Goal: Contribute content: Contribute content

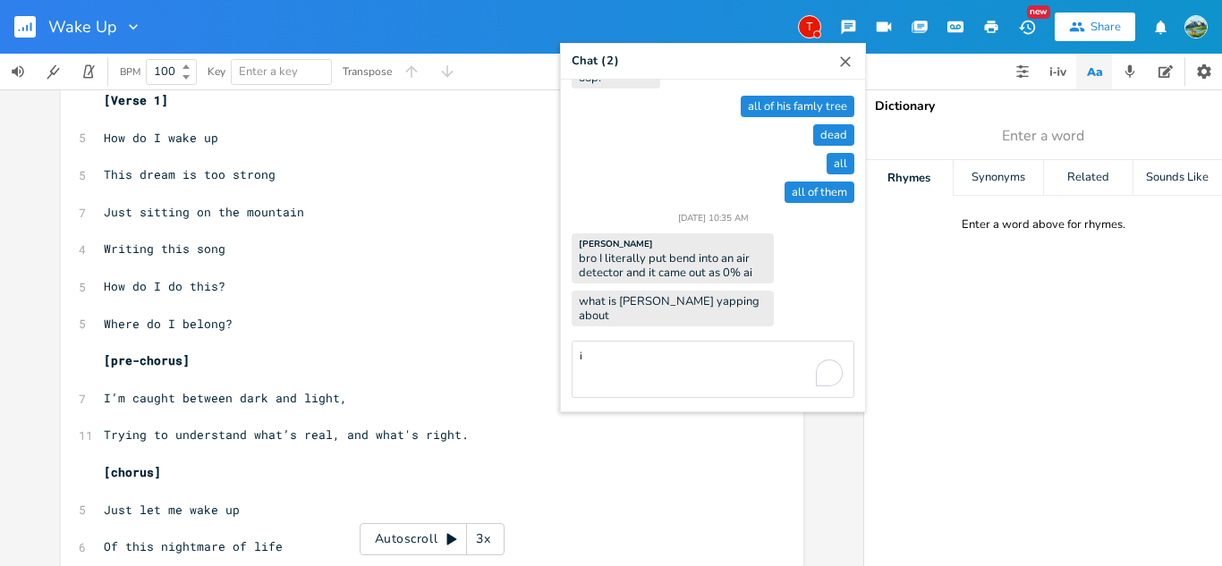
type textarea "ik"
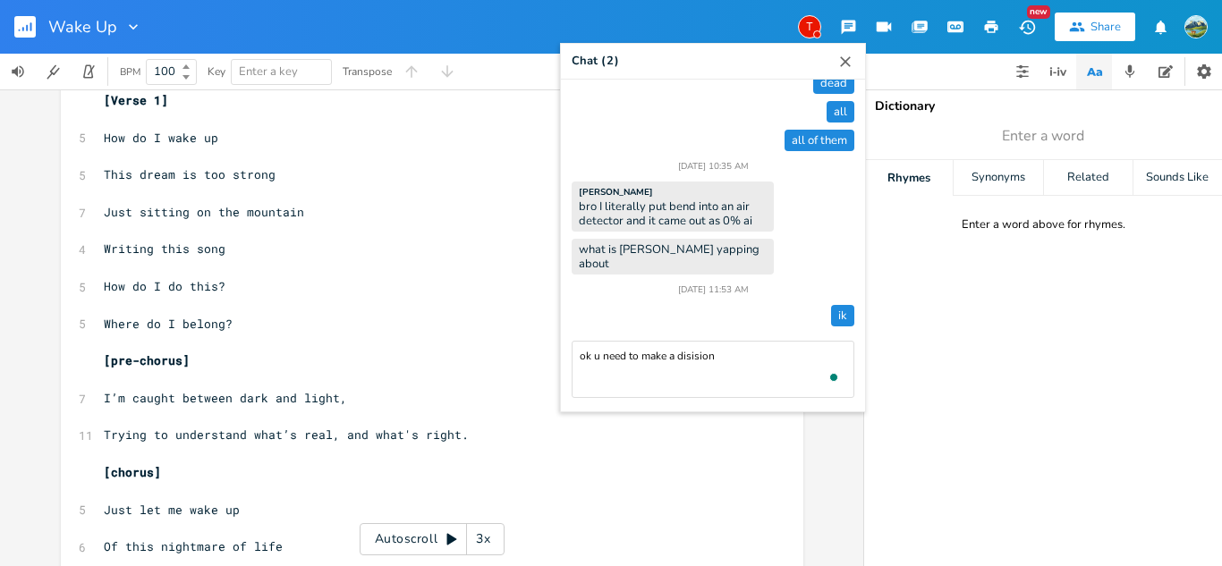
type textarea "ok u need to make a disision"
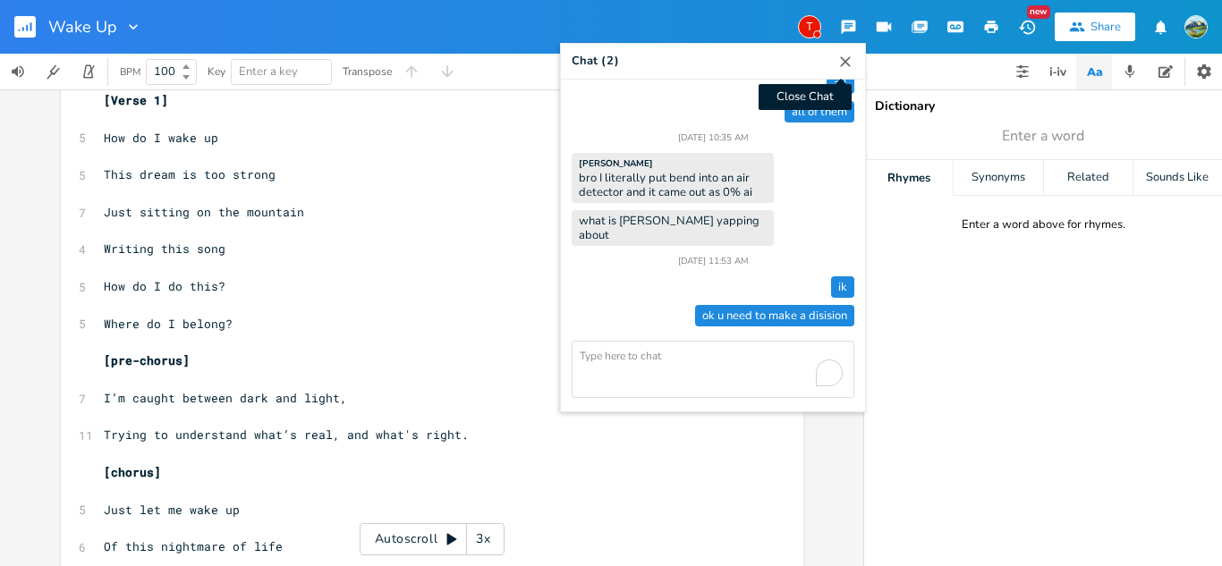
click at [841, 64] on icon "button" at bounding box center [845, 62] width 18 height 18
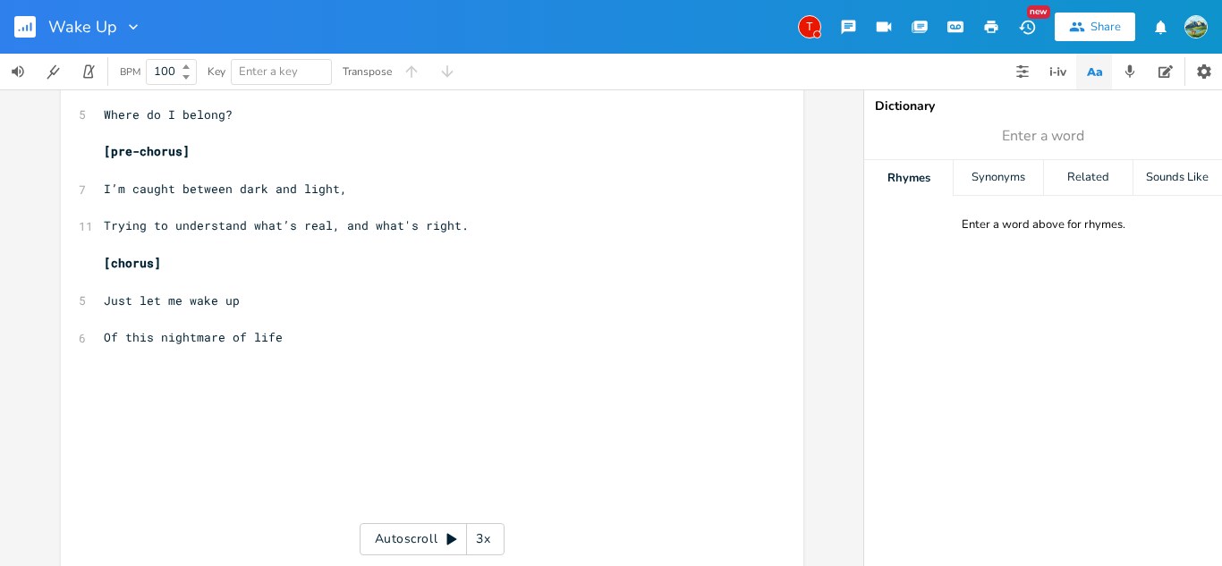
scroll to position [252, 0]
click at [293, 350] on pre "​" at bounding box center [423, 354] width 646 height 19
click at [845, 24] on icon "button" at bounding box center [848, 28] width 14 height 14
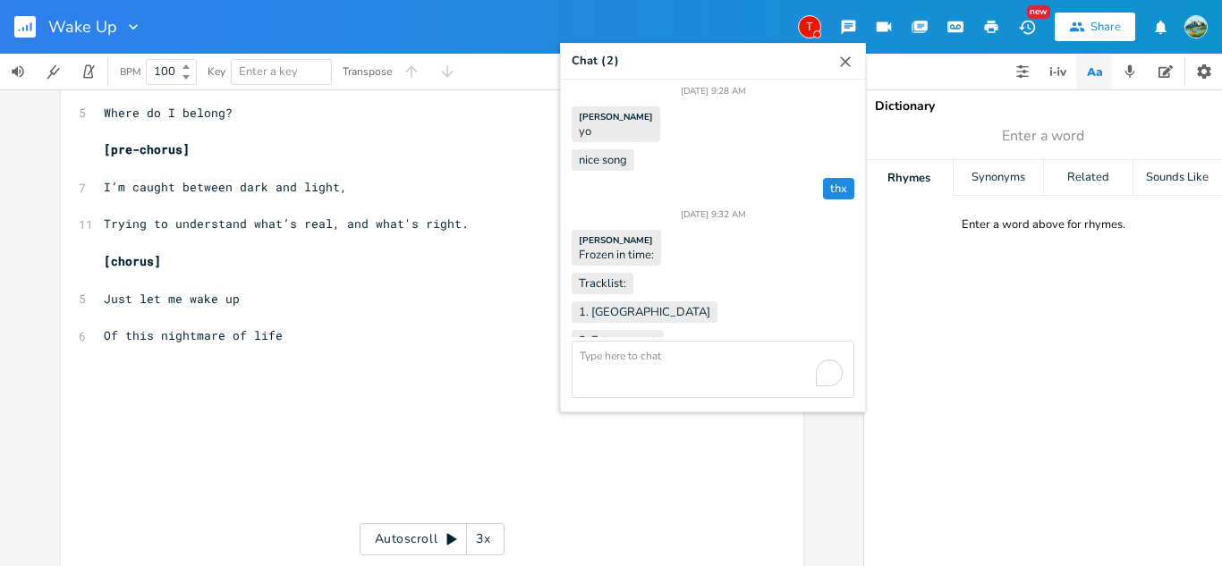
scroll to position [1102, 0]
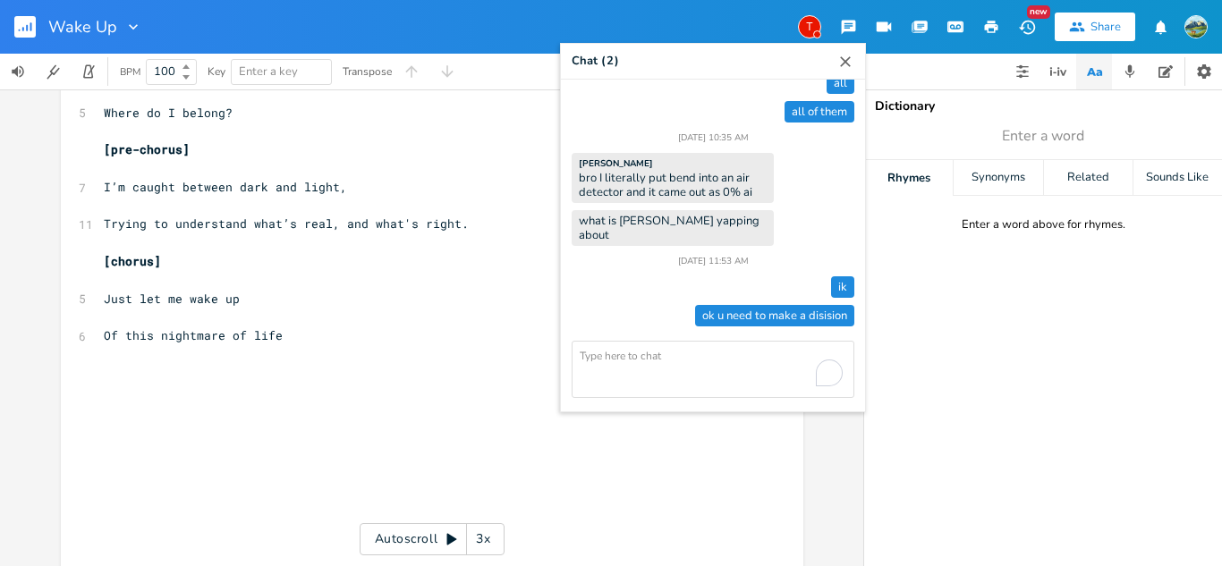
click at [836, 55] on icon "button" at bounding box center [845, 62] width 18 height 18
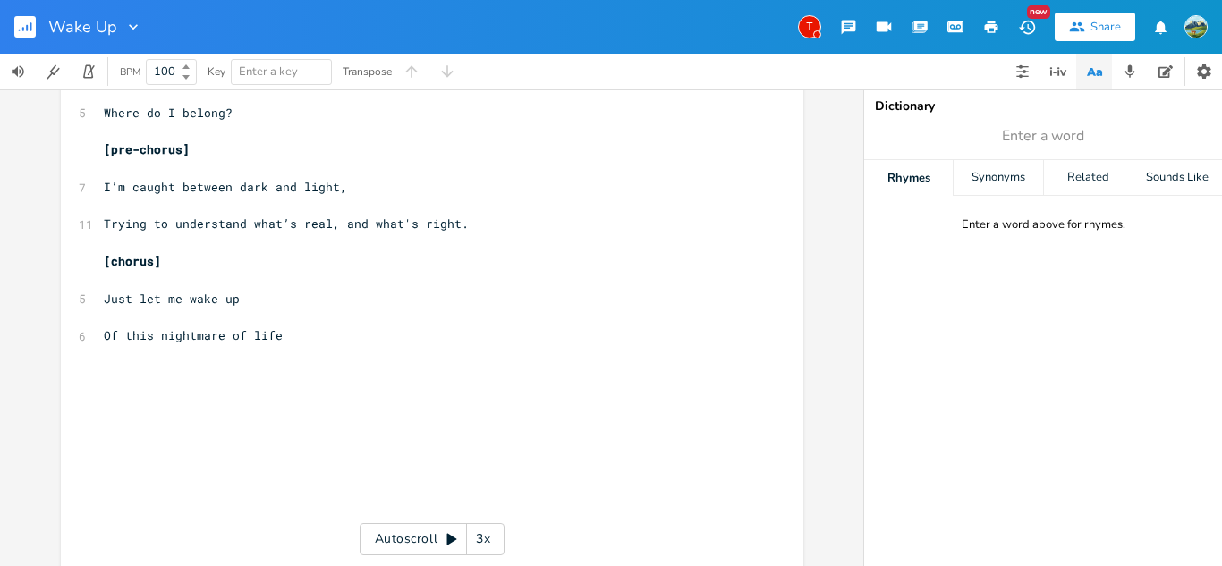
click at [847, 13] on button "button" at bounding box center [848, 27] width 36 height 32
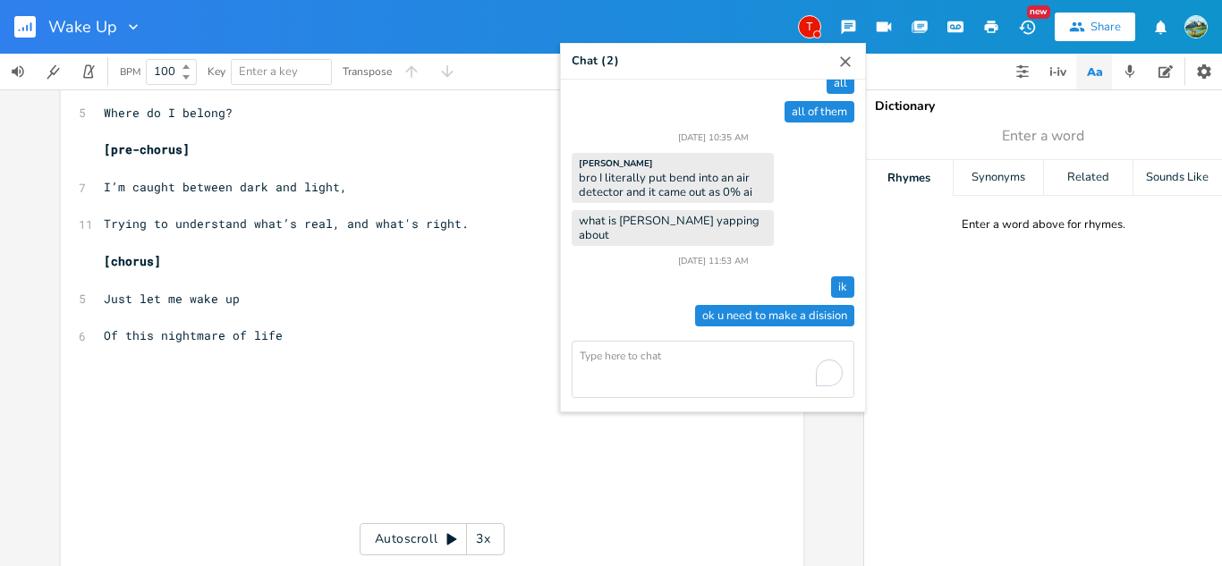
click at [836, 62] on icon "button" at bounding box center [845, 62] width 18 height 18
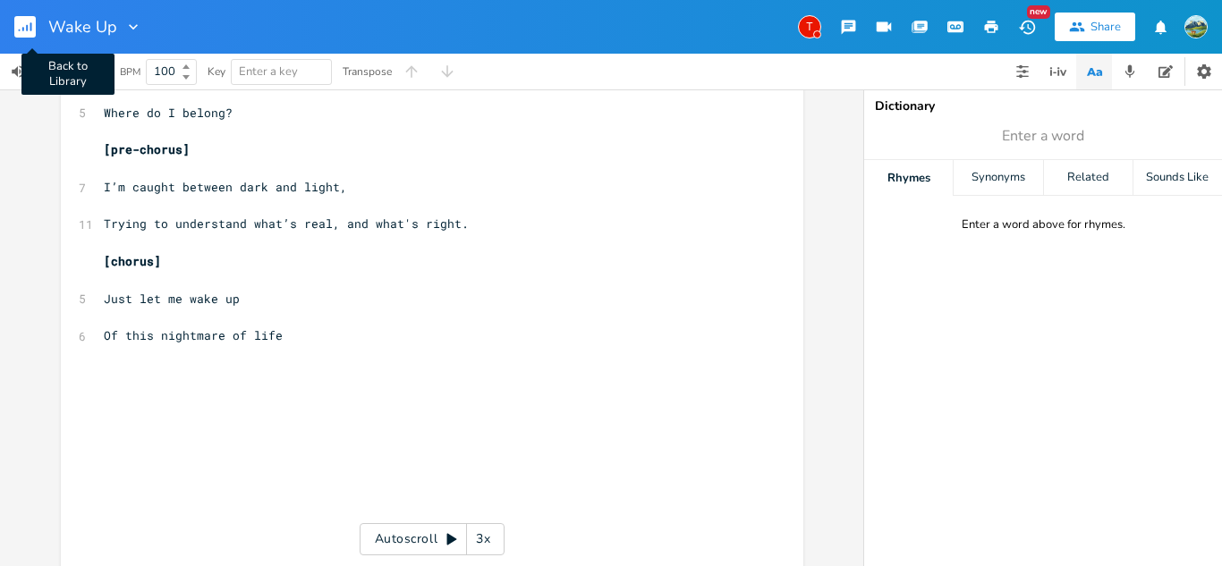
click at [19, 32] on rect "button" at bounding box center [24, 26] width 21 height 21
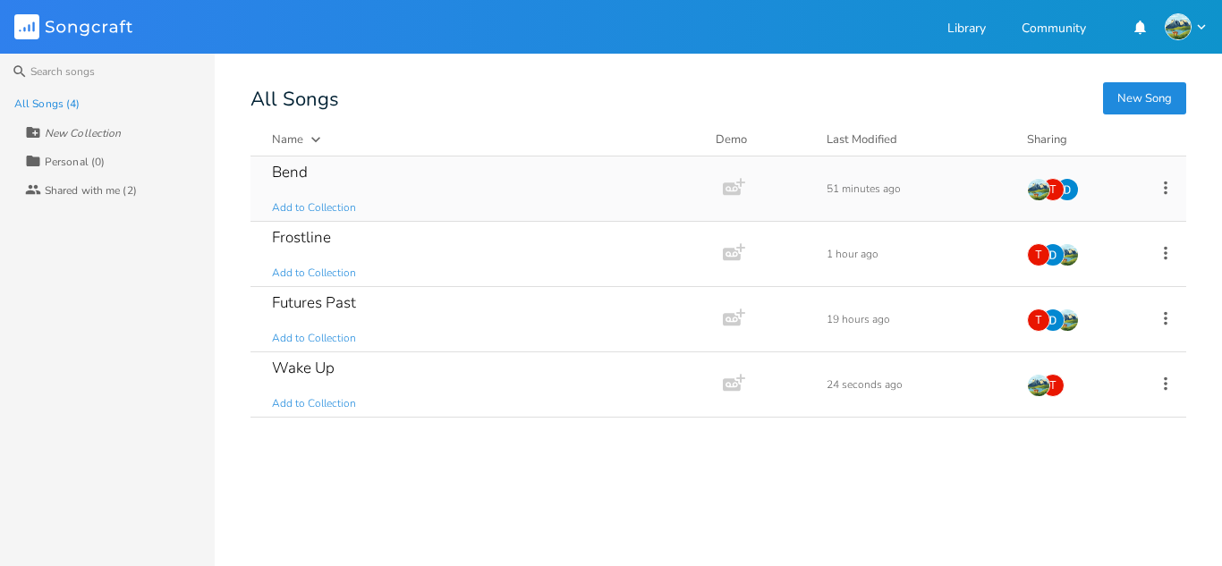
click at [445, 208] on div "Bend Add to Collection" at bounding box center [483, 189] width 422 height 64
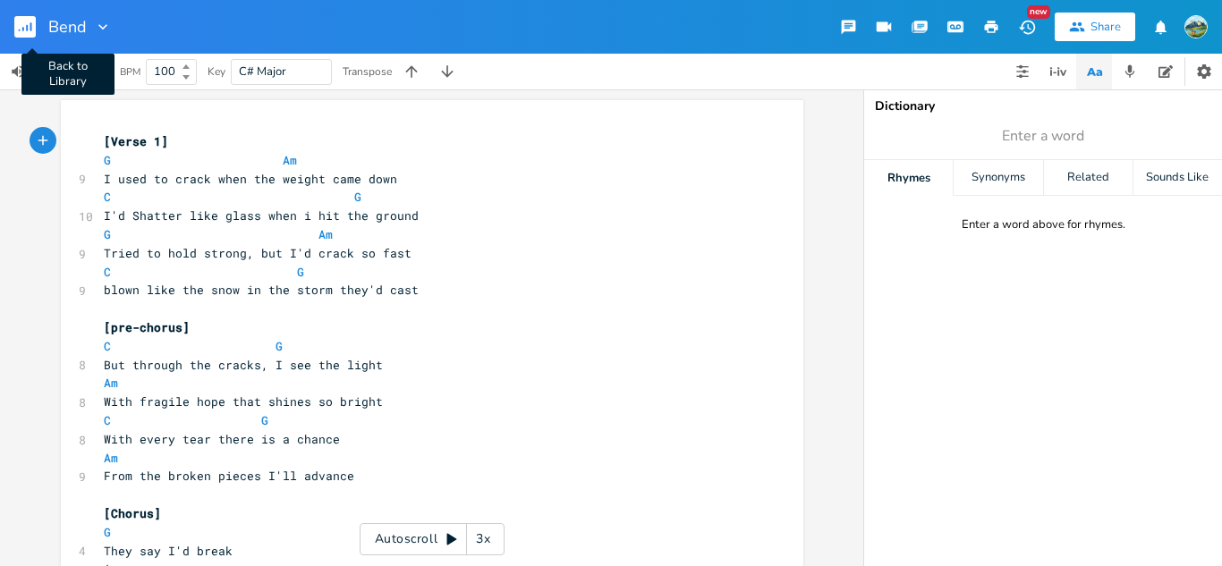
click at [23, 36] on rect "button" at bounding box center [24, 26] width 21 height 21
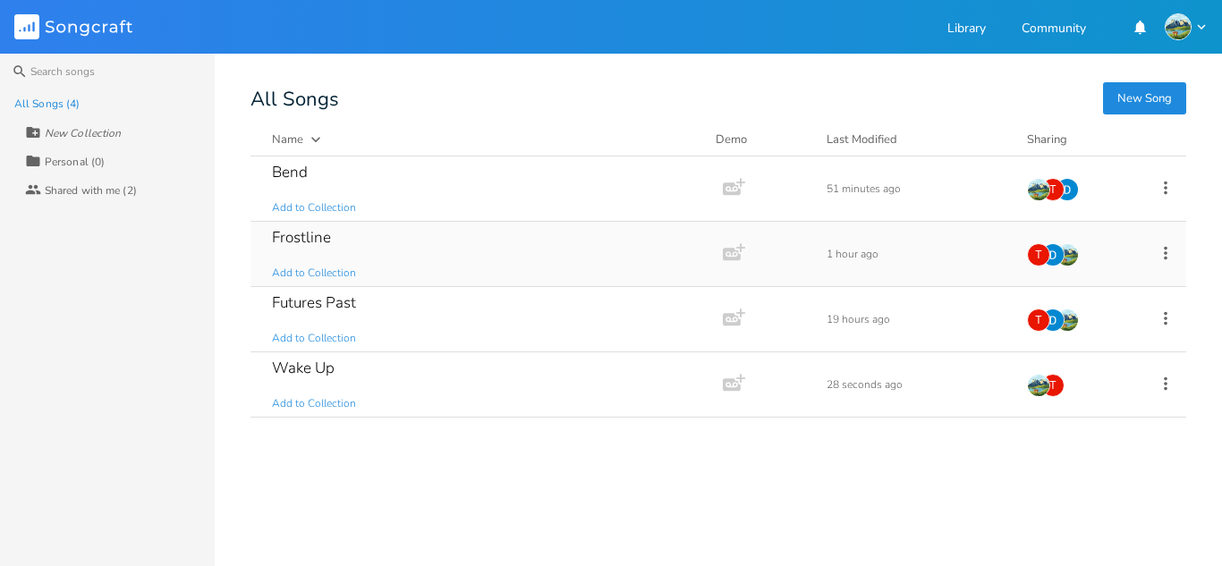
click at [464, 267] on div "Frostline Add to Collection" at bounding box center [483, 254] width 422 height 64
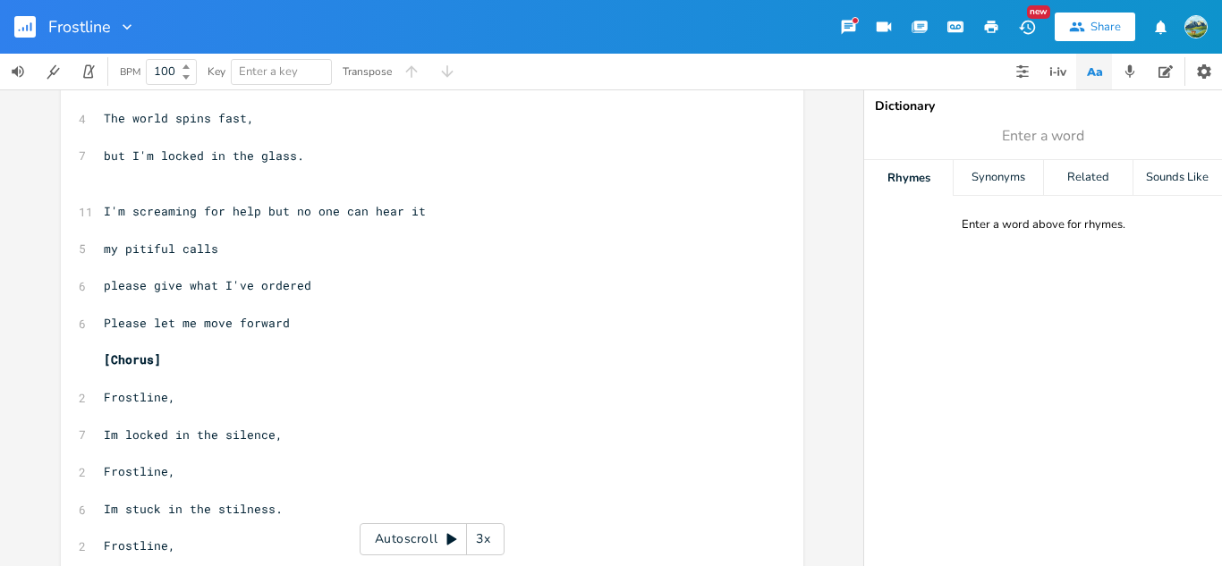
scroll to position [1040, 0]
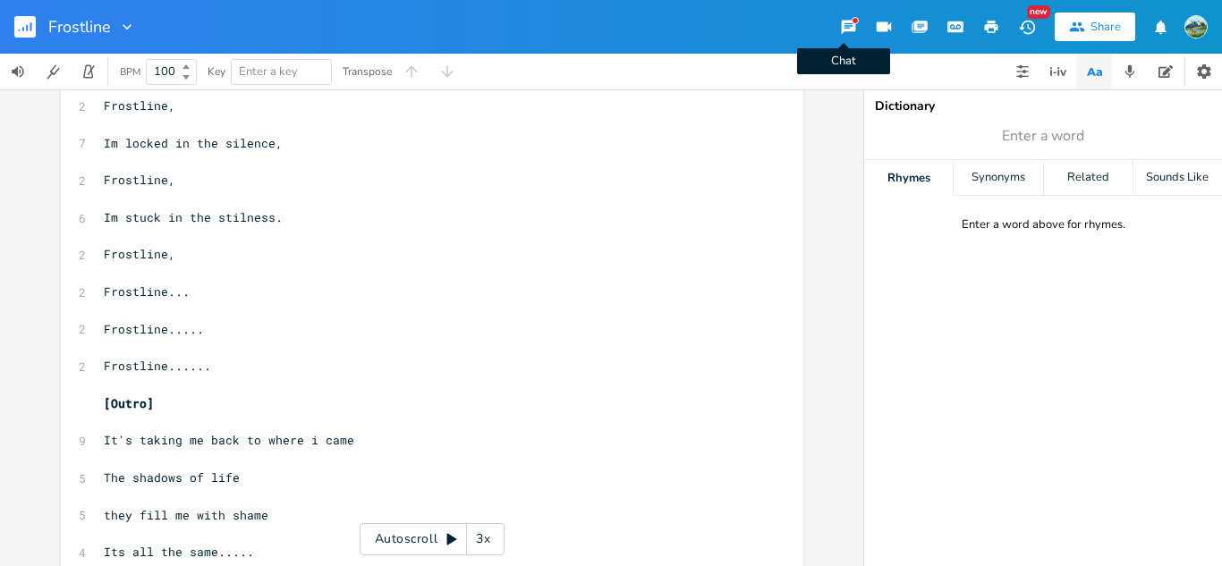
click at [830, 31] on button "Chat" at bounding box center [848, 27] width 36 height 32
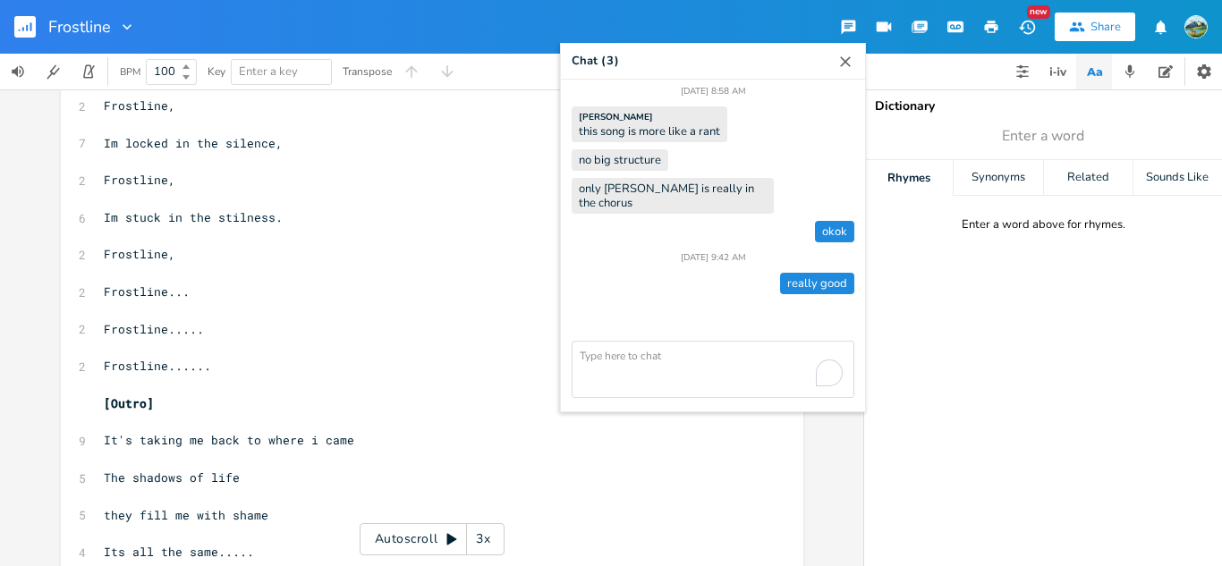
click at [836, 71] on button "button" at bounding box center [845, 61] width 18 height 35
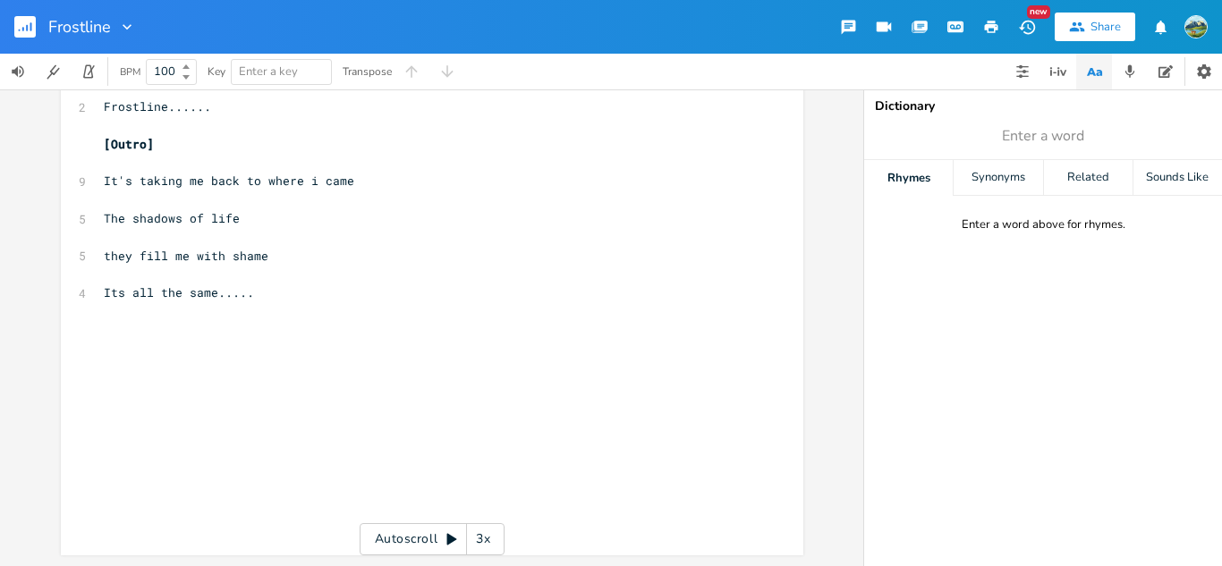
scroll to position [0, 0]
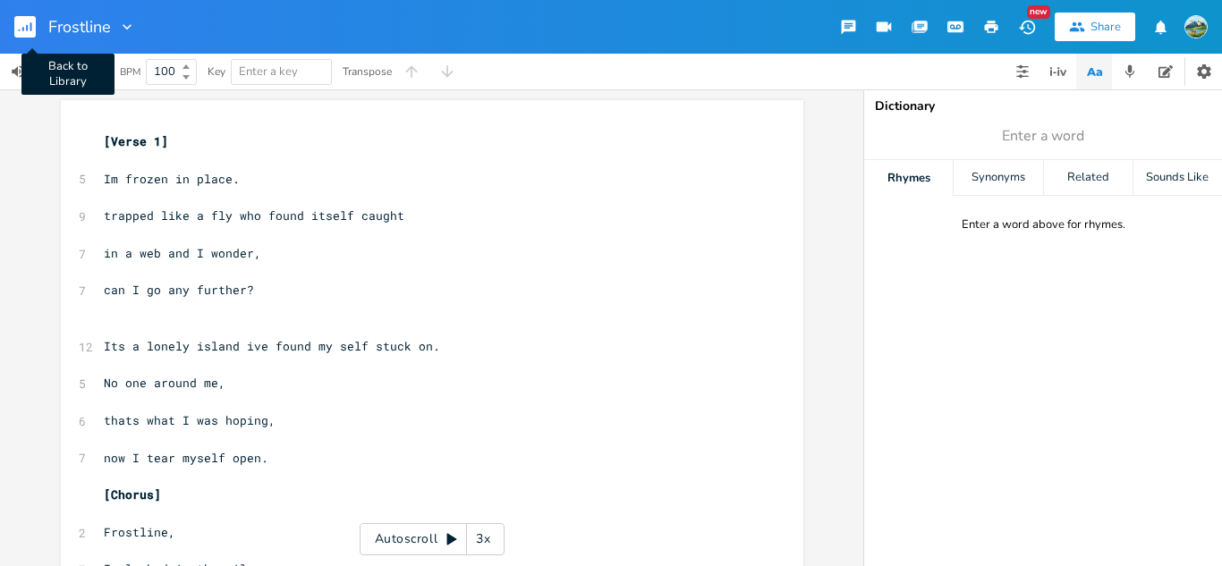
click at [36, 38] on button "Back to Library" at bounding box center [32, 26] width 36 height 43
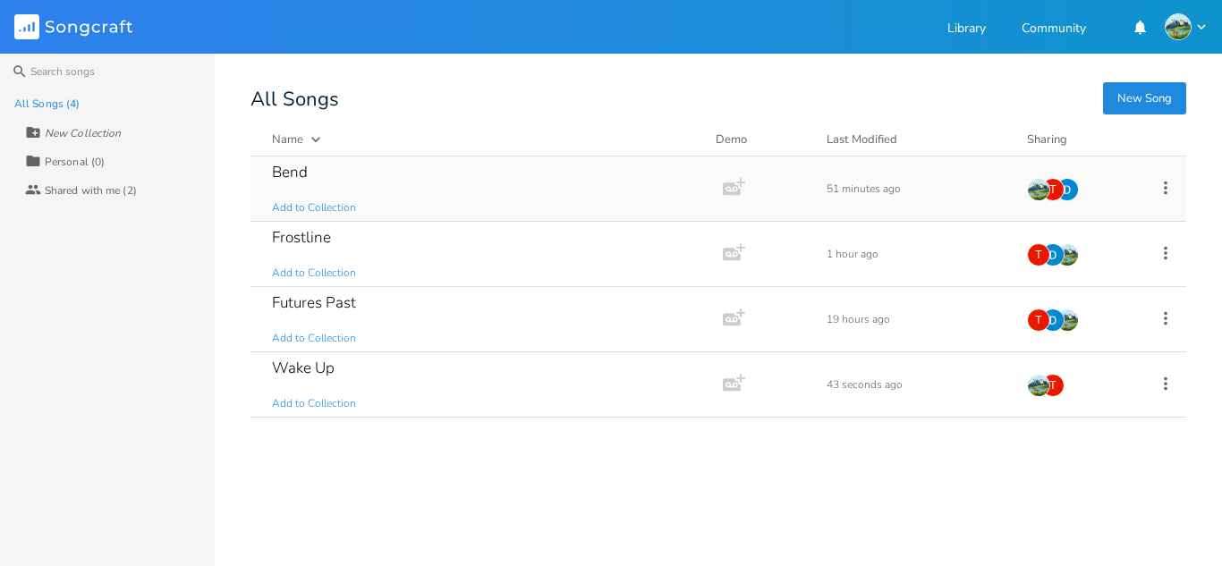
click at [450, 198] on div "Bend Add to Collection" at bounding box center [483, 189] width 422 height 64
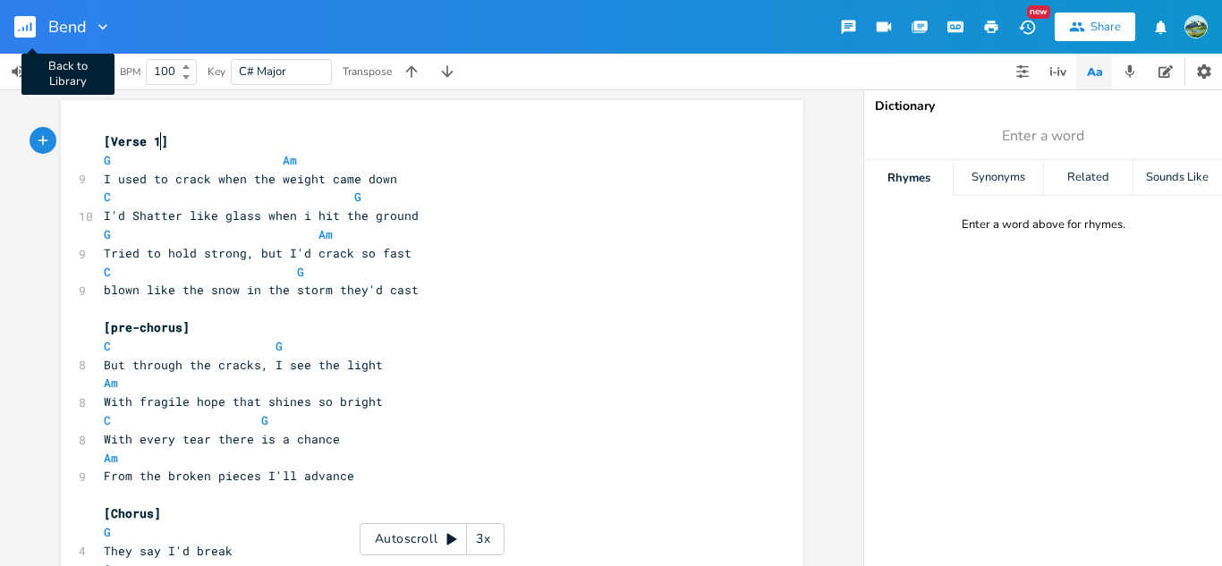
click at [26, 40] on button "Back to Library" at bounding box center [32, 26] width 36 height 43
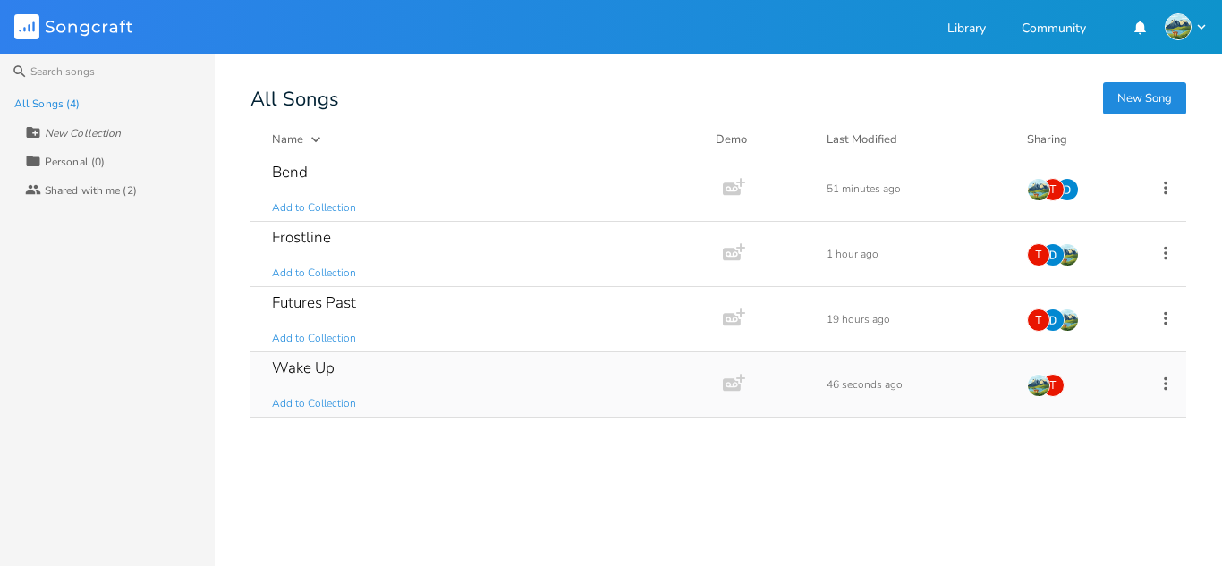
click at [479, 364] on div "Wake Up Add to Collection" at bounding box center [483, 384] width 422 height 64
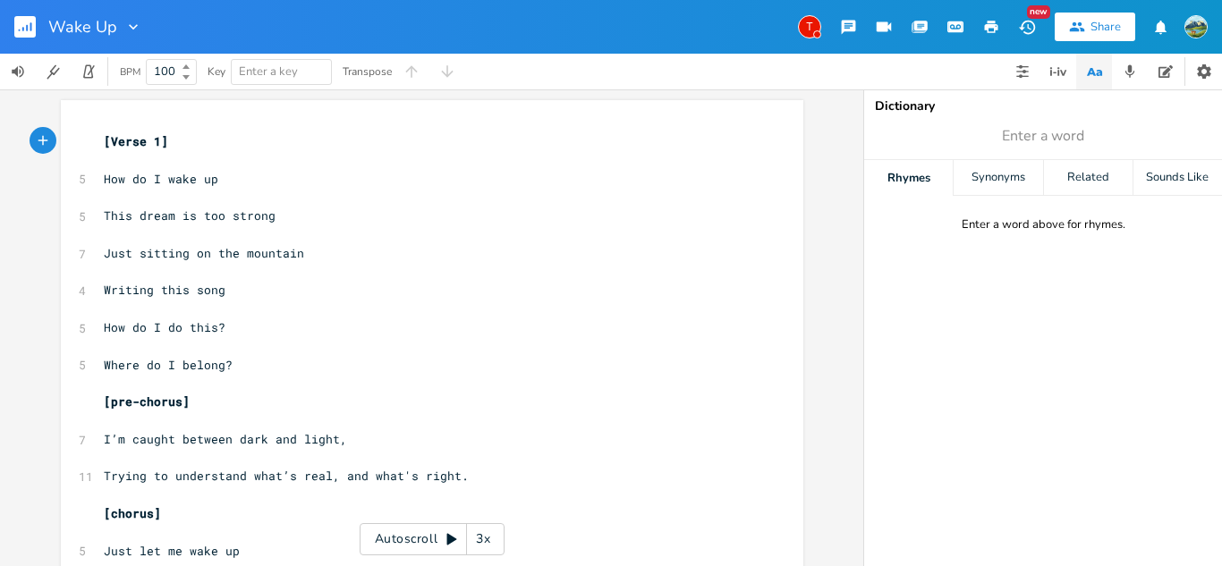
click at [840, 22] on icon "button" at bounding box center [848, 27] width 17 height 17
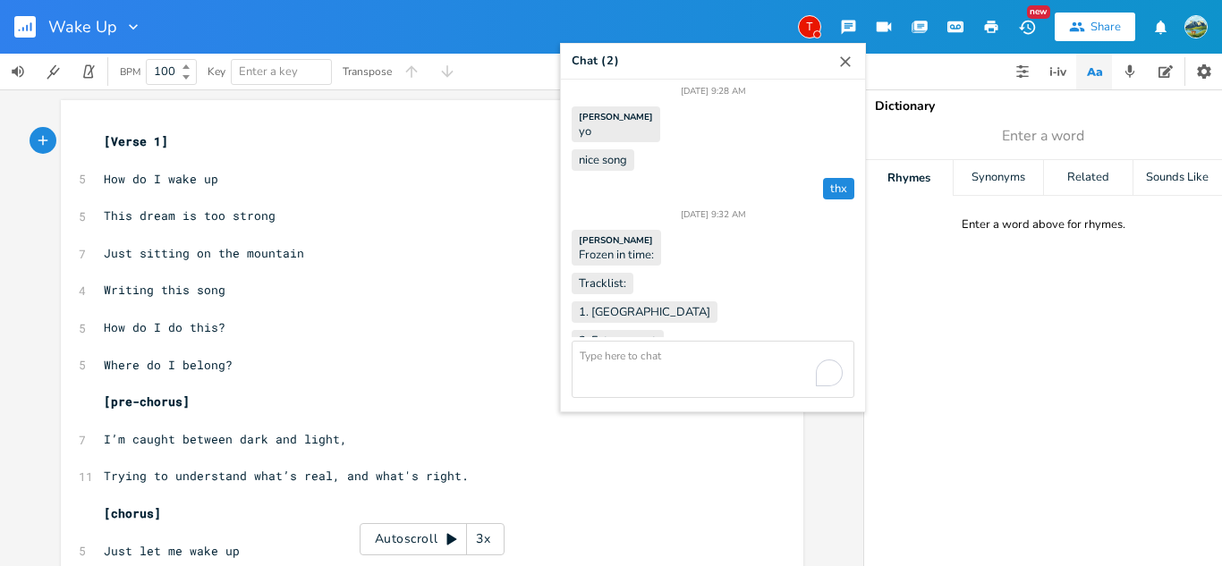
scroll to position [1102, 0]
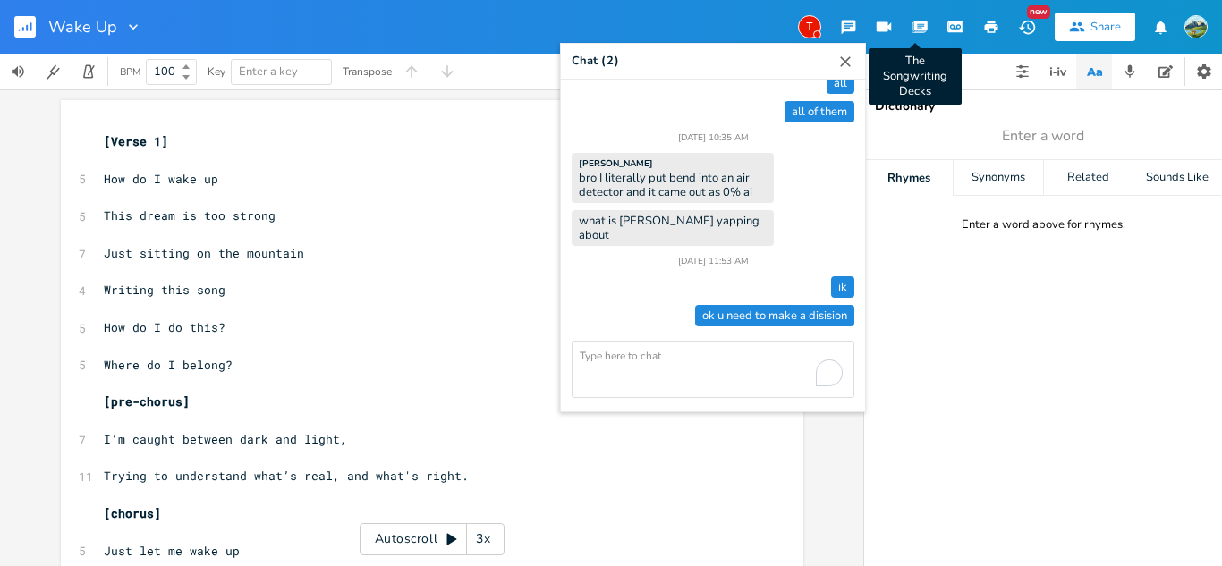
click at [920, 35] on button "The Songwriting Decks" at bounding box center [920, 27] width 36 height 32
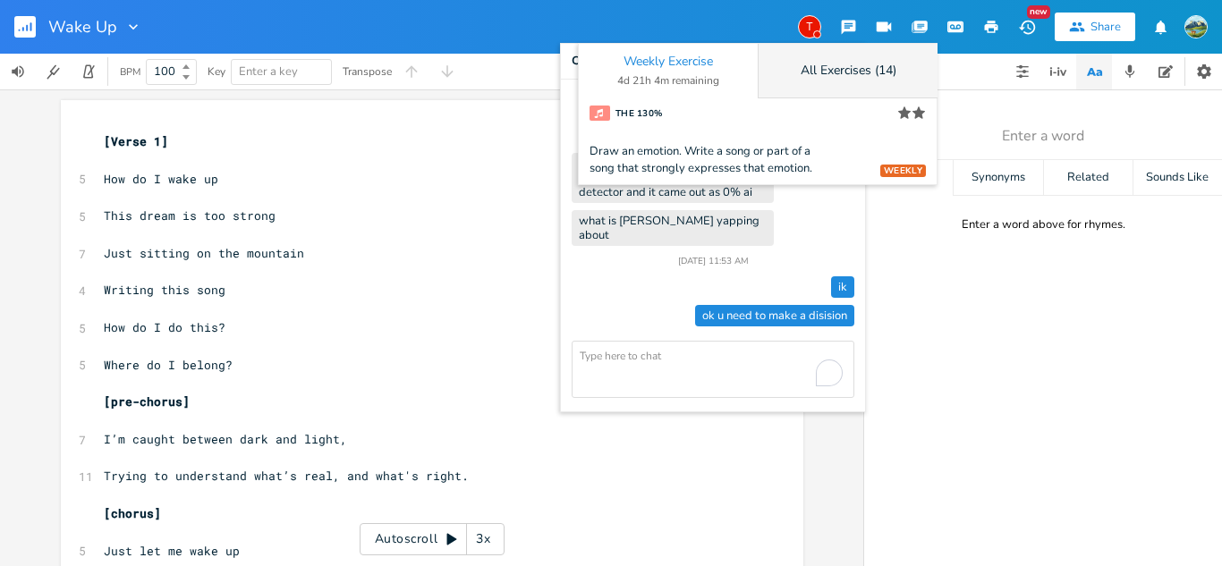
click at [859, 88] on div "All Exercises (14)" at bounding box center [848, 71] width 180 height 55
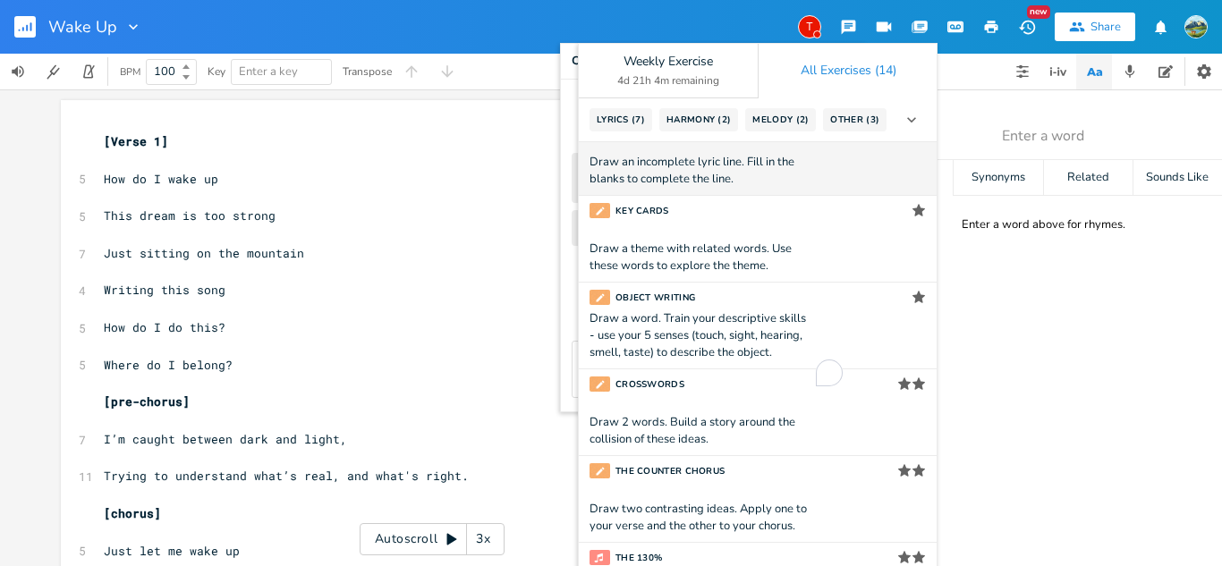
scroll to position [0, 0]
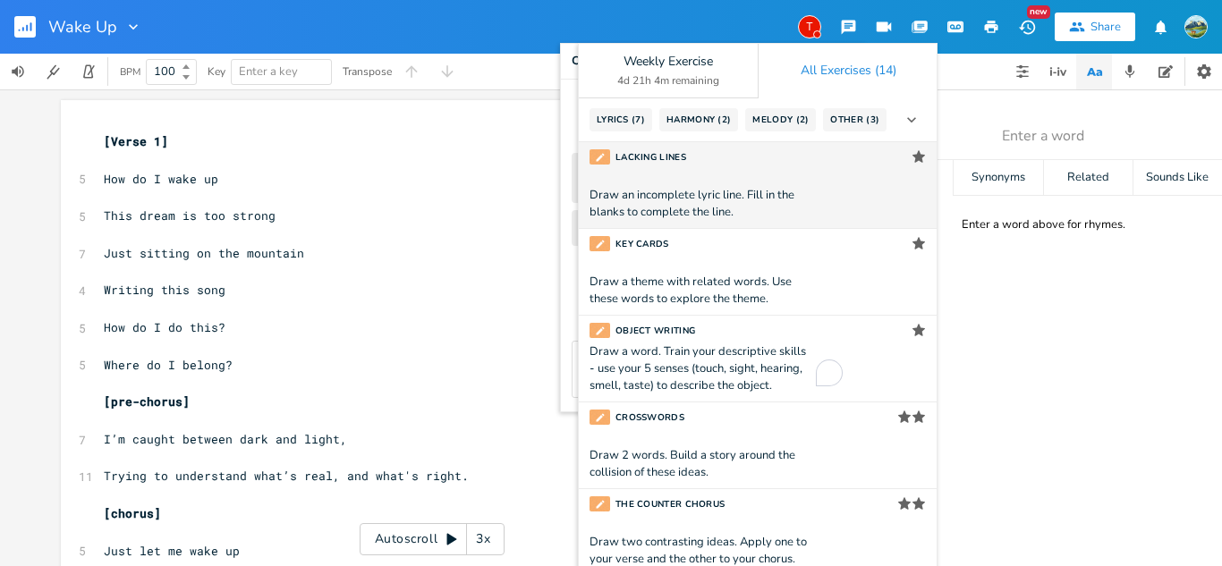
click at [773, 165] on div "Lacking Lines Star" at bounding box center [757, 156] width 336 height 15
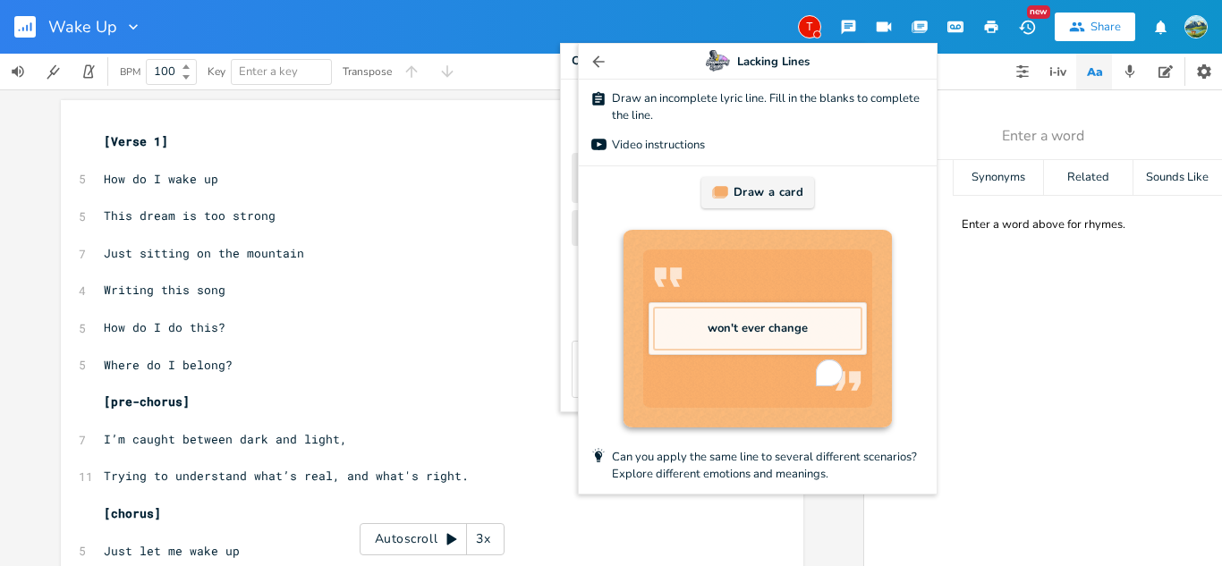
click at [759, 198] on div "Draw a card" at bounding box center [757, 192] width 113 height 31
click at [742, 208] on div "Draw a card" at bounding box center [757, 192] width 113 height 31
click at [747, 204] on div "Draw a card" at bounding box center [757, 192] width 113 height 31
click at [748, 206] on div "Draw a card" at bounding box center [757, 192] width 113 height 31
click at [584, 55] on div at bounding box center [758, 61] width 358 height 35
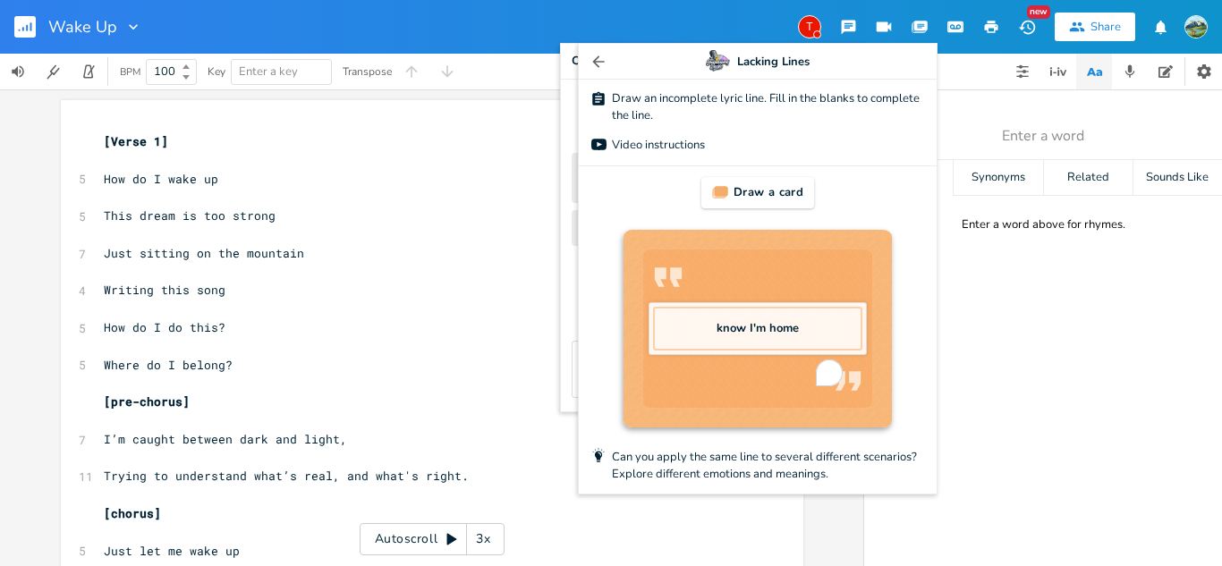
click at [592, 59] on icon "button" at bounding box center [598, 61] width 12 height 12
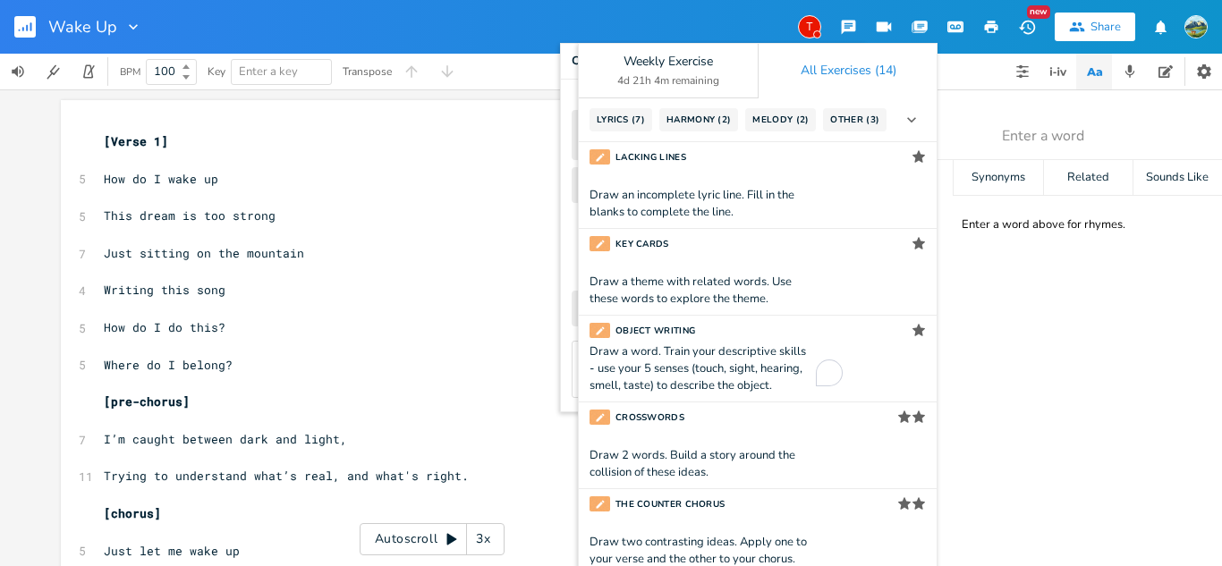
click at [620, 118] on span "Lyrics" at bounding box center [614, 120] width 35 height 13
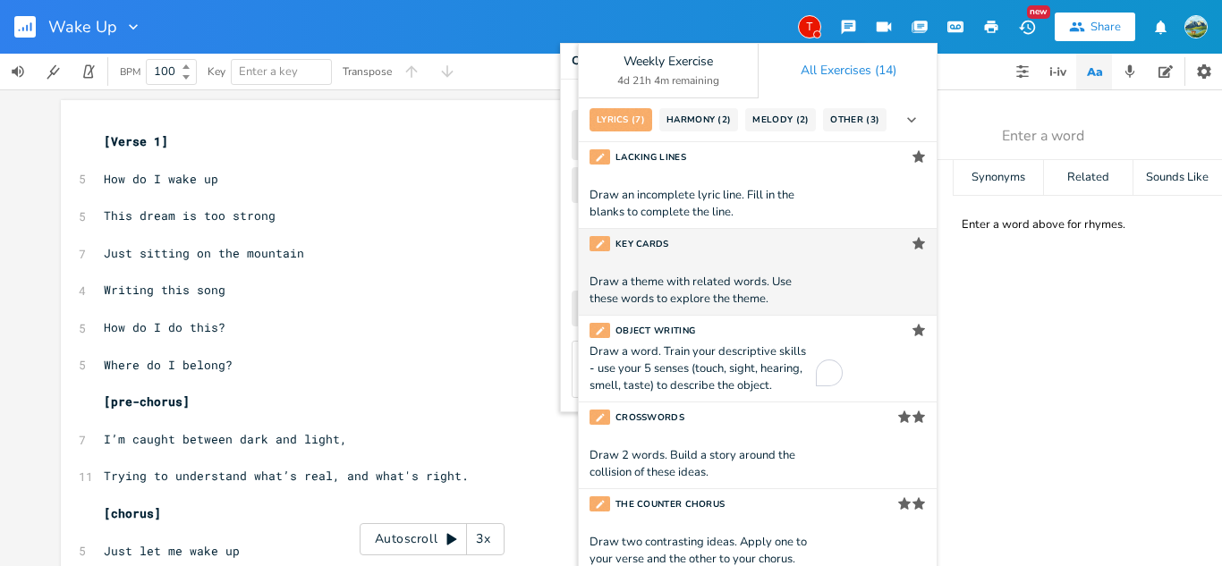
click at [694, 274] on div "Draw a theme with related words. Use these words to explore the theme." at bounding box center [701, 291] width 224 height 34
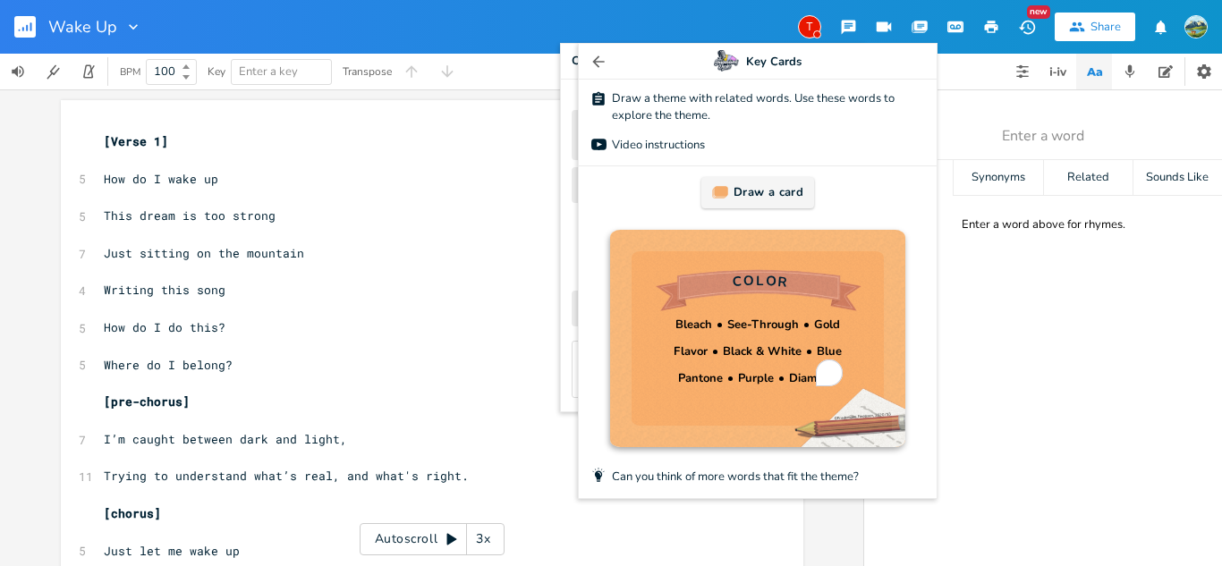
click at [732, 192] on div "Draw a card" at bounding box center [757, 192] width 113 height 31
click at [589, 72] on button "button" at bounding box center [598, 61] width 18 height 35
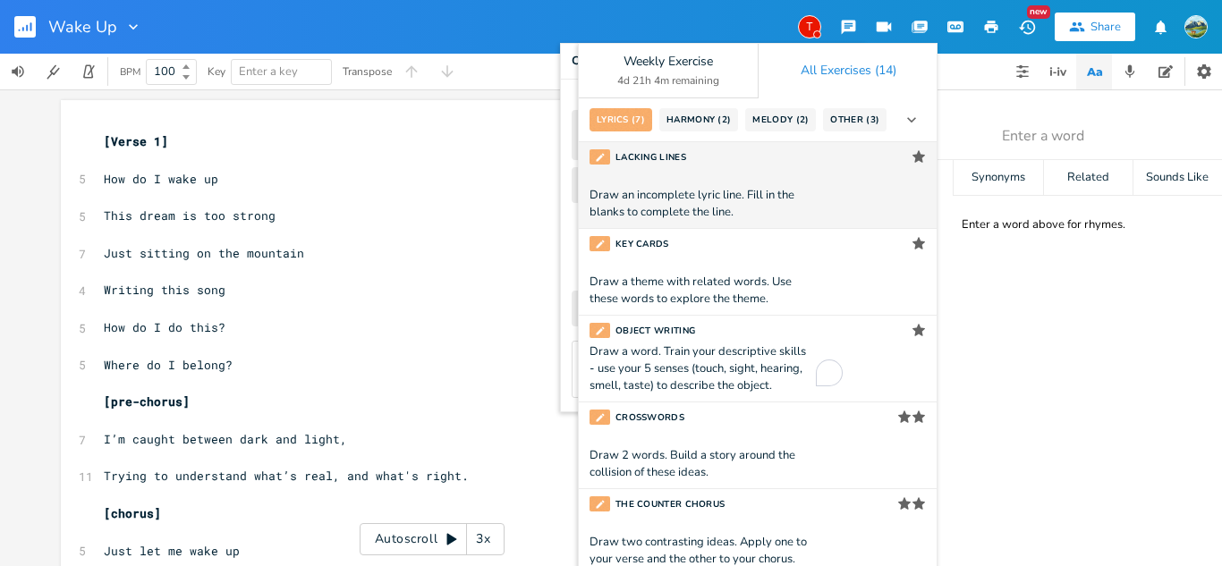
click at [643, 187] on div "Draw an incomplete lyric line. Fill in the blanks to complete the line." at bounding box center [701, 204] width 224 height 34
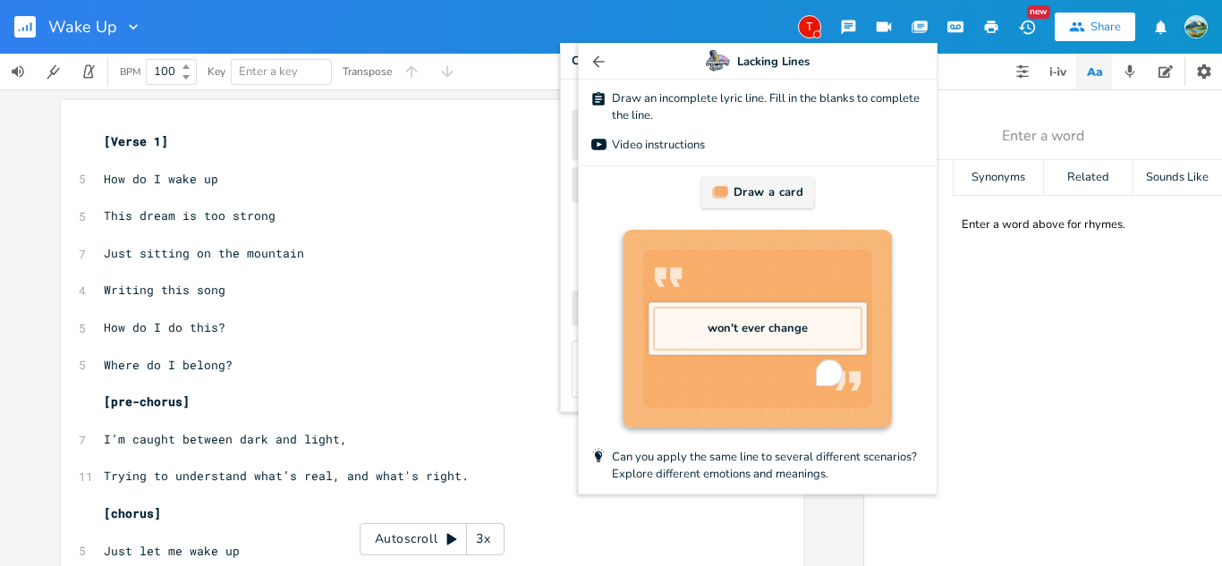
click at [732, 201] on div "Draw a card" at bounding box center [757, 192] width 113 height 31
click at [733, 199] on div "Draw a card" at bounding box center [757, 192] width 113 height 31
click at [781, 345] on div "that thing you do" at bounding box center [758, 329] width 210 height 44
click at [764, 348] on div "that thing you do" at bounding box center [758, 329] width 210 height 44
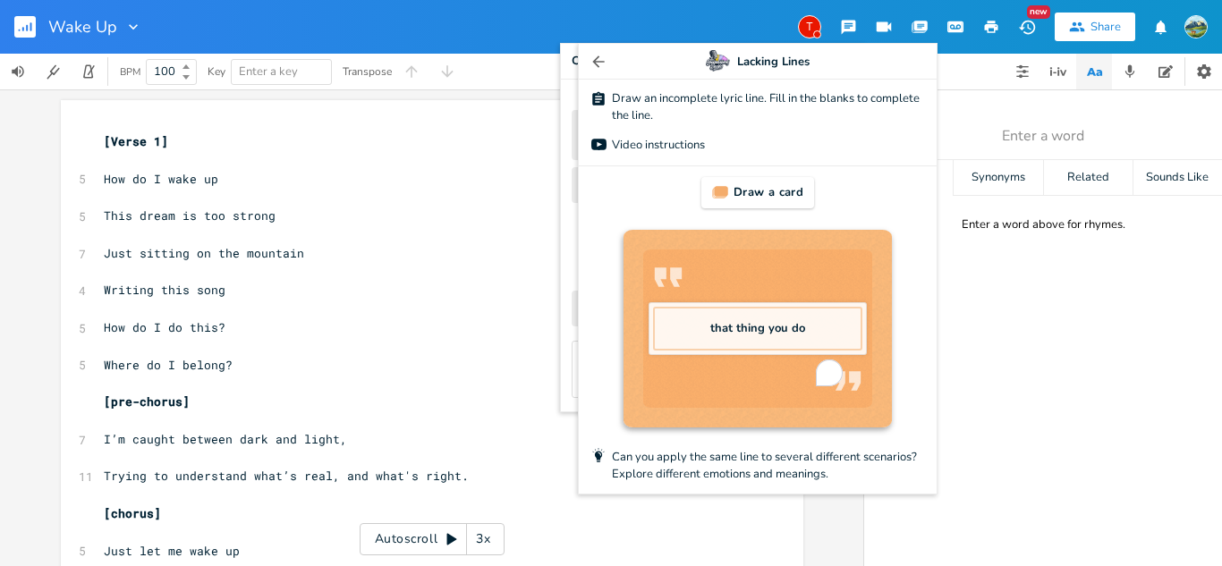
click at [485, 136] on pre "[Verse 1]" at bounding box center [423, 141] width 646 height 19
click at [592, 57] on icon "button" at bounding box center [598, 61] width 12 height 12
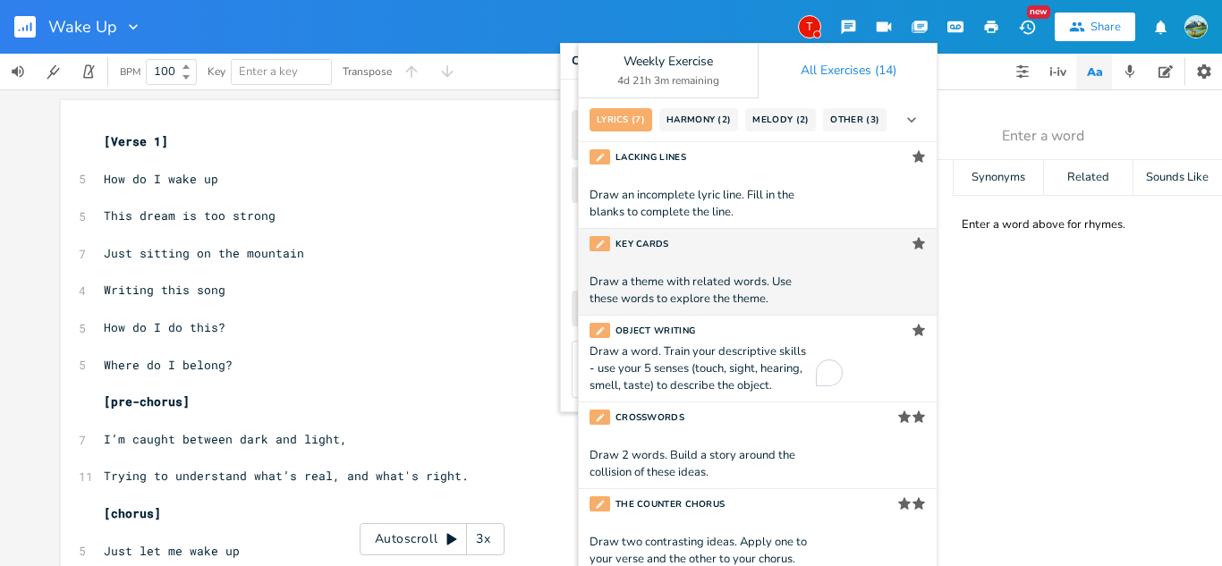
scroll to position [238, 0]
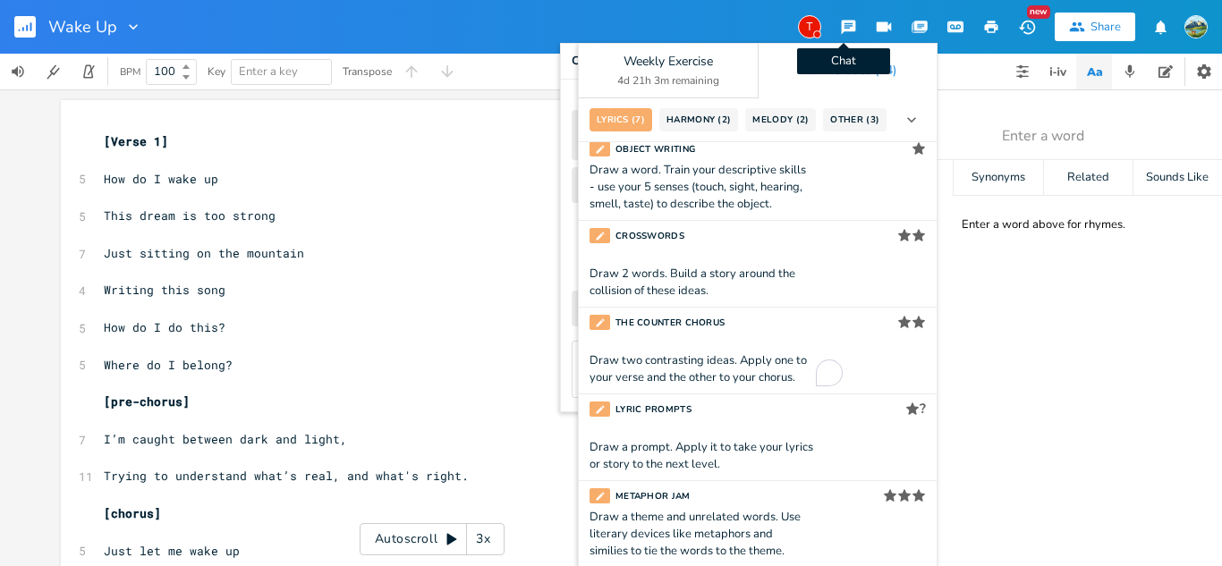
click at [848, 25] on icon "button" at bounding box center [848, 28] width 14 height 14
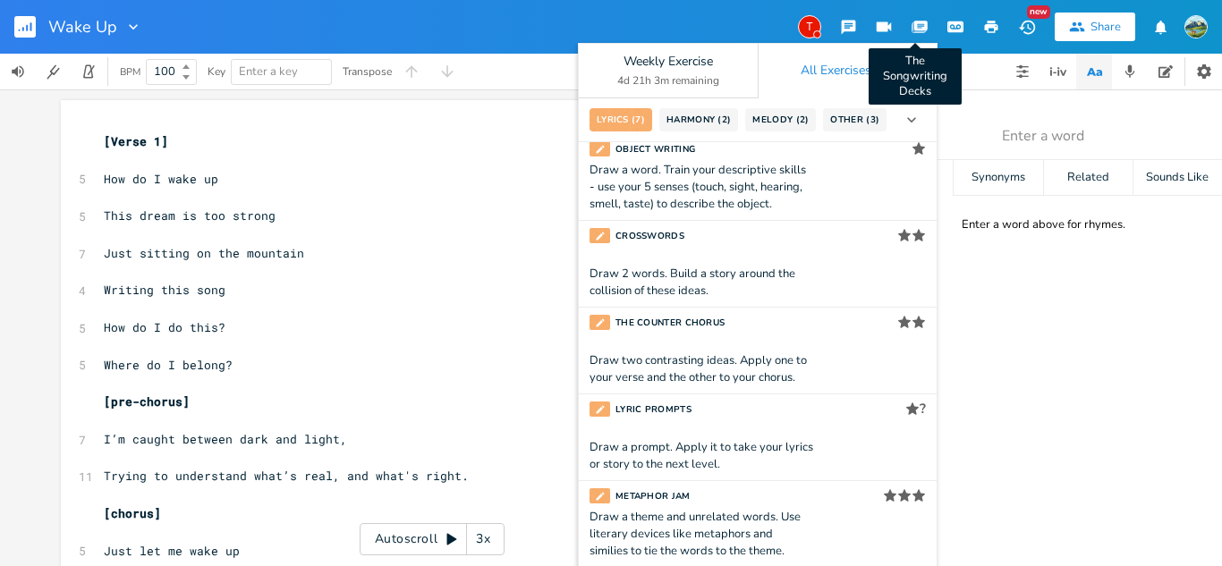
click at [912, 31] on icon "button" at bounding box center [919, 26] width 14 height 11
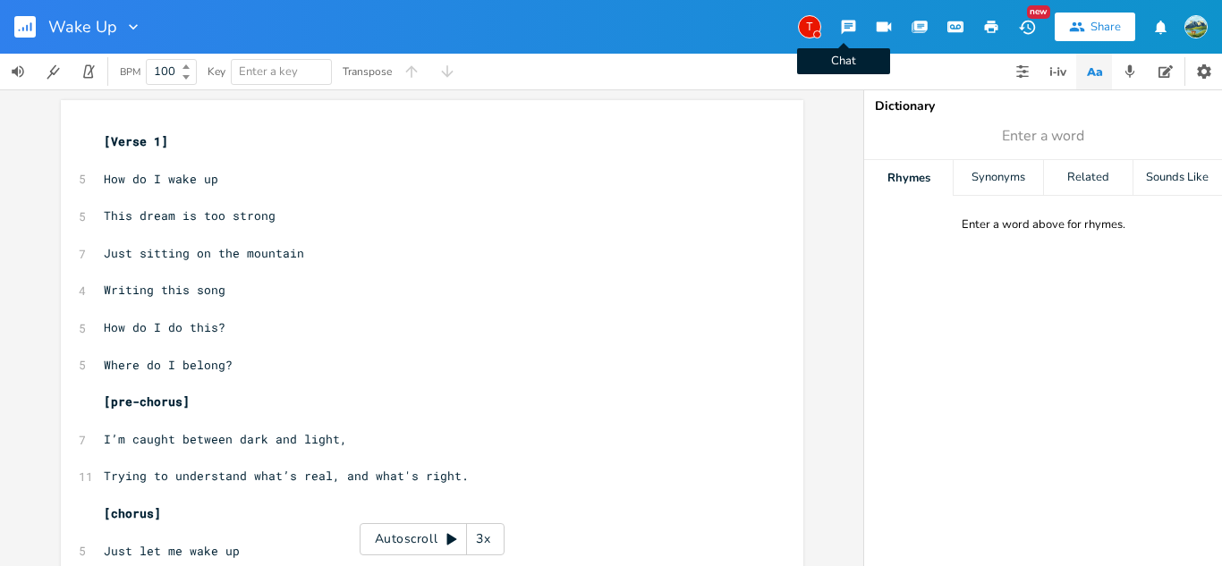
click at [845, 28] on icon "button" at bounding box center [848, 28] width 14 height 14
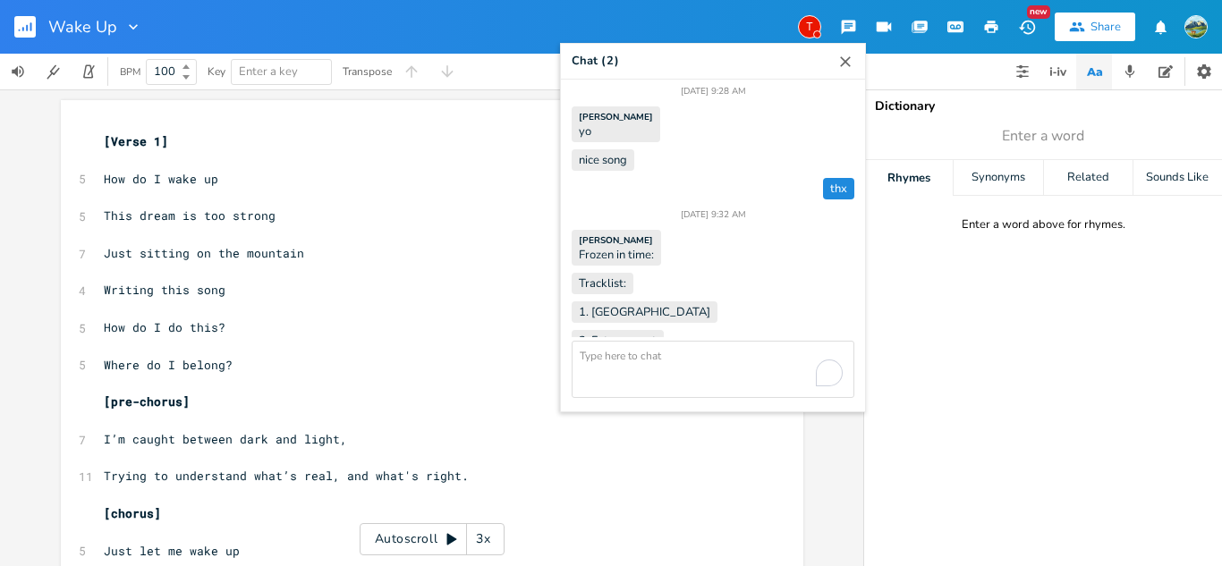
scroll to position [1145, 0]
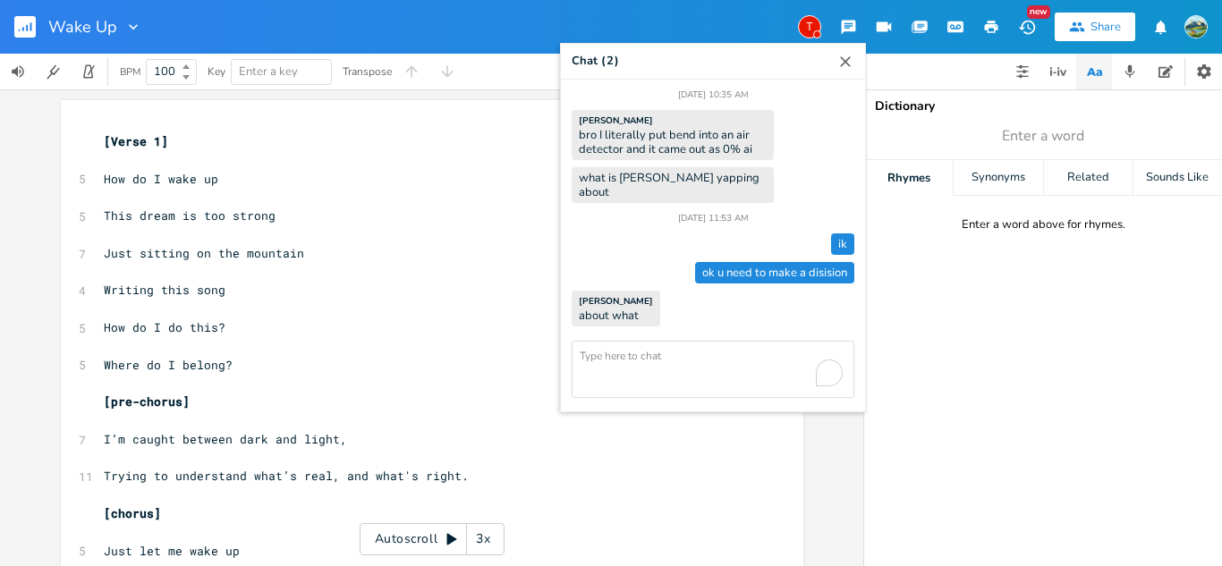
click at [592, 364] on textarea "To enrich screen reader interactions, please activate Accessibility in Grammarl…" at bounding box center [713, 369] width 283 height 57
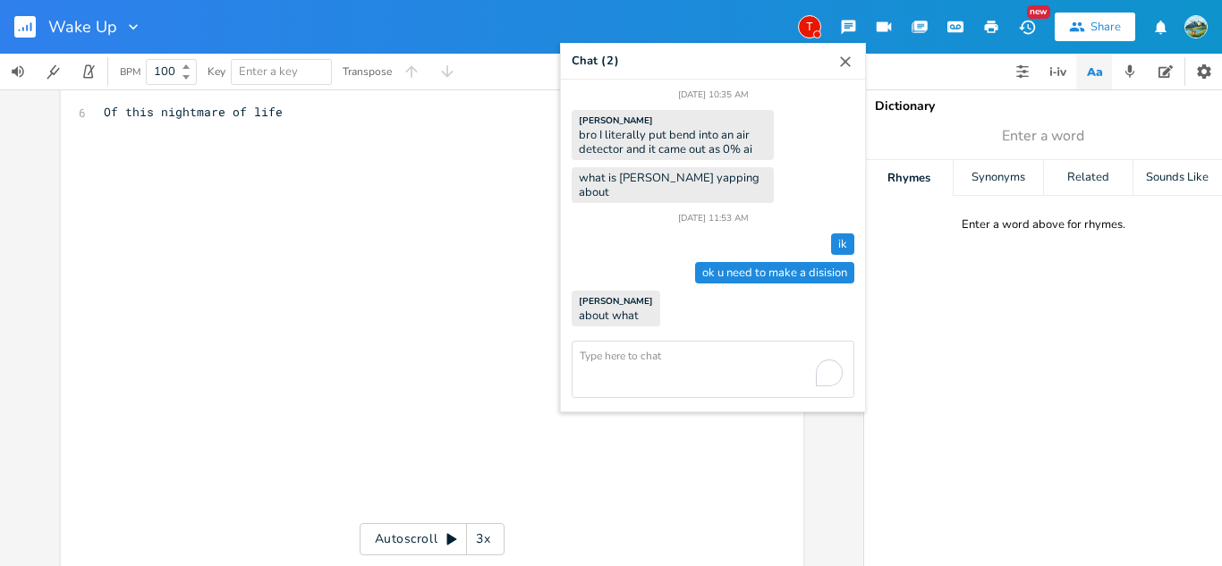
scroll to position [0, 0]
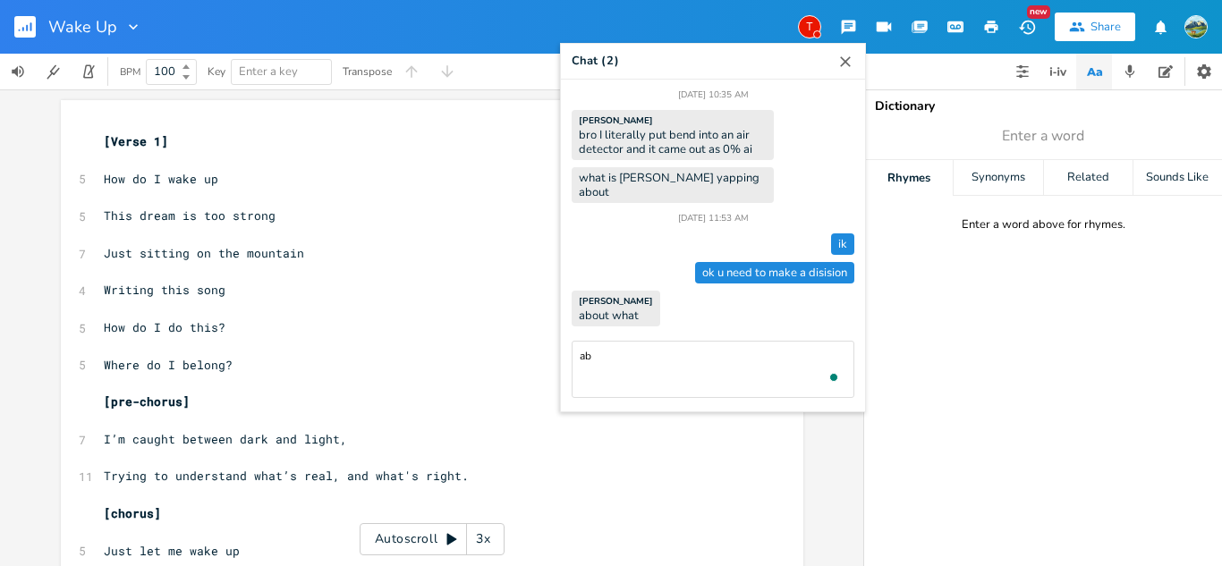
type textarea "a"
type textarea "pick me or druz"
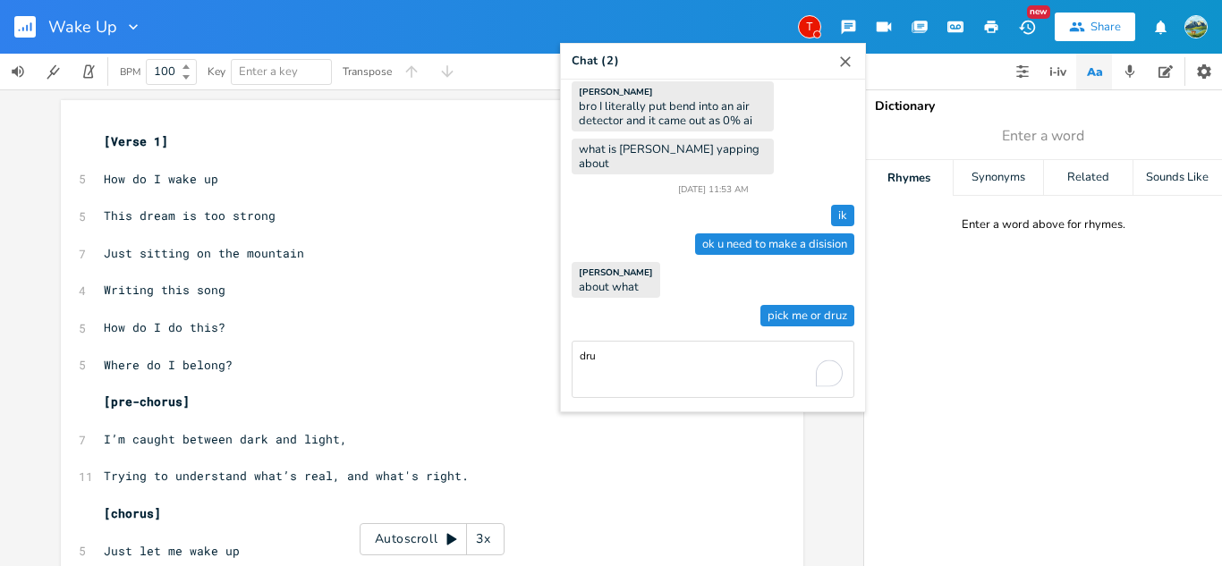
type textarea "druv"
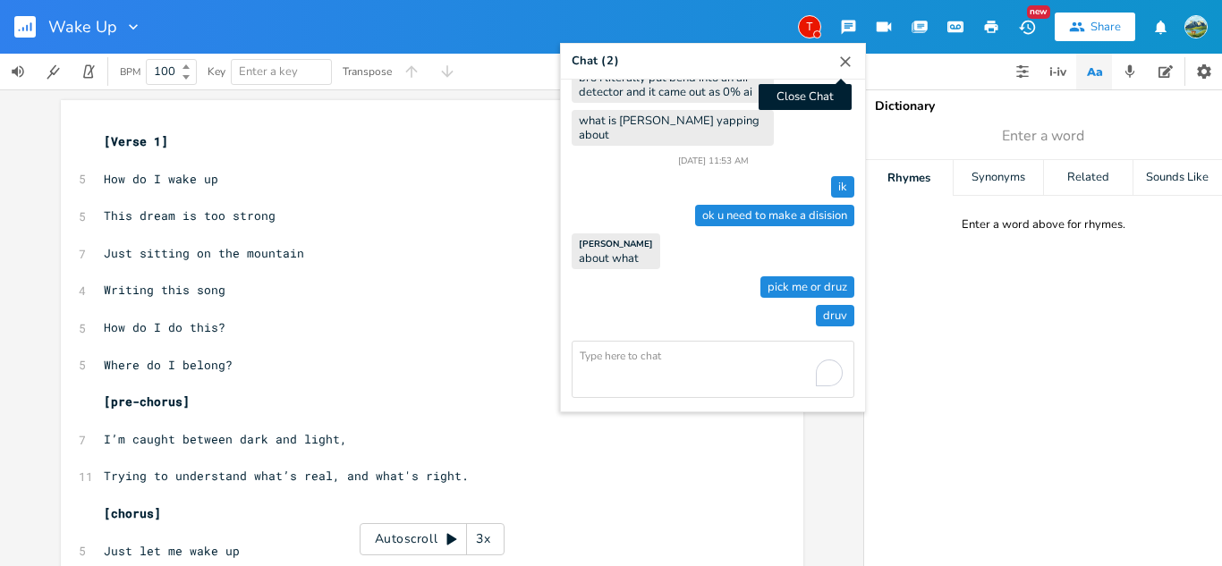
click at [845, 62] on icon "button" at bounding box center [845, 62] width 18 height 18
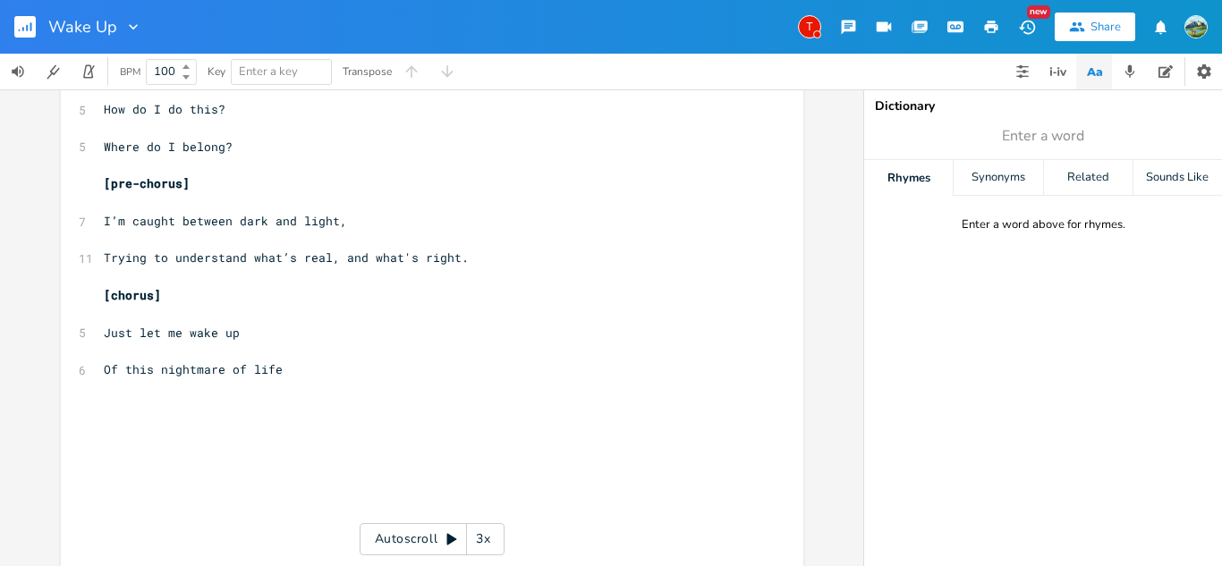
scroll to position [222, 0]
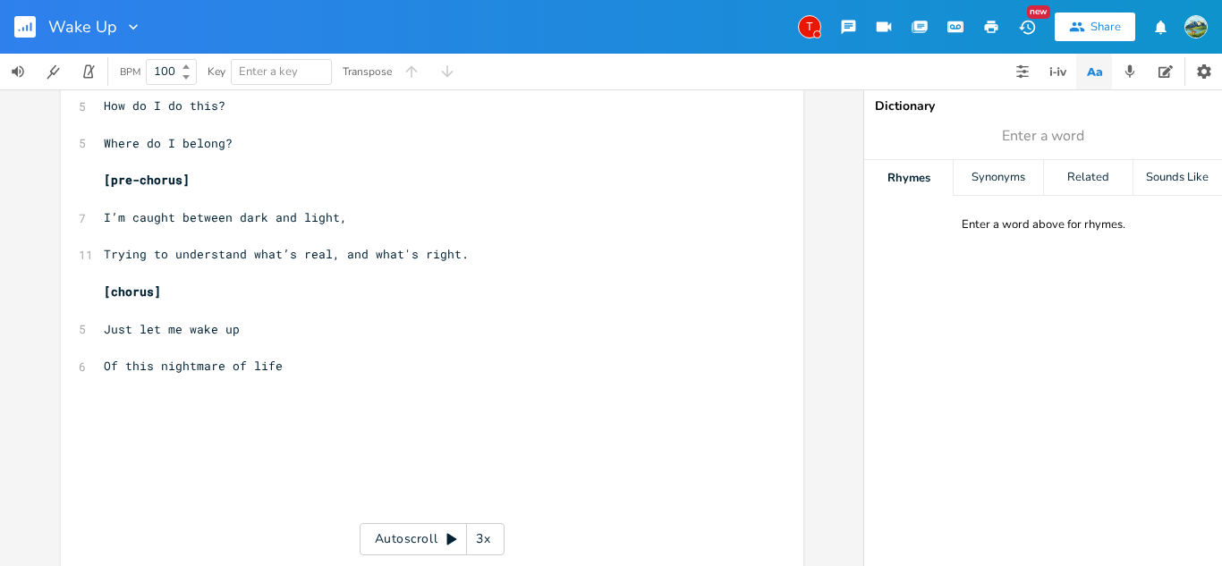
click at [328, 376] on pre "Of this nightmare of life" at bounding box center [423, 366] width 646 height 19
type textarea "i"
type textarea "I wan"
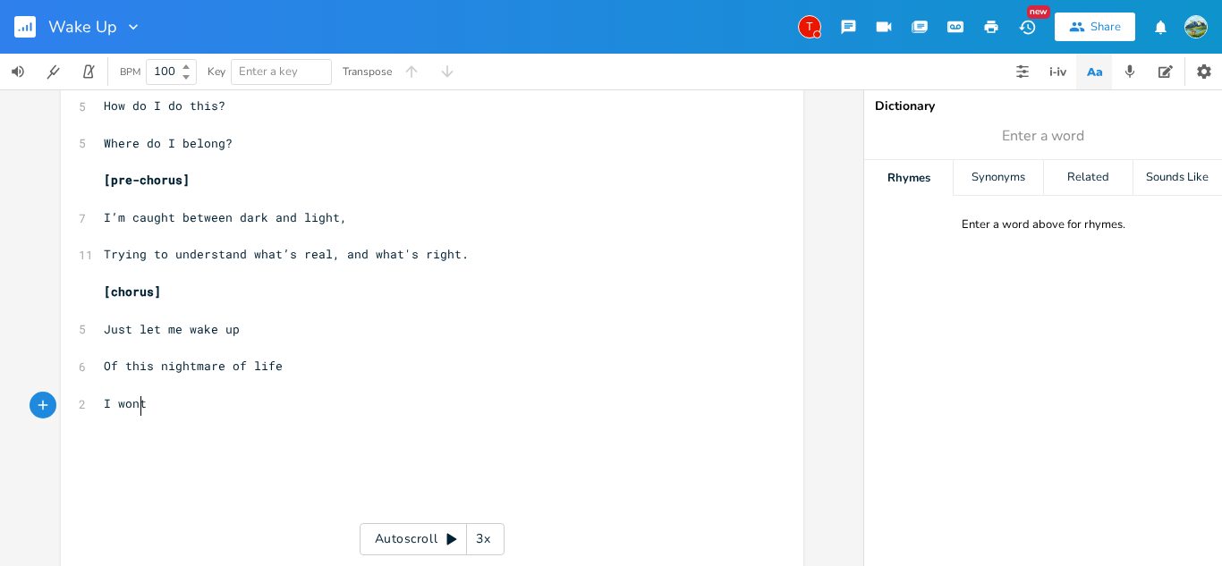
type textarea "ont"
type textarea "'t"
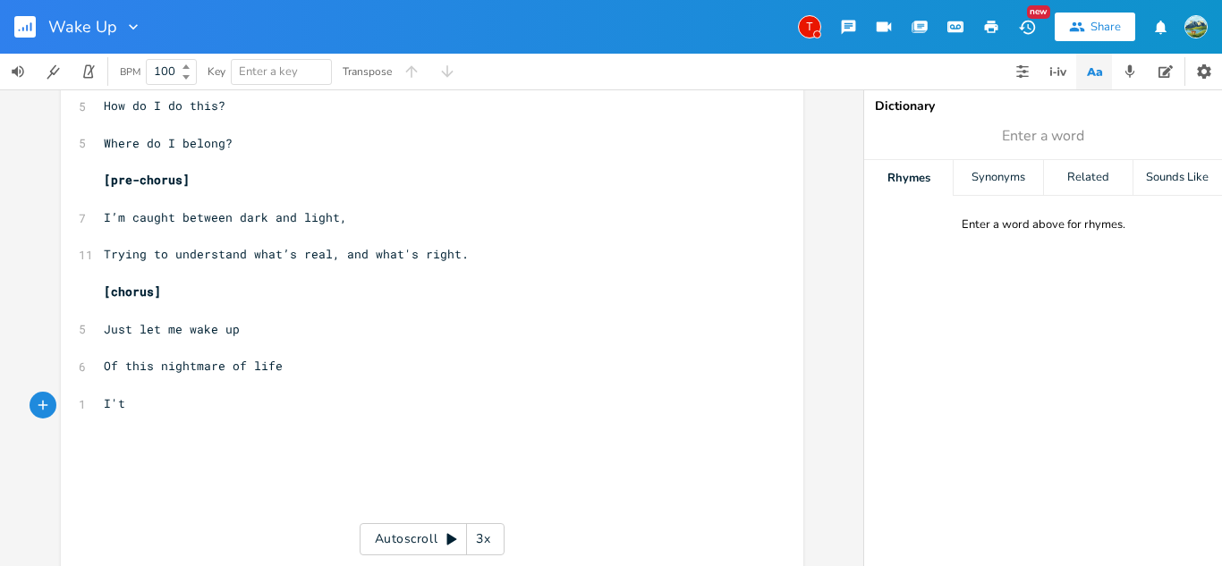
type textarea "s"
type textarea "t's like whaere"
type textarea "ere"
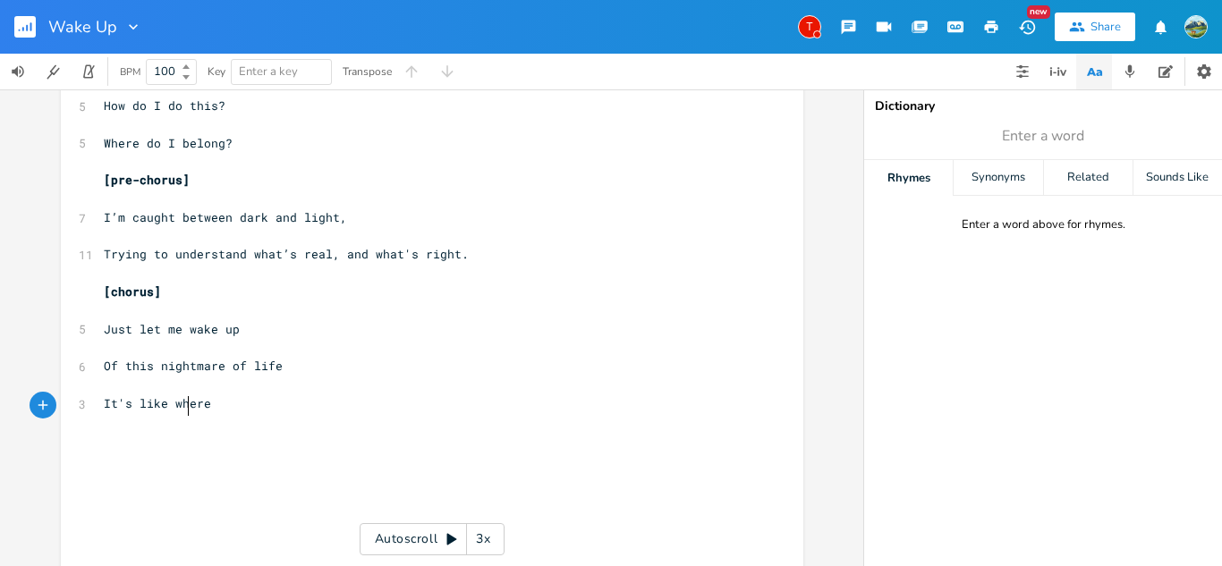
scroll to position [0, 23]
type textarea "ere ji"
type textarea "u"
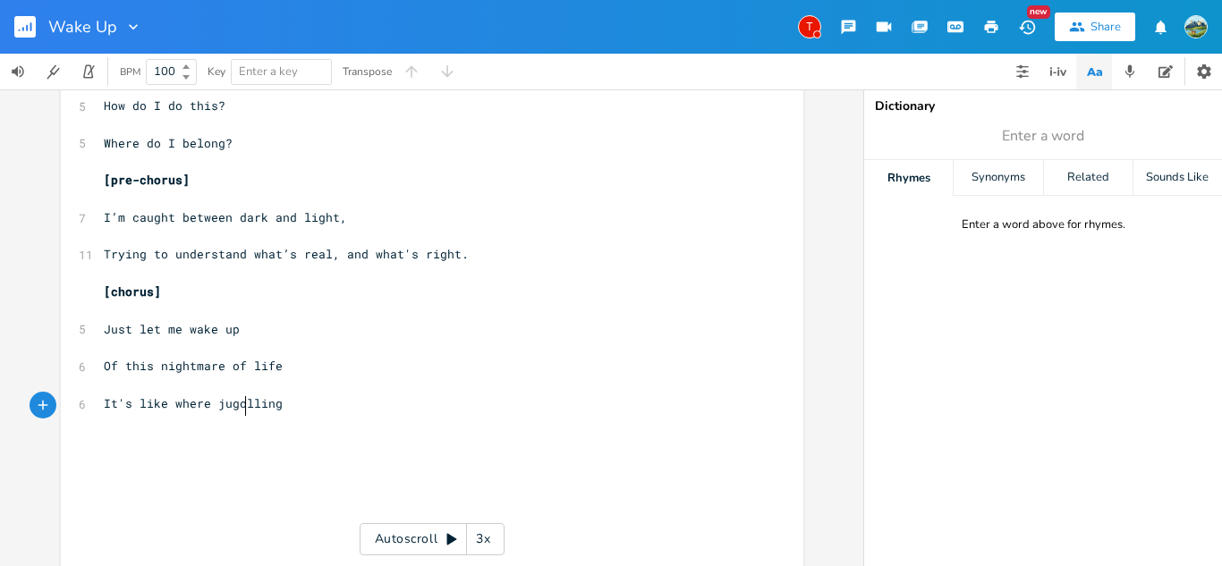
type textarea "ugolling"
type textarea "galing knives"
type textarea "s"
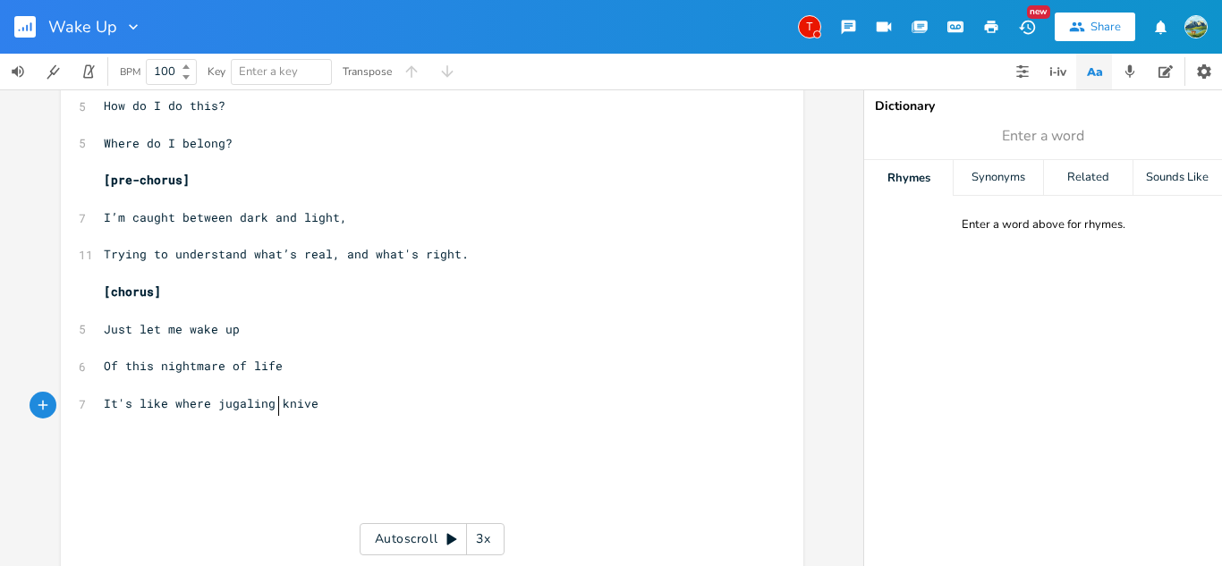
scroll to position [0, 6]
click at [234, 405] on span "It's like where jugaling knives" at bounding box center [215, 403] width 222 height 16
type textarea "ugt"
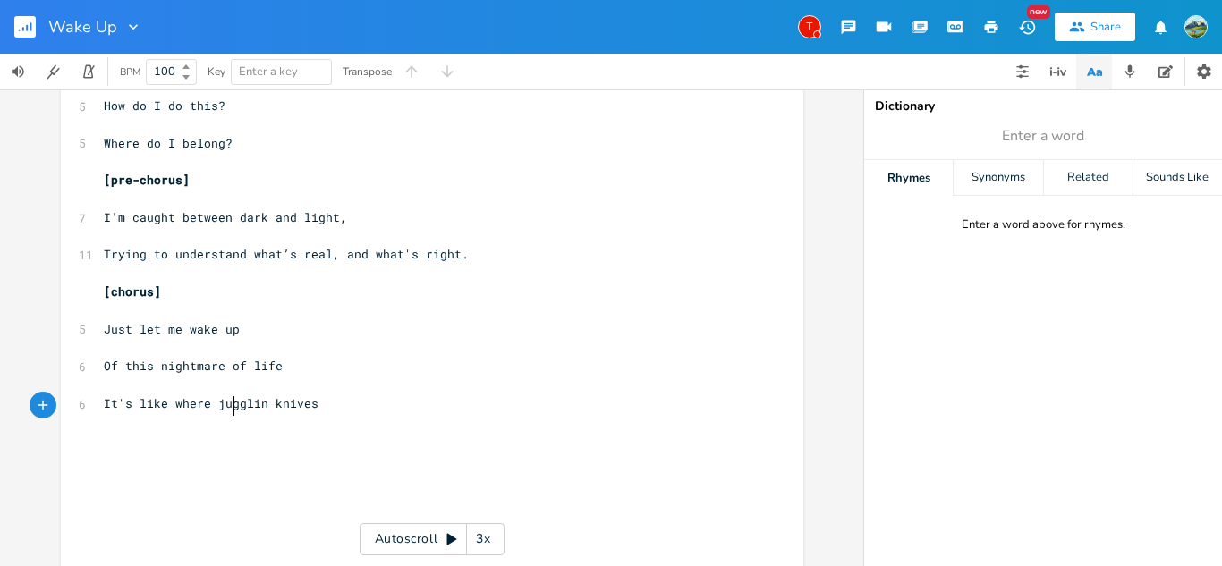
type textarea "gling"
click at [339, 429] on pre "​" at bounding box center [423, 422] width 646 height 19
click at [322, 415] on pre "​" at bounding box center [423, 422] width 646 height 19
type textarea "on"
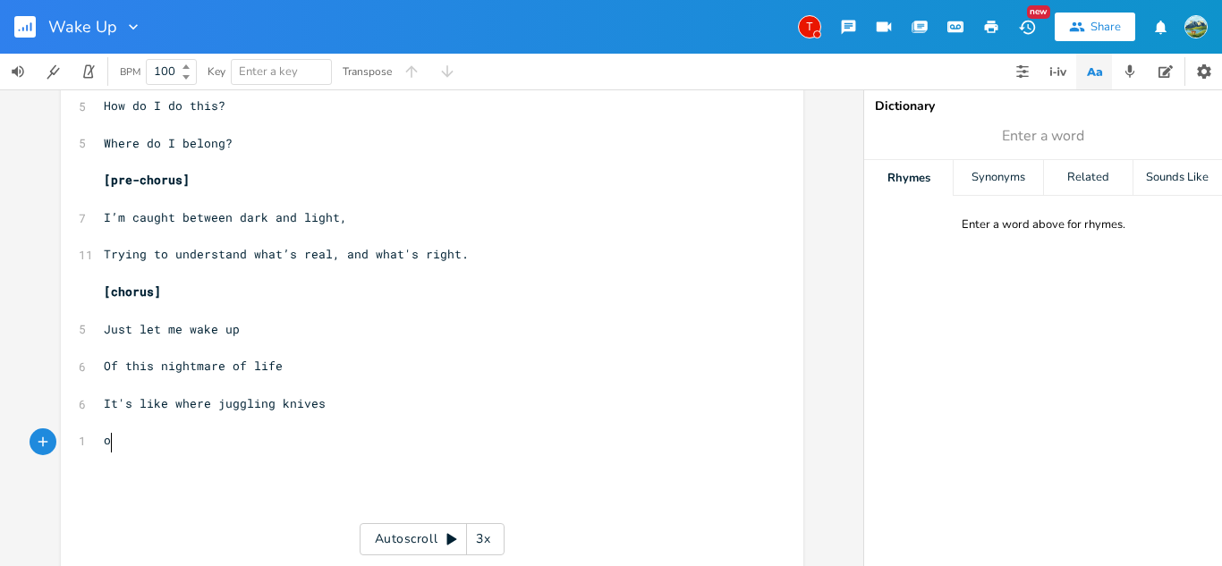
scroll to position [0, 20]
type textarea "O"
type textarea "n the tight"
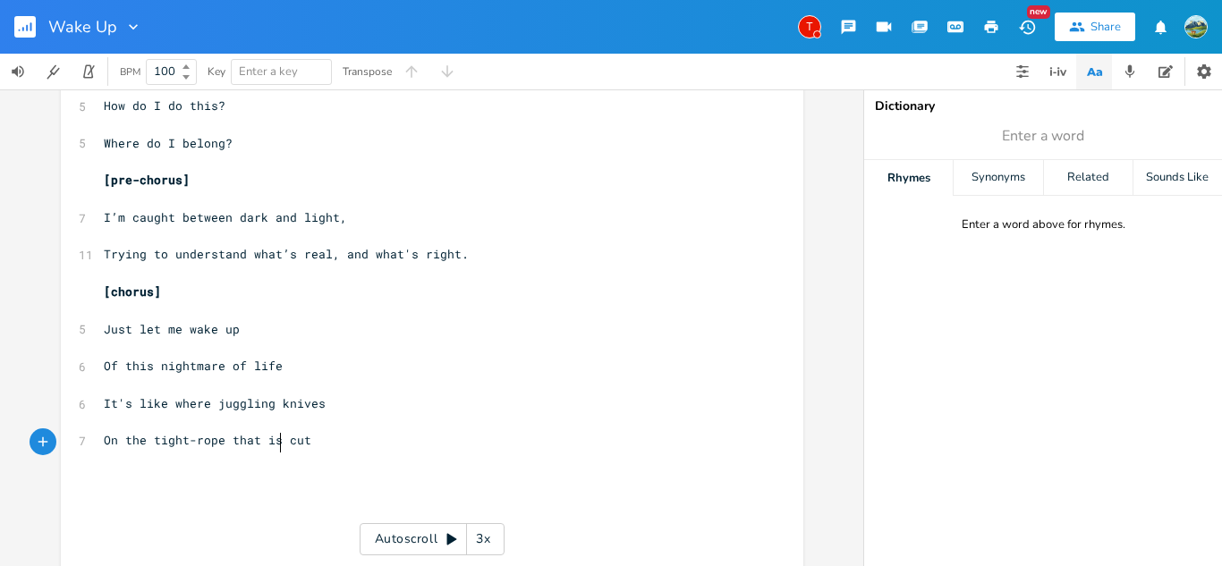
type textarea "-rope that is cut"
type input "knives"
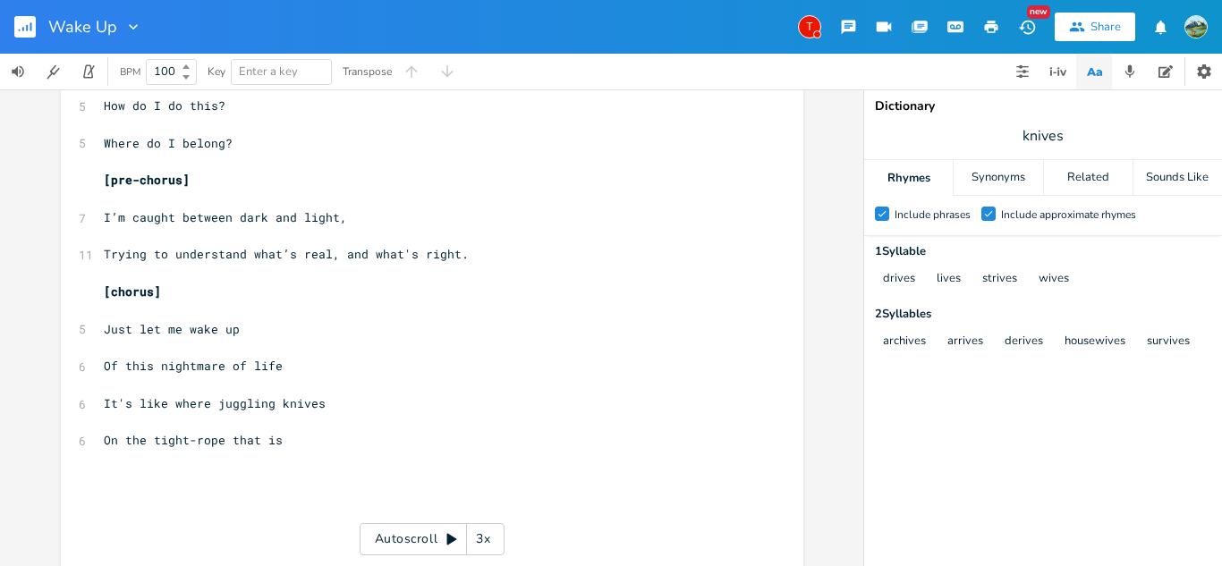
click at [259, 447] on pre "On the tight-rope that is" at bounding box center [423, 440] width 646 height 19
type textarea "holds our lives"
click at [845, 14] on button "button" at bounding box center [848, 27] width 36 height 32
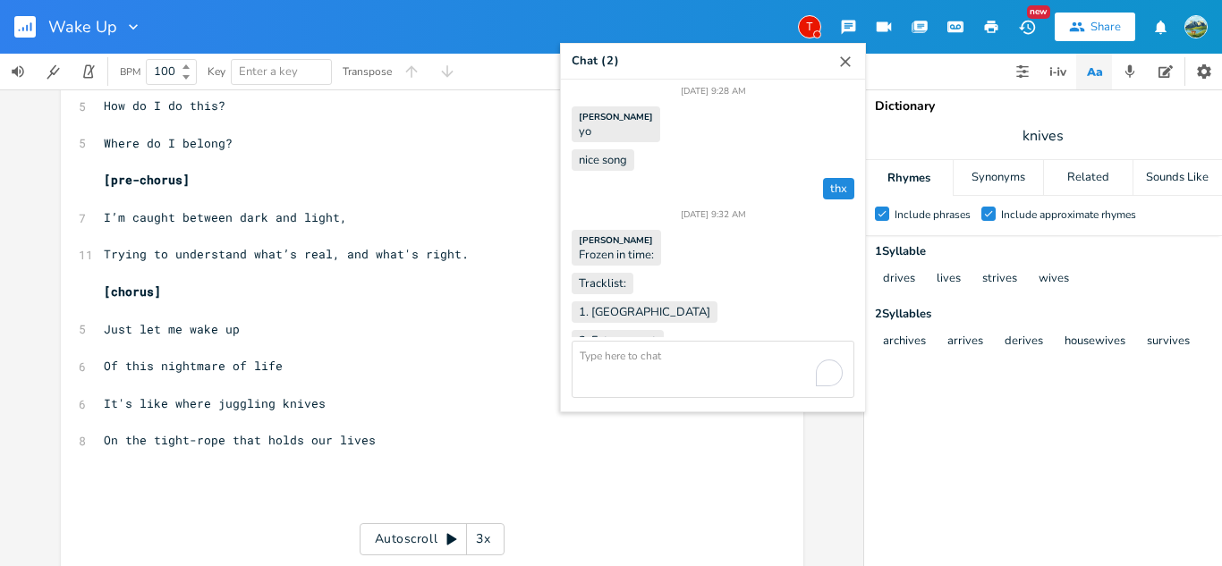
scroll to position [1202, 0]
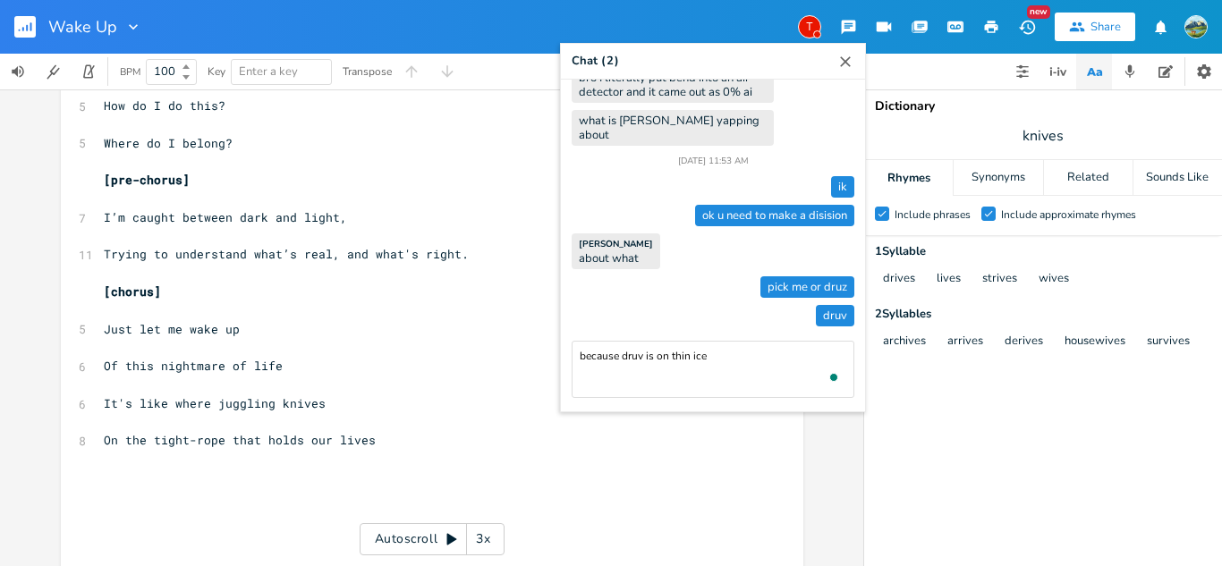
type textarea "because druv is on thin ice"
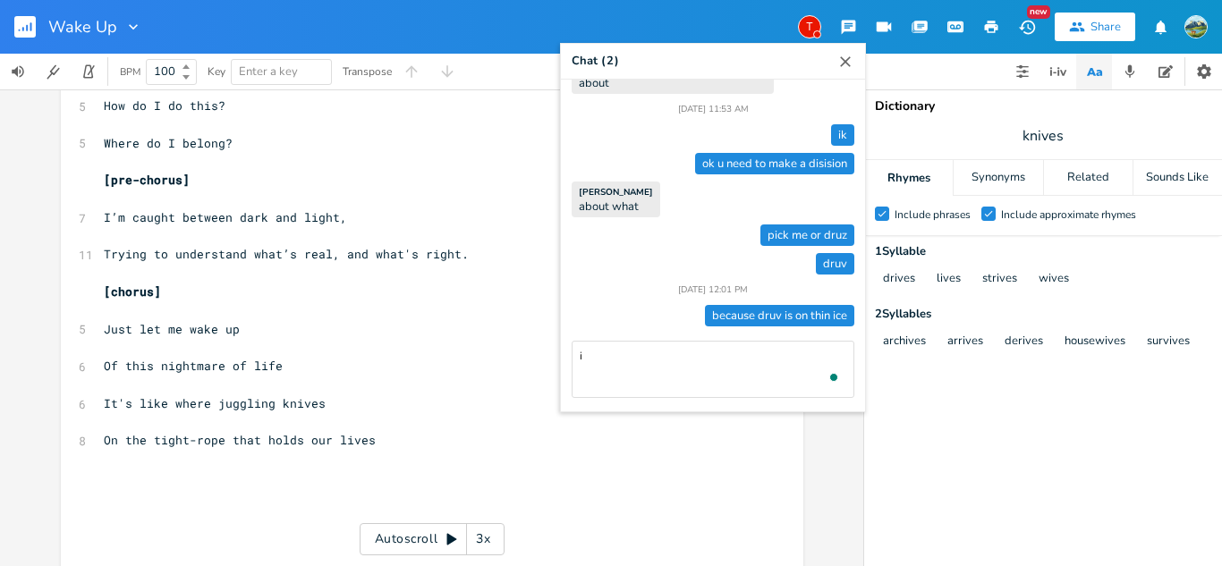
type textarea "i"
type textarea "i put in so much efort in to this song and he cant just flat out and say that t…"
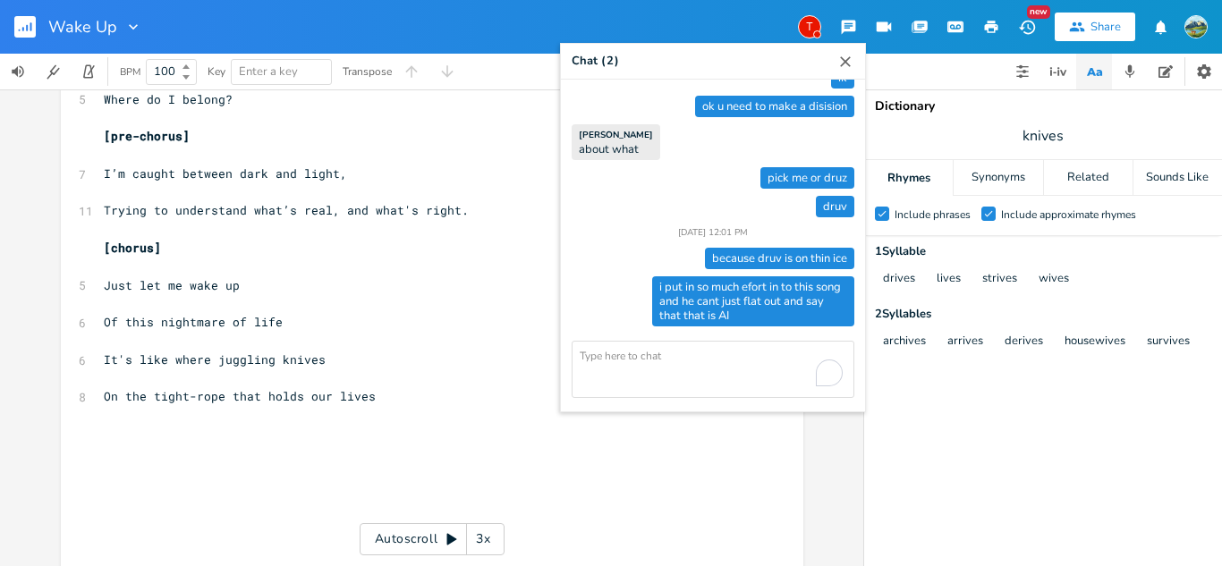
scroll to position [287, 0]
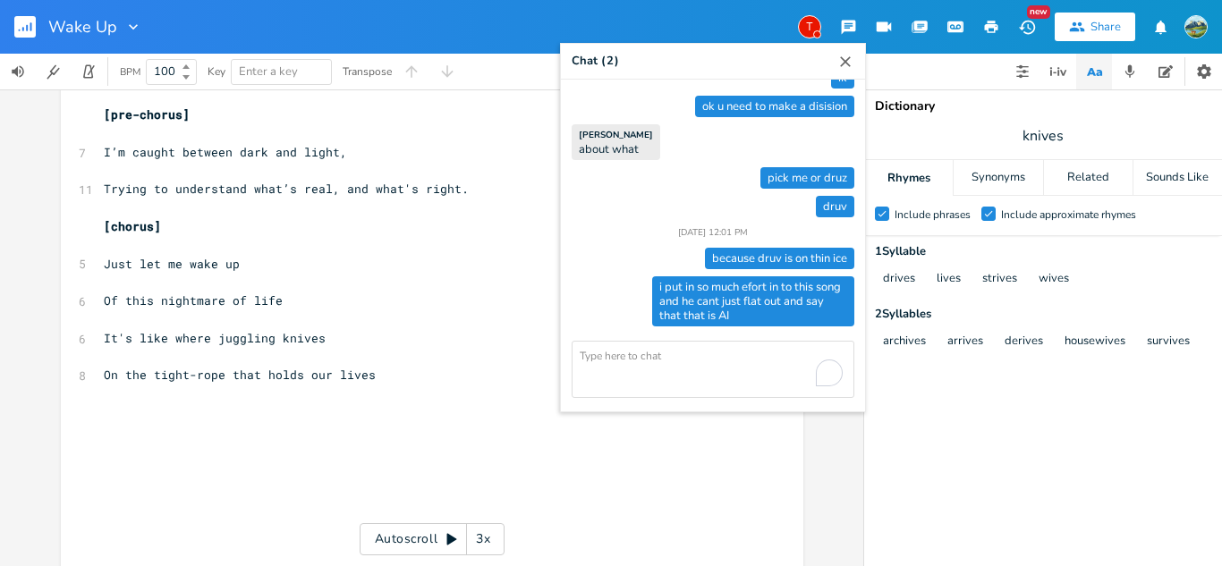
click at [844, 64] on icon "button" at bounding box center [845, 62] width 18 height 18
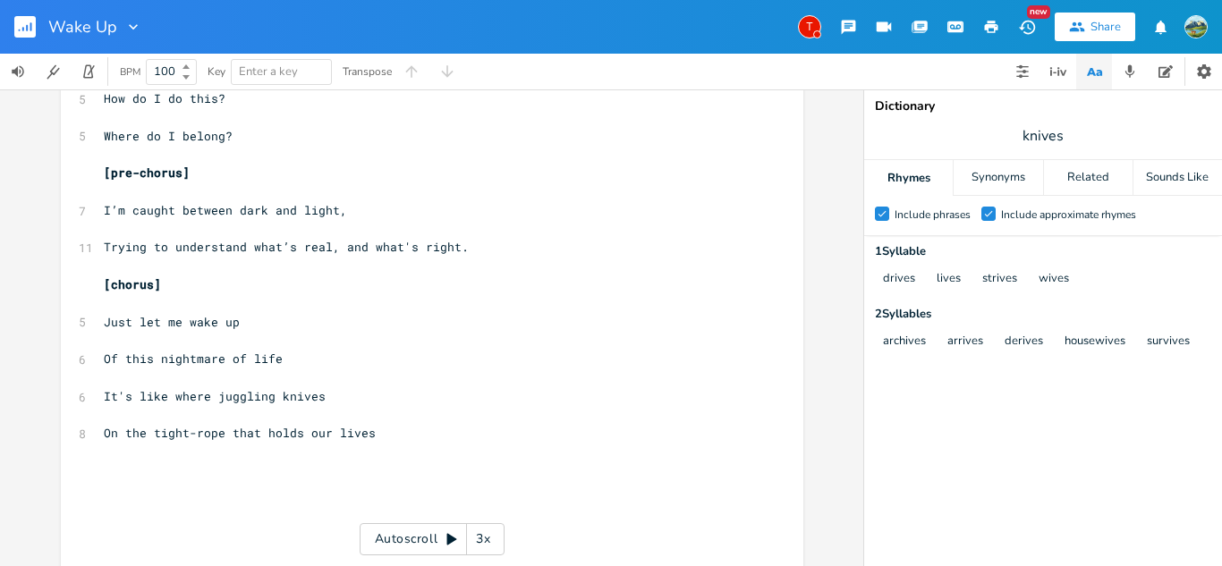
scroll to position [227, 0]
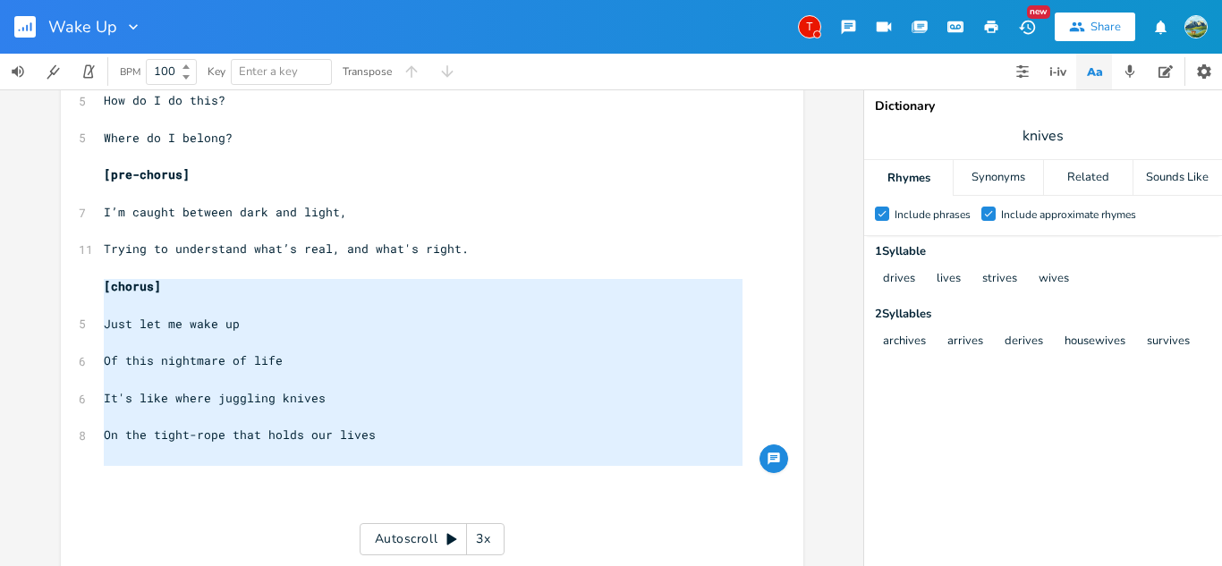
type textarea "[chorus] Just let me wake up Of this nightmare of life It's like where juggling…"
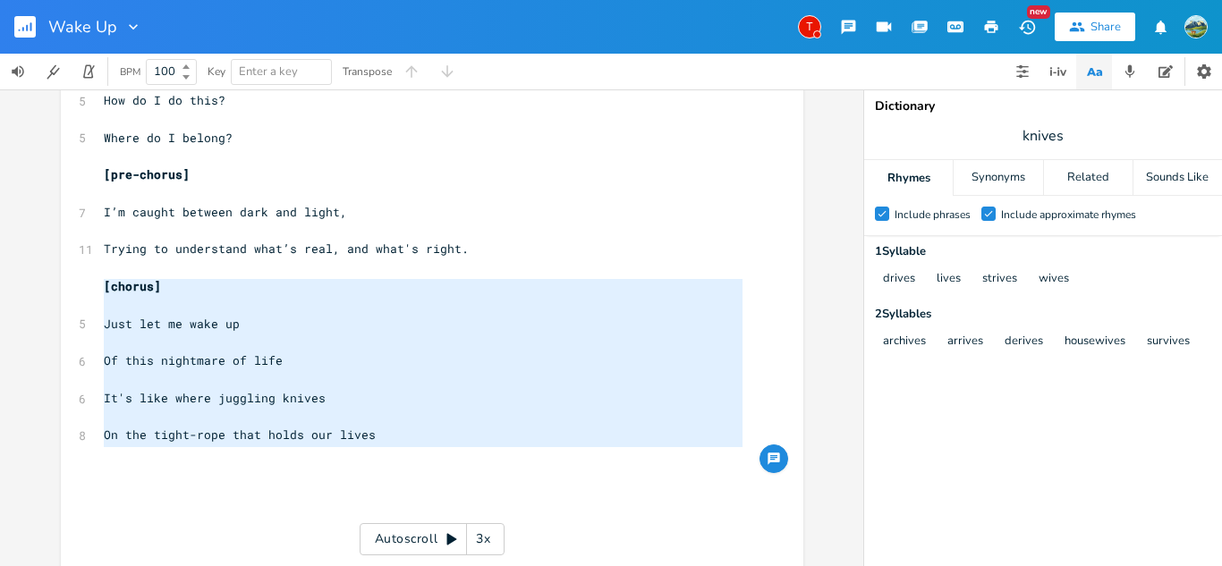
drag, startPoint x: 95, startPoint y: 281, endPoint x: 420, endPoint y: 448, distance: 366.0
click at [420, 448] on div "[Verse 1] ​ 5 How do I wake up ​ 5 This dream is too strong ​ 7 Just sitting on…" at bounding box center [423, 398] width 646 height 986
click at [228, 455] on pre "​" at bounding box center [423, 454] width 646 height 19
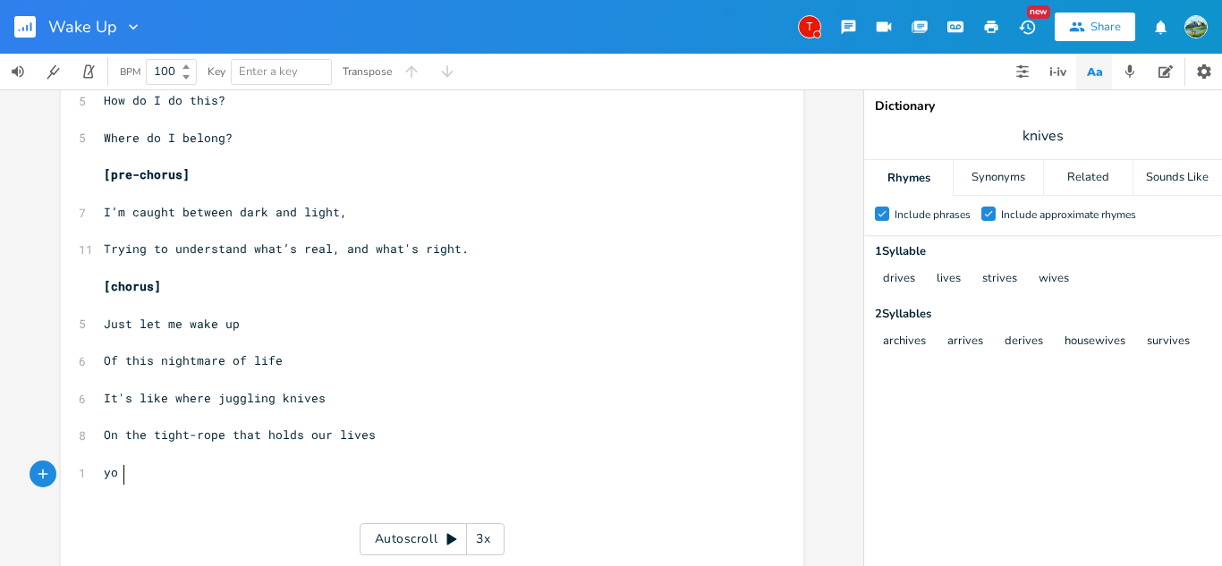
scroll to position [0, 19]
type textarea "yo look at chat"
drag, startPoint x: 203, startPoint y: 472, endPoint x: 36, endPoint y: 483, distance: 167.6
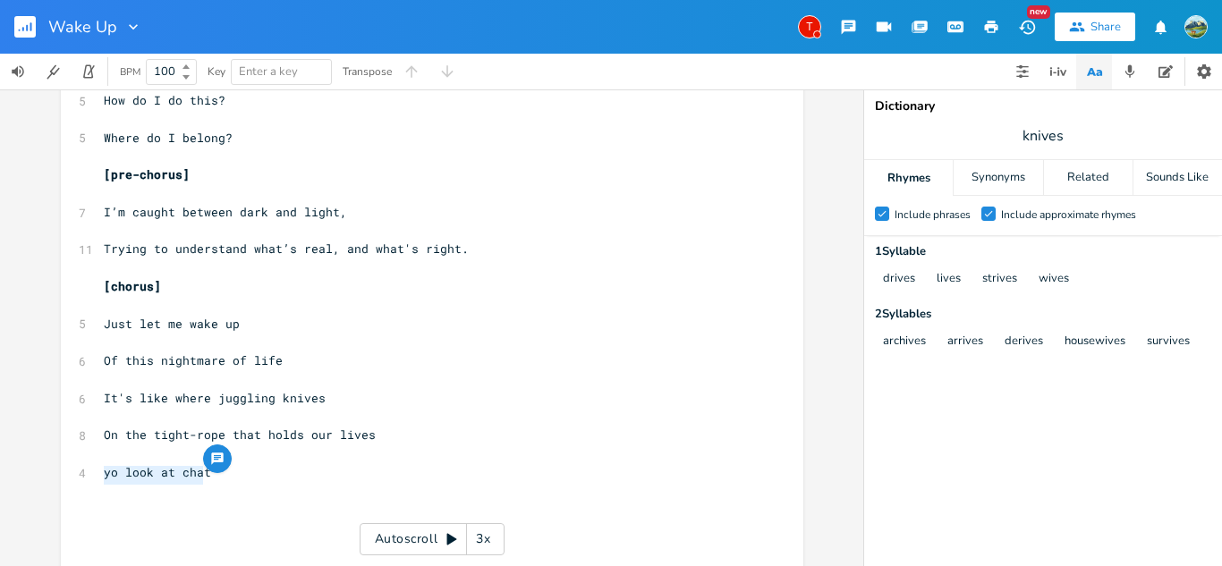
click at [36, 483] on div "yo look at chat x [Verse 1] ​ 5 How do I wake up ​ 5 This dream is too strong ​…" at bounding box center [431, 327] width 863 height 477
click at [846, 22] on icon "button" at bounding box center [848, 27] width 17 height 17
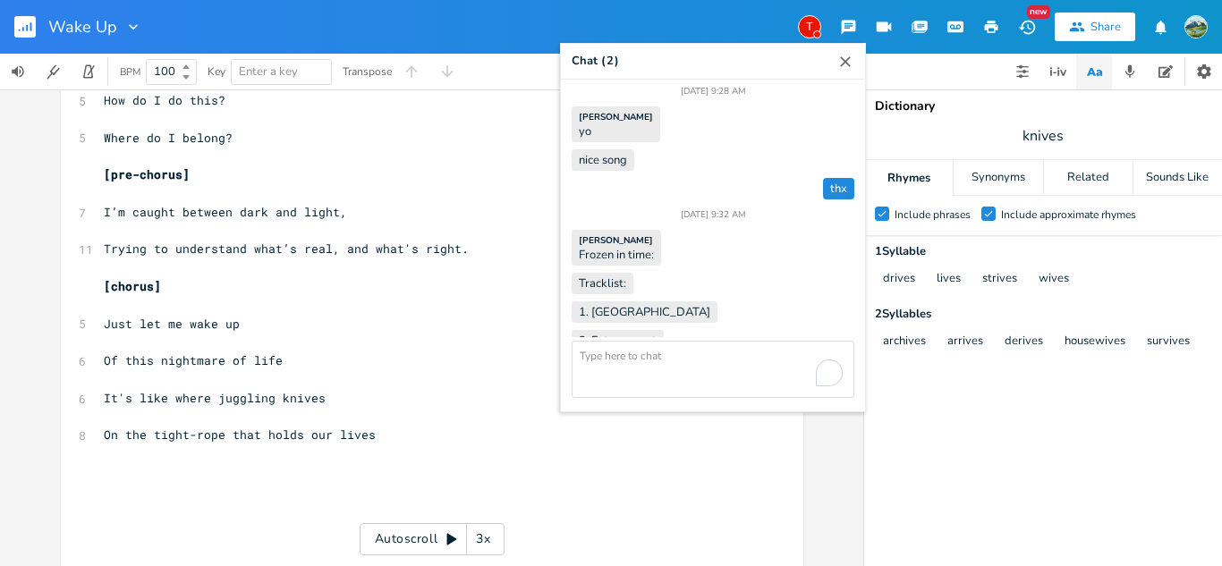
scroll to position [1327, 0]
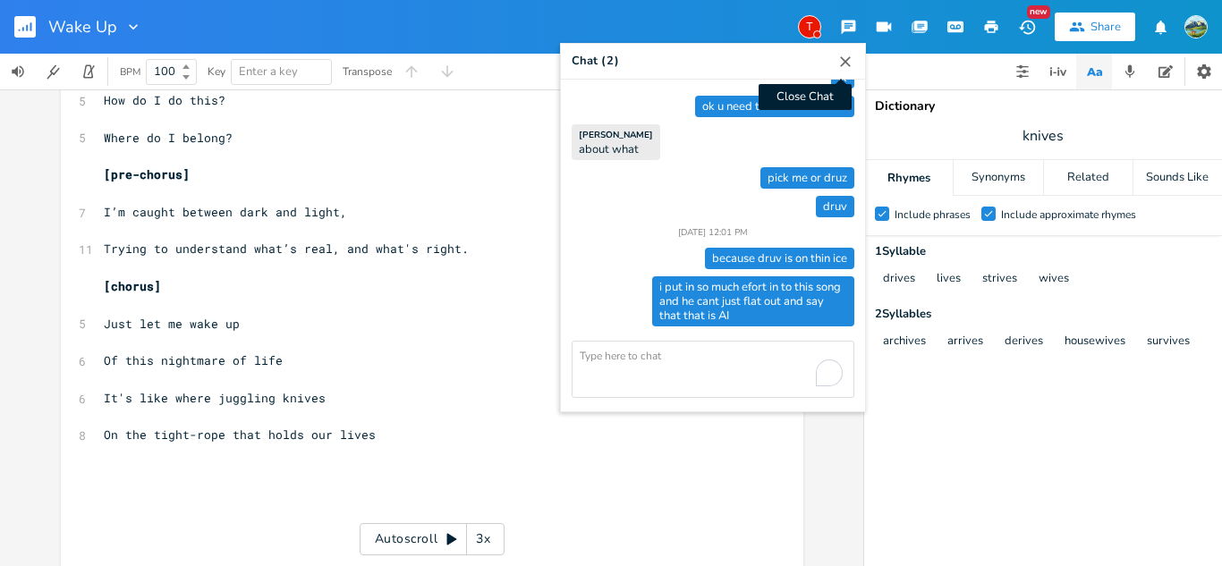
click at [842, 60] on icon "button" at bounding box center [845, 61] width 11 height 11
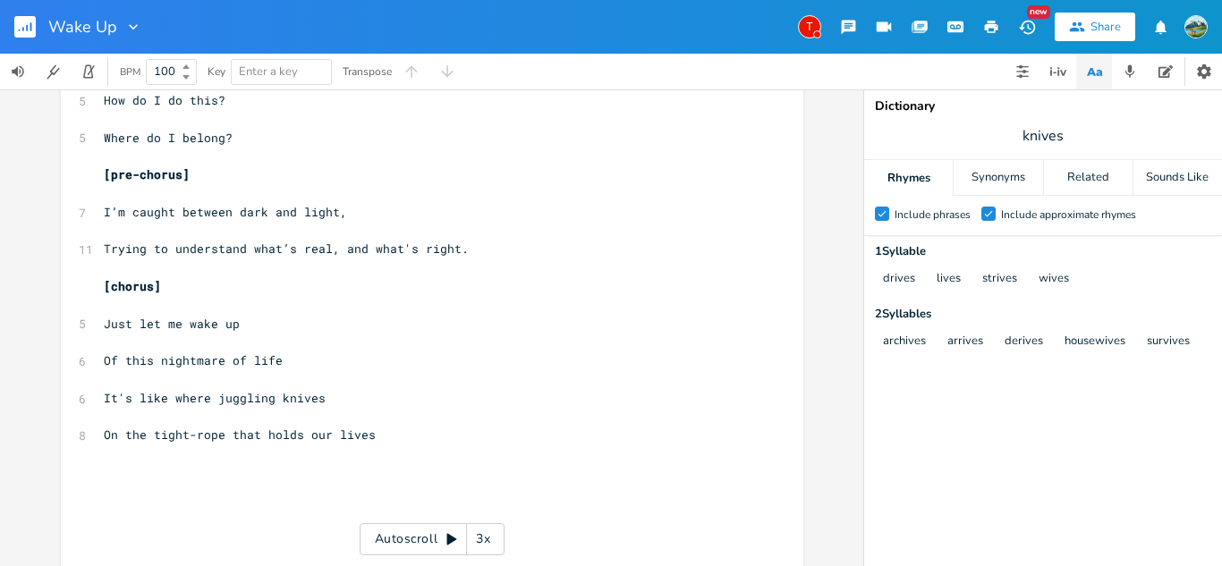
click at [1020, 28] on icon "button" at bounding box center [1027, 27] width 19 height 19
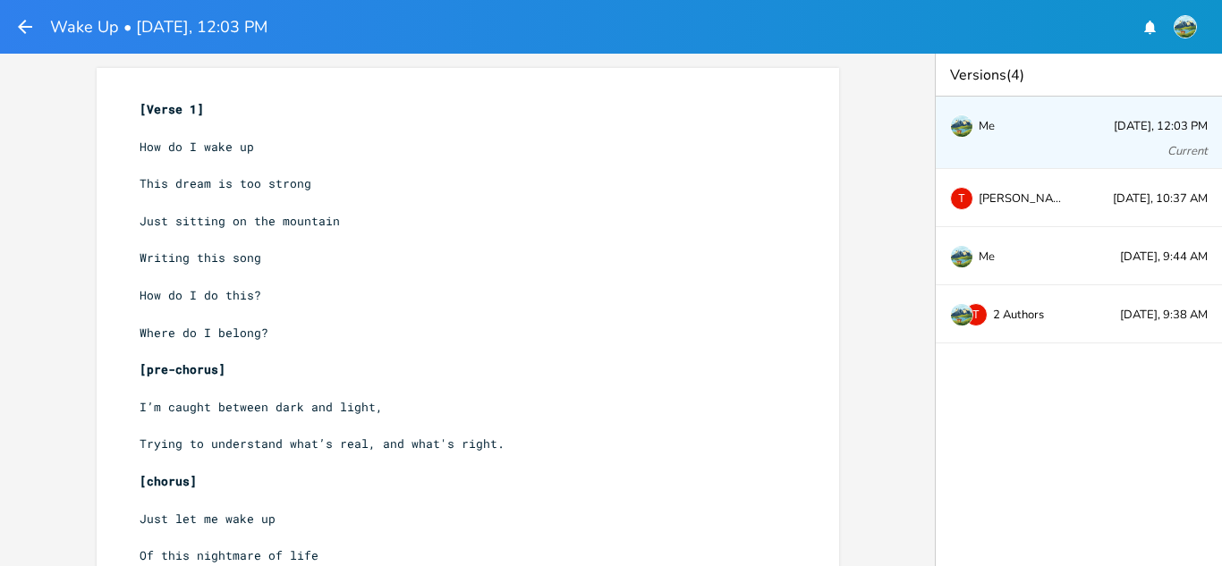
click at [12, 38] on header "Wake Up • Today, 12:03 PM" at bounding box center [611, 27] width 1222 height 54
click at [38, 29] on div "Wake Up • Today, 12:03 PM" at bounding box center [140, 27] width 253 height 32
click at [30, 29] on icon "button" at bounding box center [24, 26] width 21 height 21
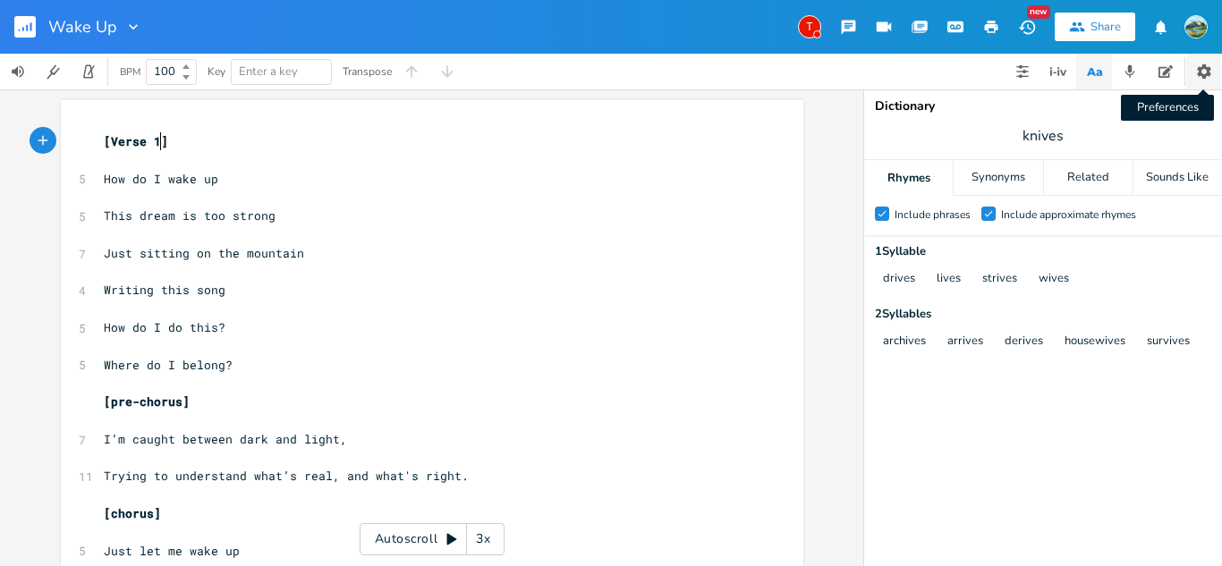
click at [1202, 69] on icon "button" at bounding box center [1204, 72] width 18 height 18
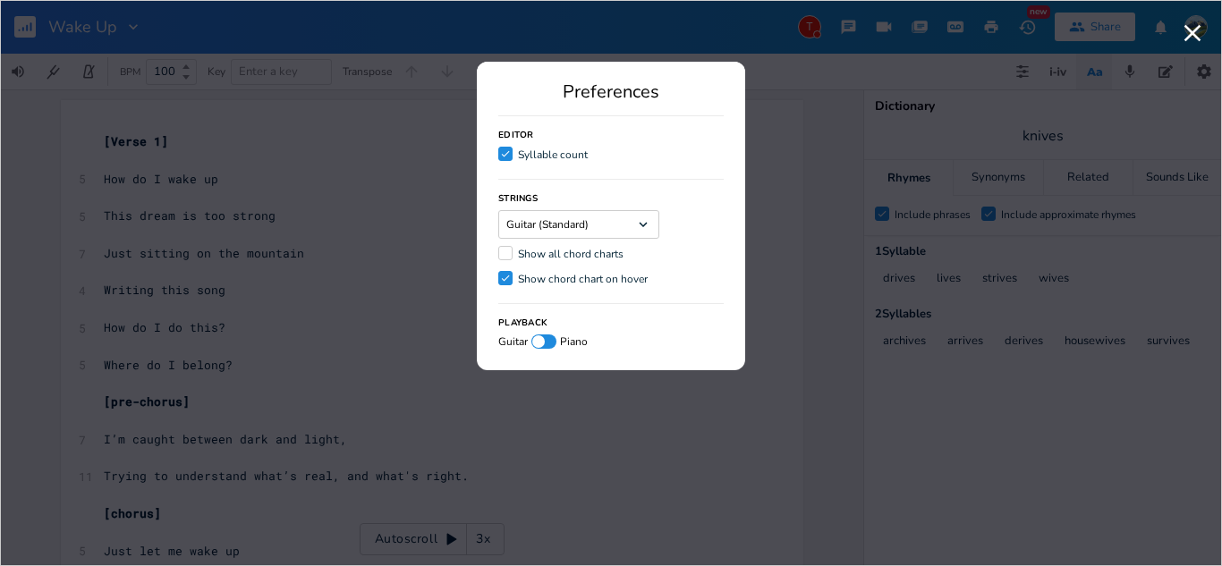
click at [501, 260] on div at bounding box center [505, 253] width 14 height 14
click at [498, 259] on input "Show all chord charts" at bounding box center [498, 254] width 0 height 12
click at [501, 259] on icon "Check" at bounding box center [505, 253] width 11 height 11
click at [498, 259] on input "Check Show all chord charts" at bounding box center [498, 254] width 0 height 12
click at [571, 229] on span "Guitar (Standard)" at bounding box center [547, 224] width 82 height 11
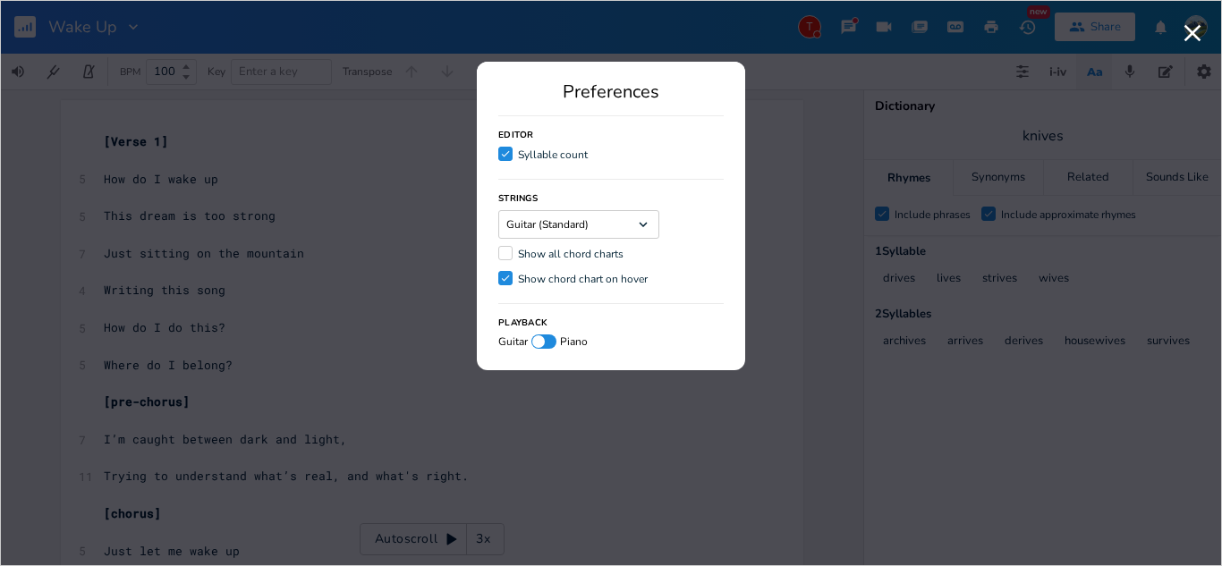
click at [632, 318] on div "Playback Guitar Piano" at bounding box center [610, 326] width 225 height 46
click at [547, 346] on div at bounding box center [542, 341] width 9 height 9
click at [550, 346] on div at bounding box center [549, 341] width 13 height 13
click at [547, 346] on div at bounding box center [542, 341] width 9 height 9
click at [551, 348] on div at bounding box center [549, 341] width 13 height 13
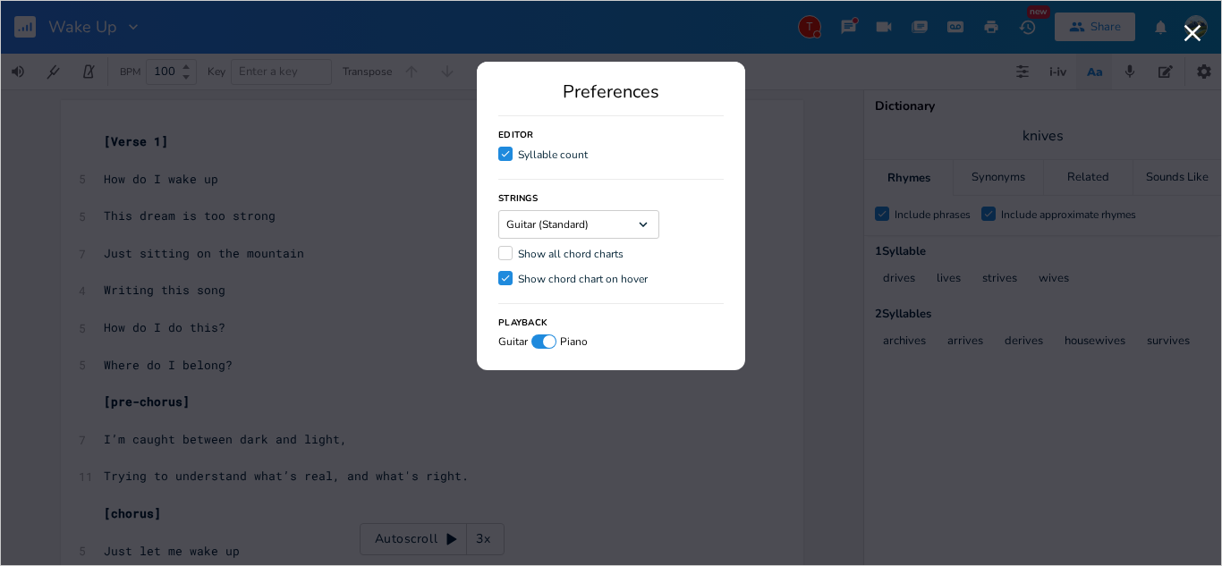
checkbox input "false"
click at [1186, 33] on icon "button" at bounding box center [1192, 33] width 29 height 29
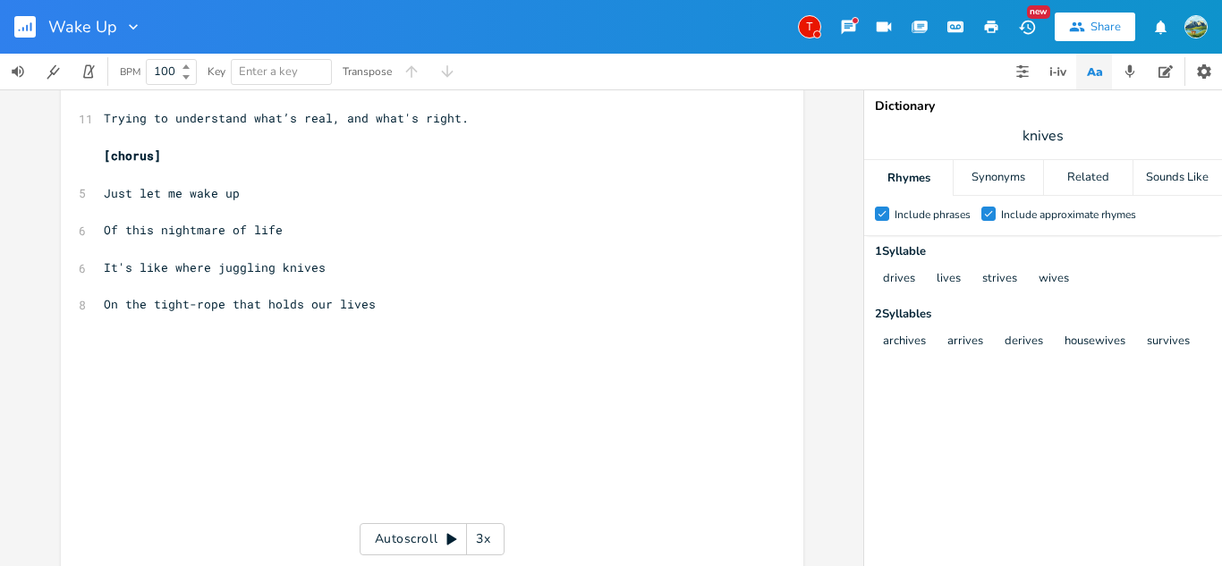
scroll to position [348, 0]
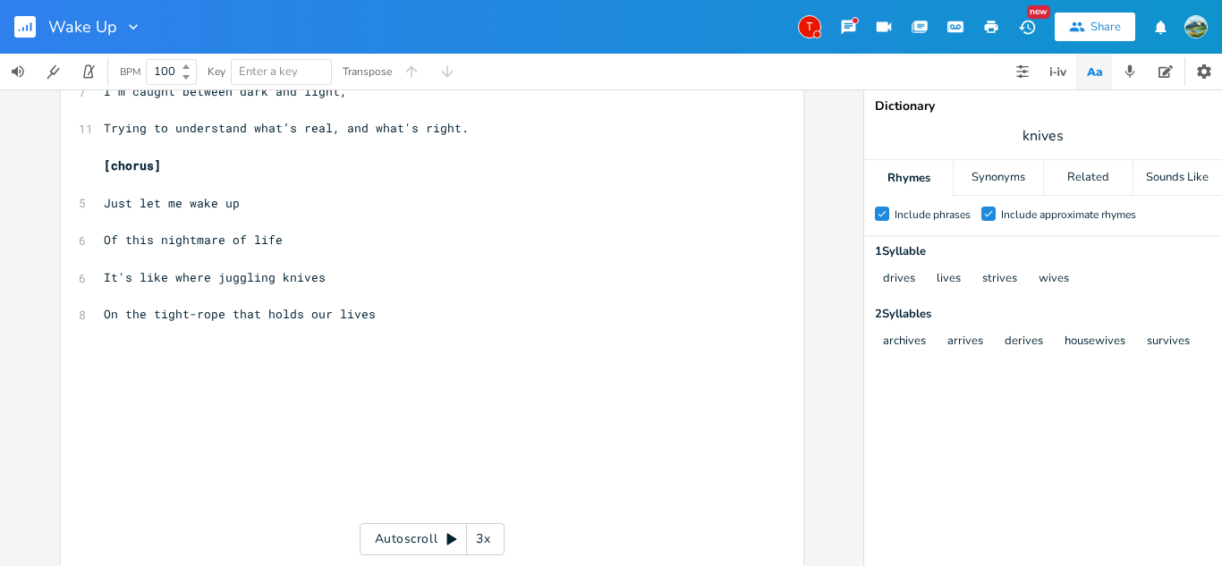
click at [840, 27] on icon "button" at bounding box center [848, 27] width 17 height 17
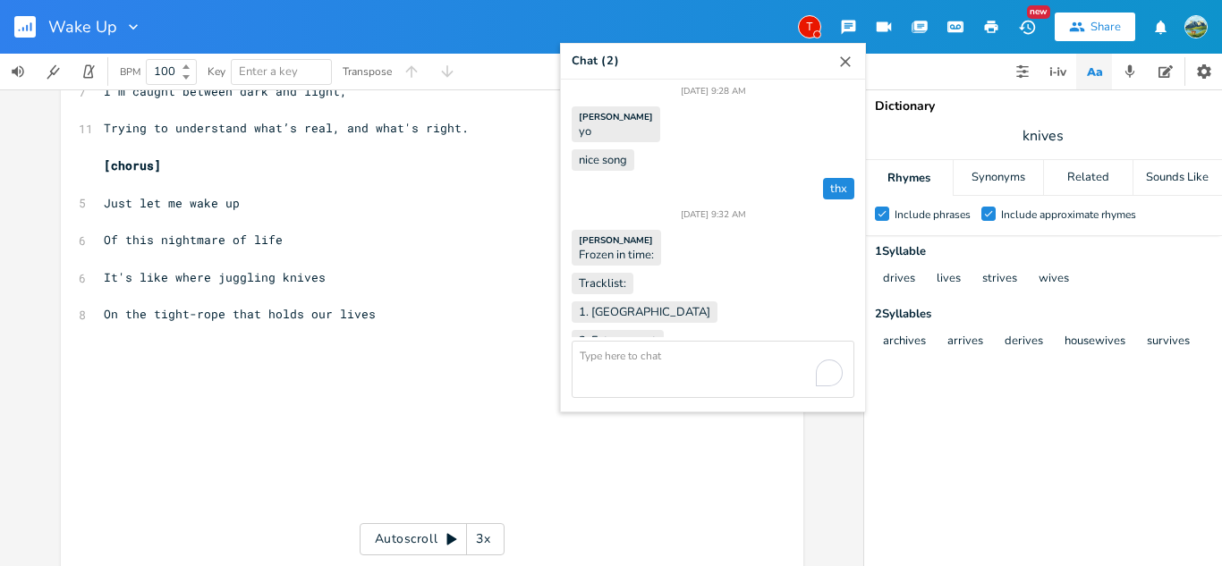
scroll to position [1399, 0]
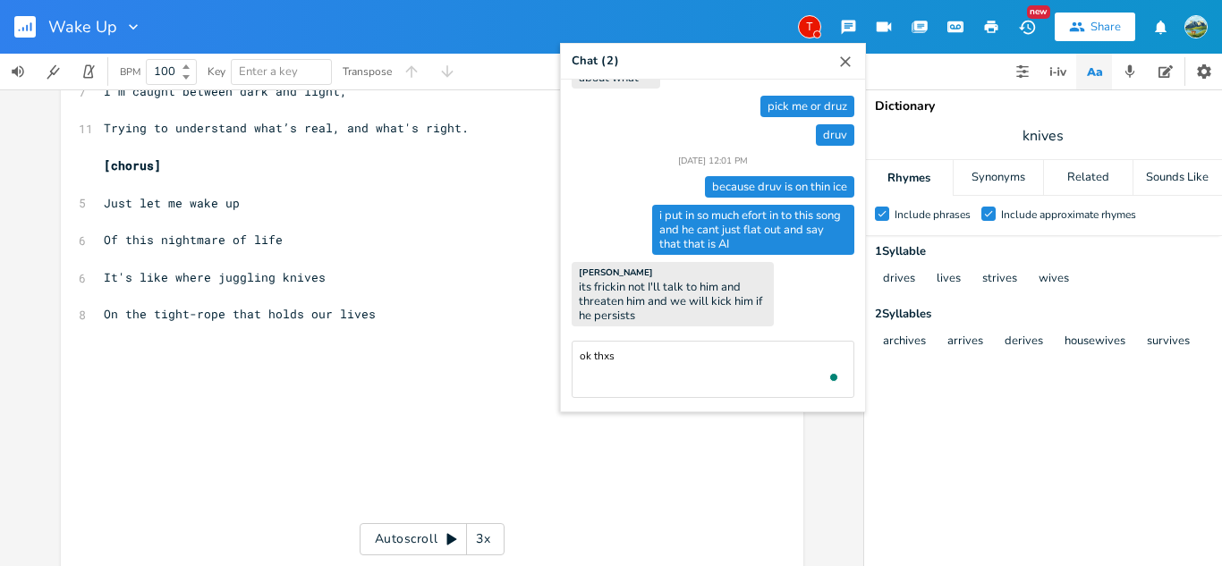
type textarea "ok thxs"
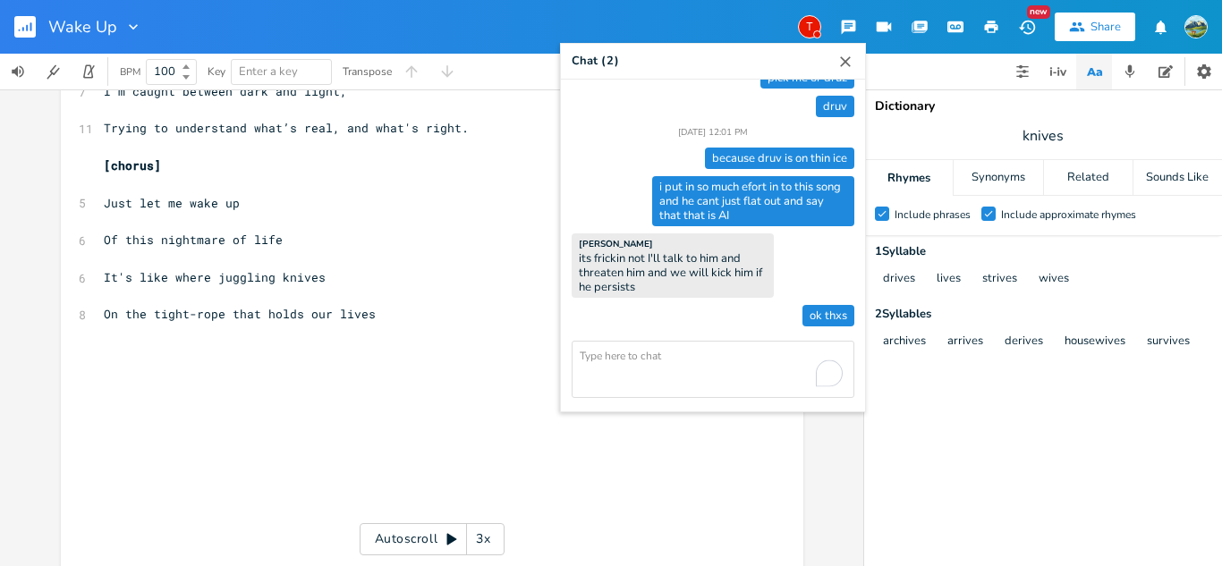
scroll to position [1428, 0]
type textarea "that really mean alot"
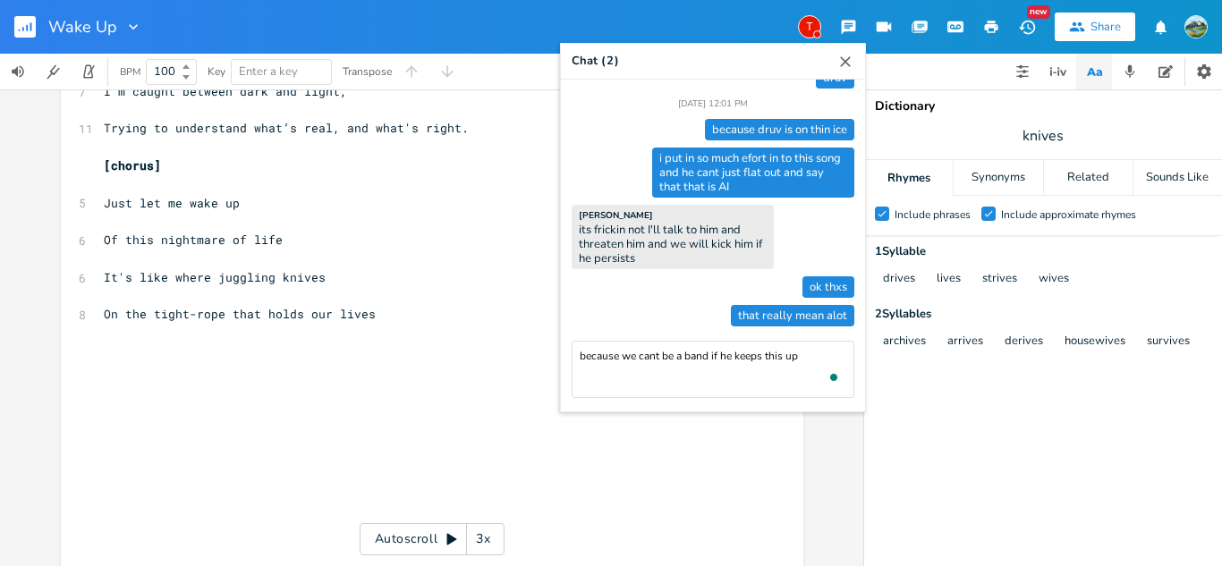
type textarea "because we cant be a band if he keeps this up"
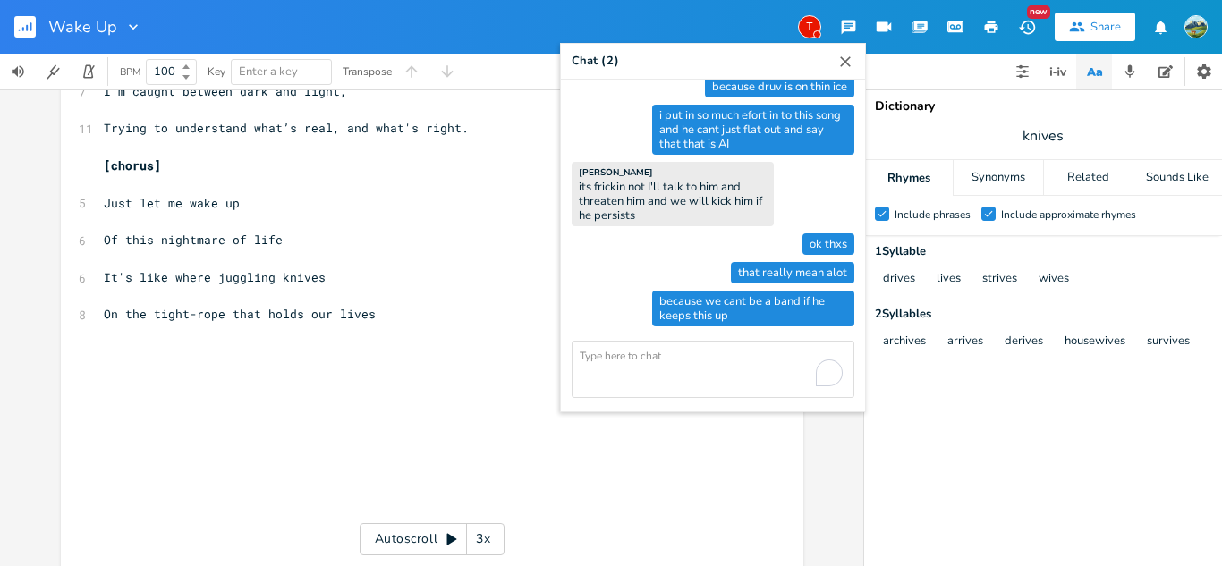
click at [840, 65] on icon "button" at bounding box center [845, 61] width 11 height 11
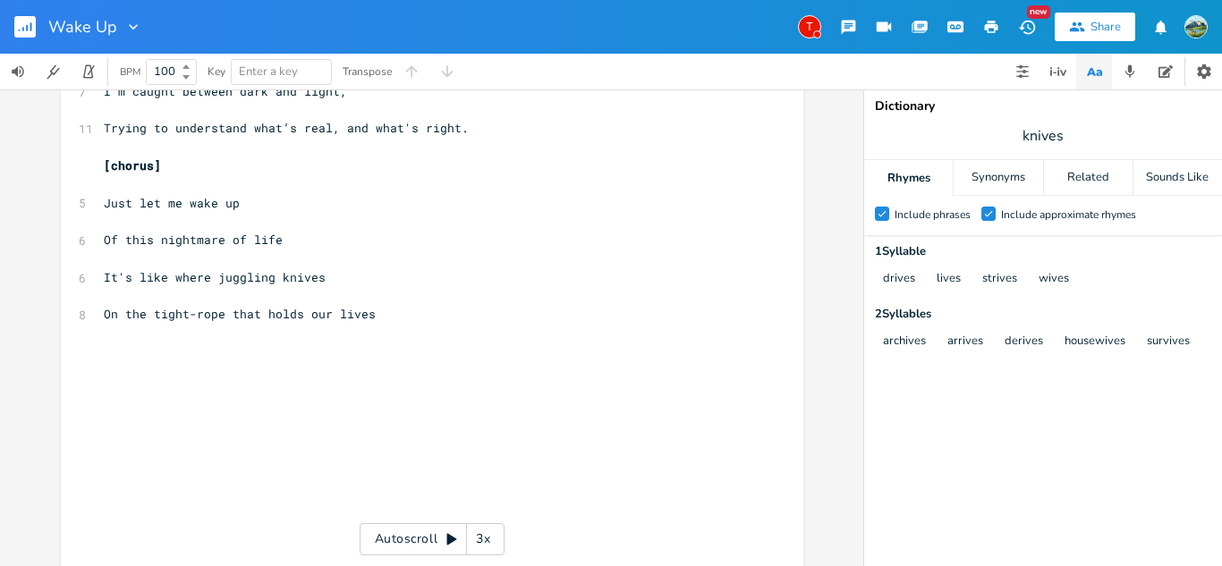
click at [315, 358] on pre "​" at bounding box center [423, 352] width 646 height 19
click at [843, 26] on icon "button" at bounding box center [848, 27] width 17 height 17
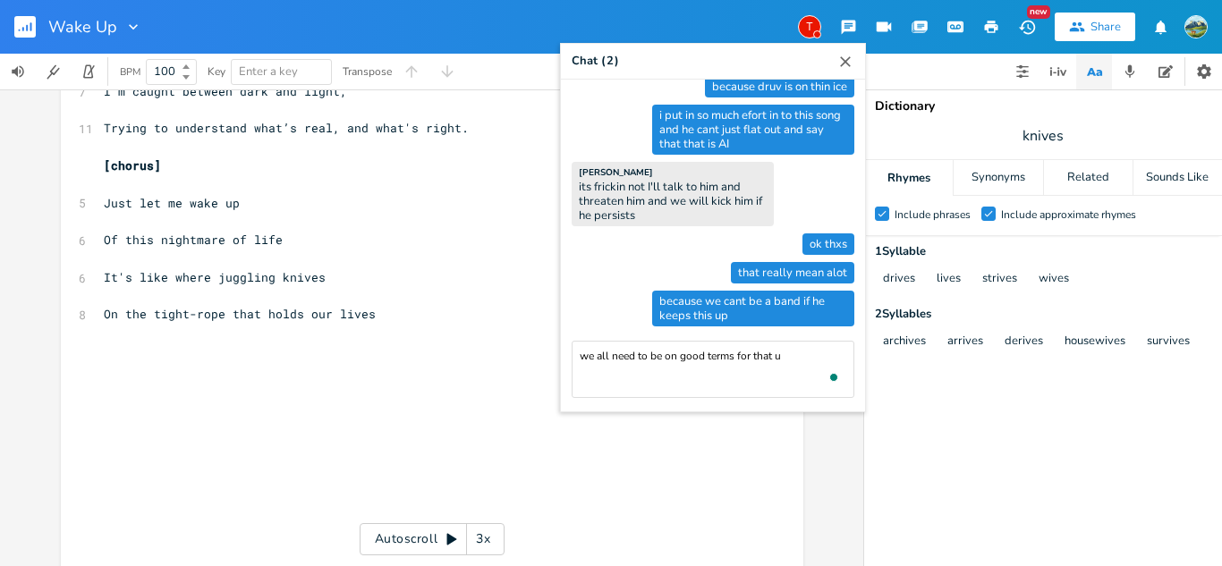
type textarea "we all need to be on good terms for that [GEOGRAPHIC_DATA]"
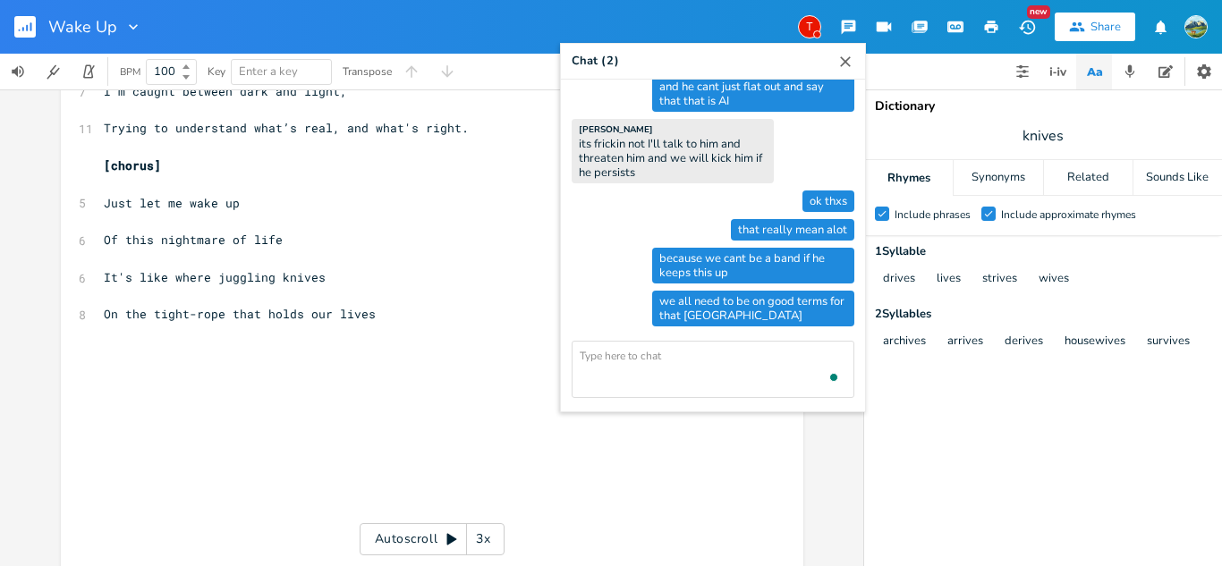
scroll to position [1542, 0]
click at [847, 60] on icon "button" at bounding box center [845, 62] width 18 height 18
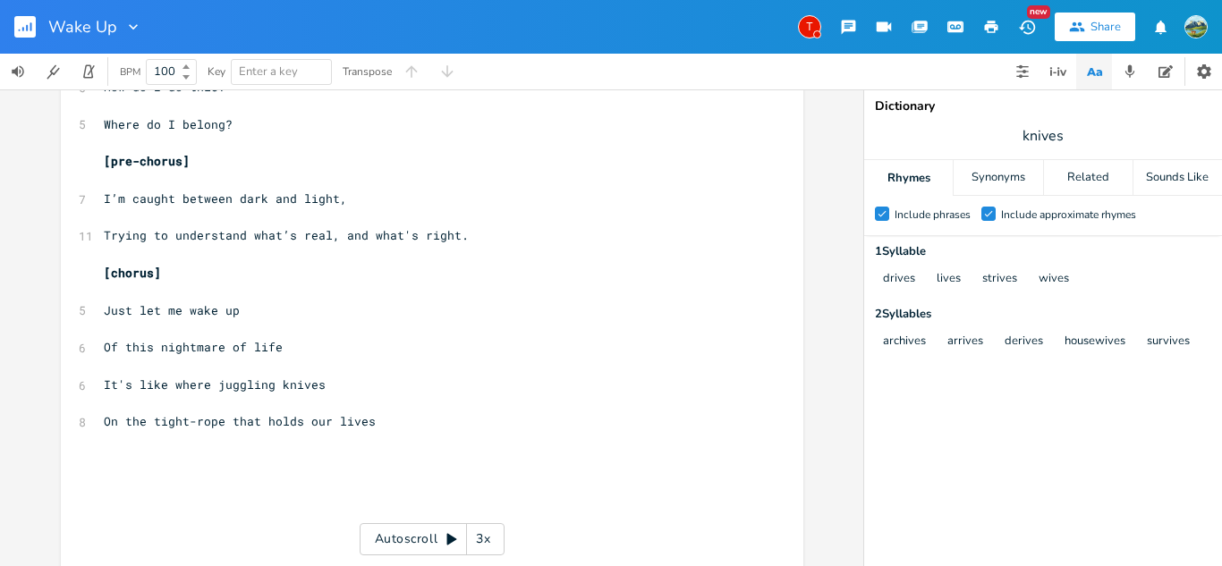
scroll to position [276, 0]
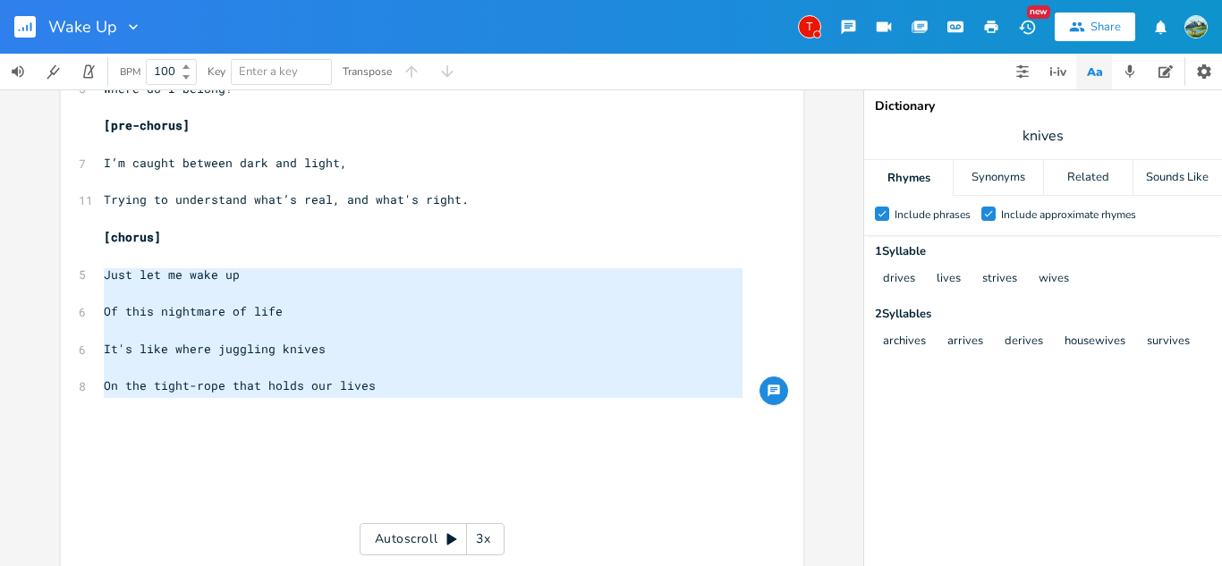
drag, startPoint x: 99, startPoint y: 275, endPoint x: 404, endPoint y: 414, distance: 335.0
click at [404, 414] on div "[Verse 1] ​ 5 How do I wake up ​ 5 This dream is too strong ​ 7 Just sitting on…" at bounding box center [423, 349] width 646 height 986
type textarea "​Just let me wake up Of this nightmare of life It's like where juggling knives …"
click at [274, 233] on pre "[chorus]" at bounding box center [423, 237] width 646 height 19
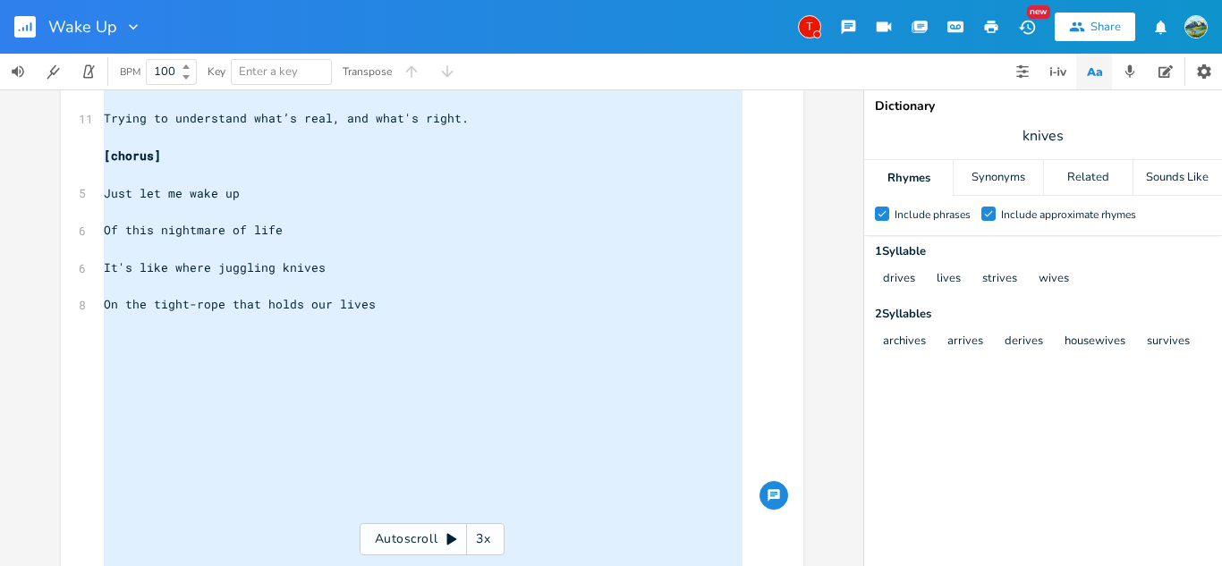
scroll to position [432, 0]
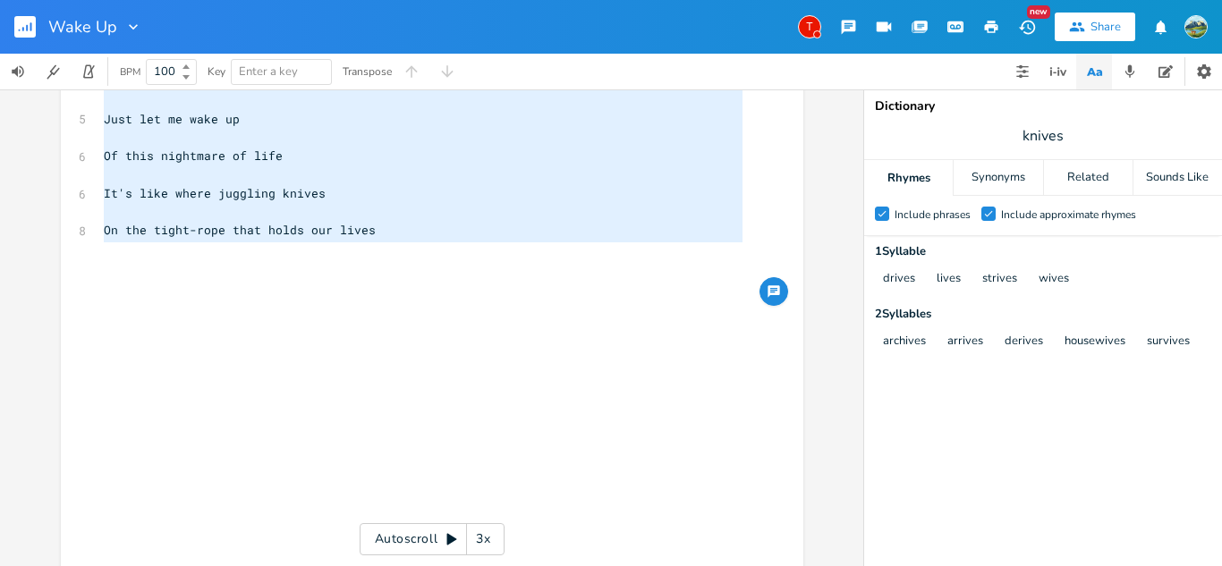
drag, startPoint x: 94, startPoint y: 180, endPoint x: 394, endPoint y: 252, distance: 309.2
click at [394, 252] on div "[Verse 1] ​ 5 How do I wake up ​ 5 This dream is too strong ​ 7 Just sitting on…" at bounding box center [423, 193] width 646 height 986
type textarea "​How do I wake up This dream is too strong Just sitting on the mountain Writing…"
click at [189, 377] on pre "​" at bounding box center [423, 379] width 646 height 19
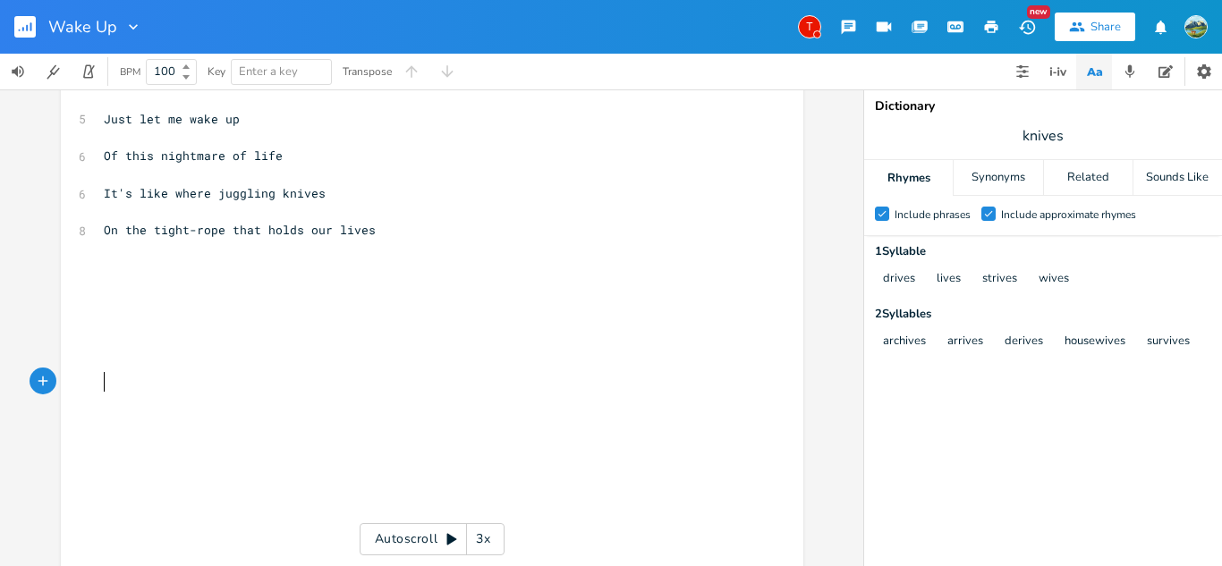
click at [100, 259] on pre "​" at bounding box center [423, 249] width 646 height 19
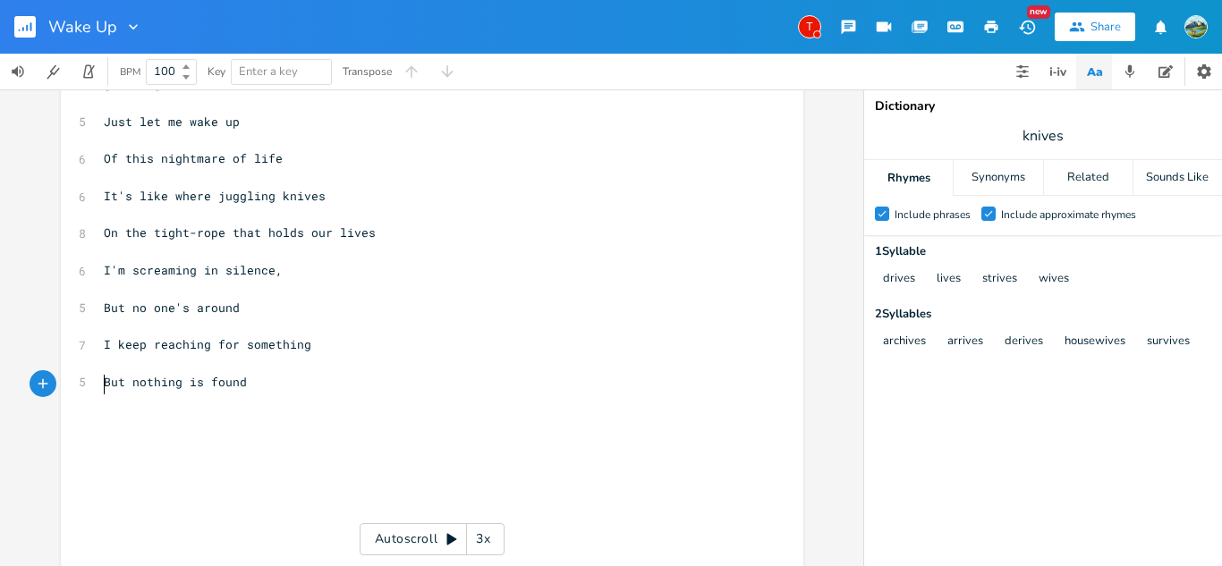
scroll to position [431, 0]
click at [252, 380] on pre "But nothing is found" at bounding box center [423, 380] width 646 height 19
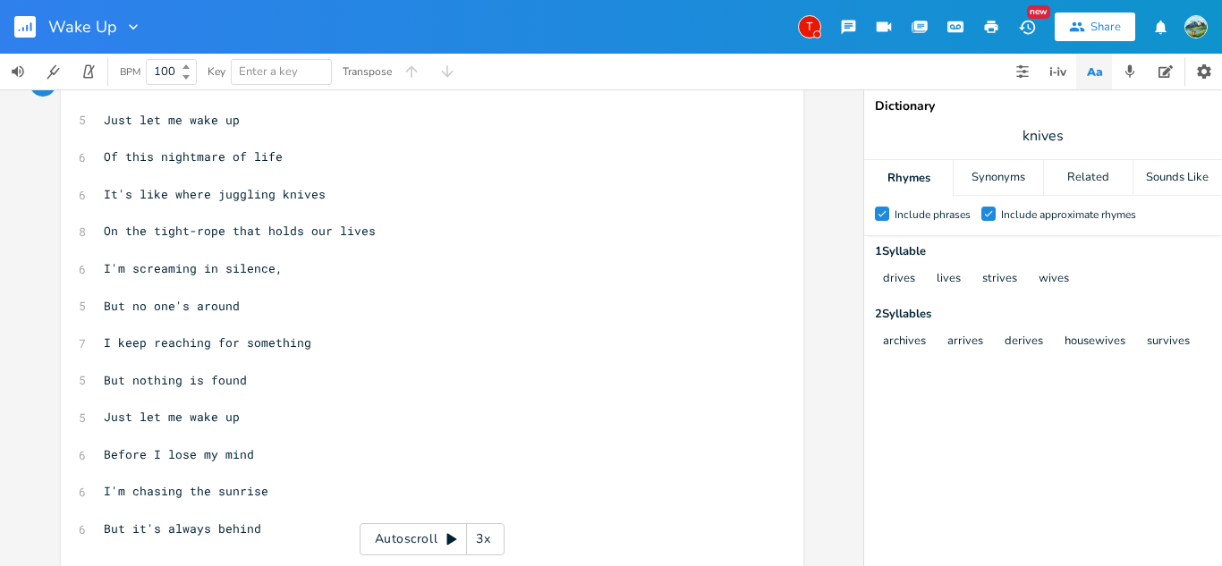
click at [632, 256] on pre "​" at bounding box center [423, 250] width 646 height 19
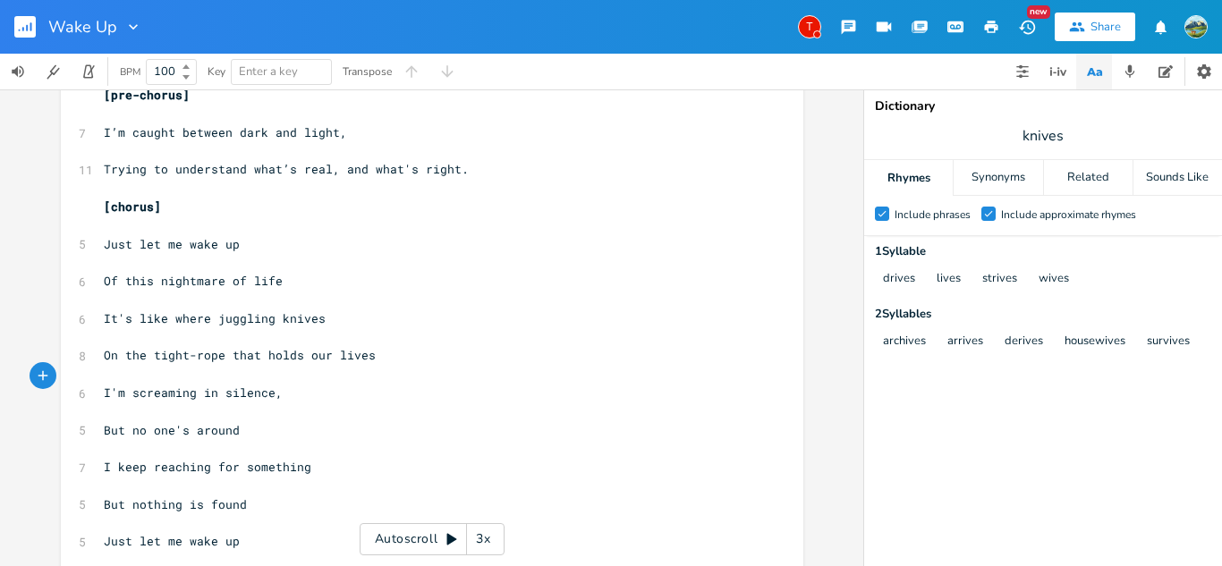
scroll to position [309, 0]
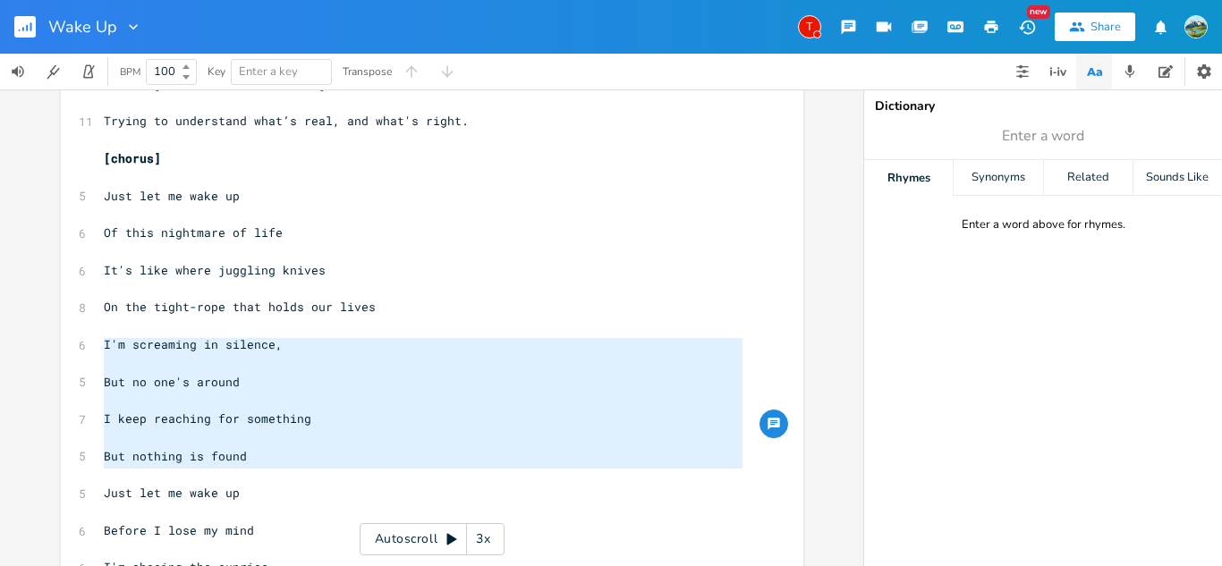
drag, startPoint x: 94, startPoint y: 344, endPoint x: 281, endPoint y: 472, distance: 226.5
click at [281, 472] on div "[Verse 1] ​ 5 How do I wake up ​ 5 This dream is too strong ​ 7 Just sitting on…" at bounding box center [423, 419] width 646 height 1284
type textarea "​I'm screaming in silence, But no one's around I keep reaching for something Bu…"
click at [222, 340] on span "I'm screaming in silence," at bounding box center [193, 344] width 179 height 16
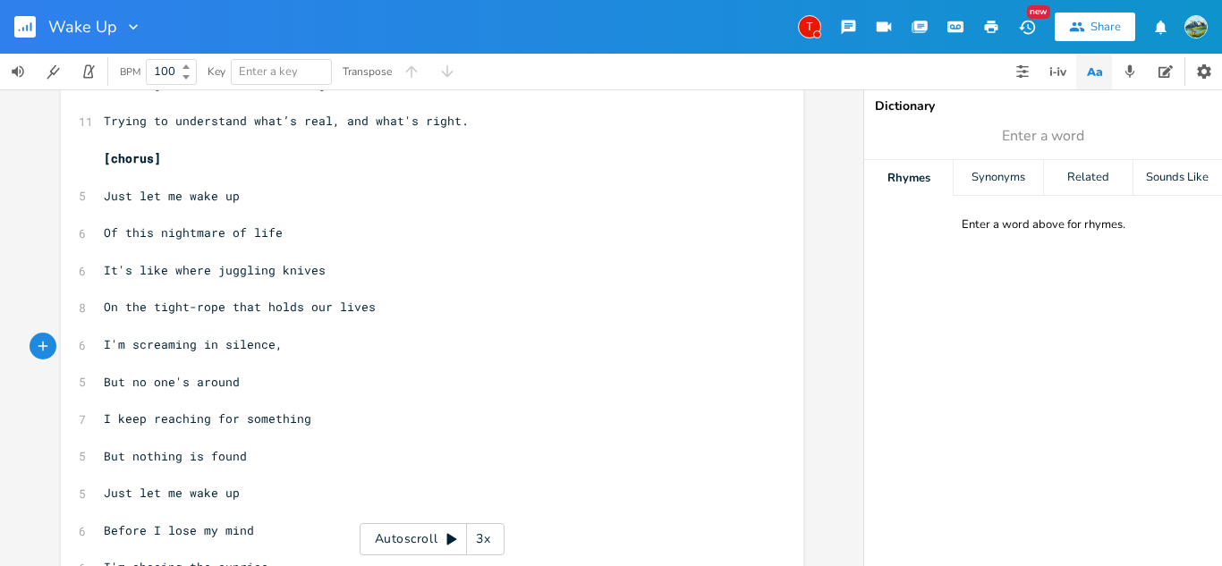
click at [100, 348] on pre "I'm screaming in silence," at bounding box center [423, 344] width 646 height 19
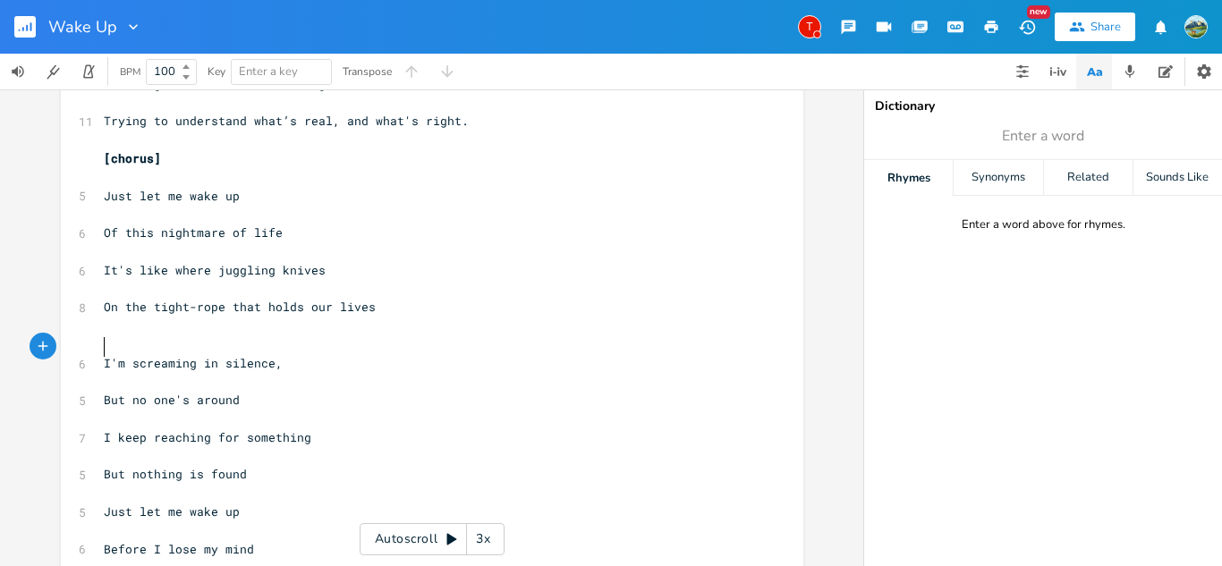
type textarea "V"
type textarea "[Verse @"
type textarea "2}"
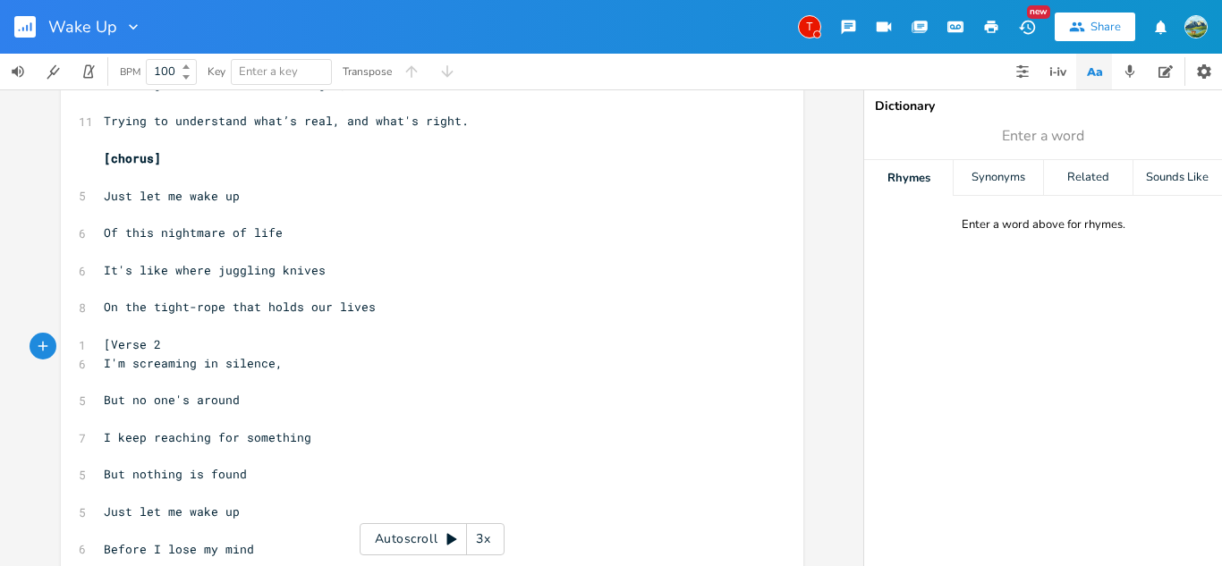
scroll to position [0, 13]
type textarea "]"
click at [161, 358] on span "I'm screaming in silence," at bounding box center [193, 363] width 179 height 16
click at [156, 350] on pre "[Verse 2]" at bounding box center [423, 344] width 646 height 19
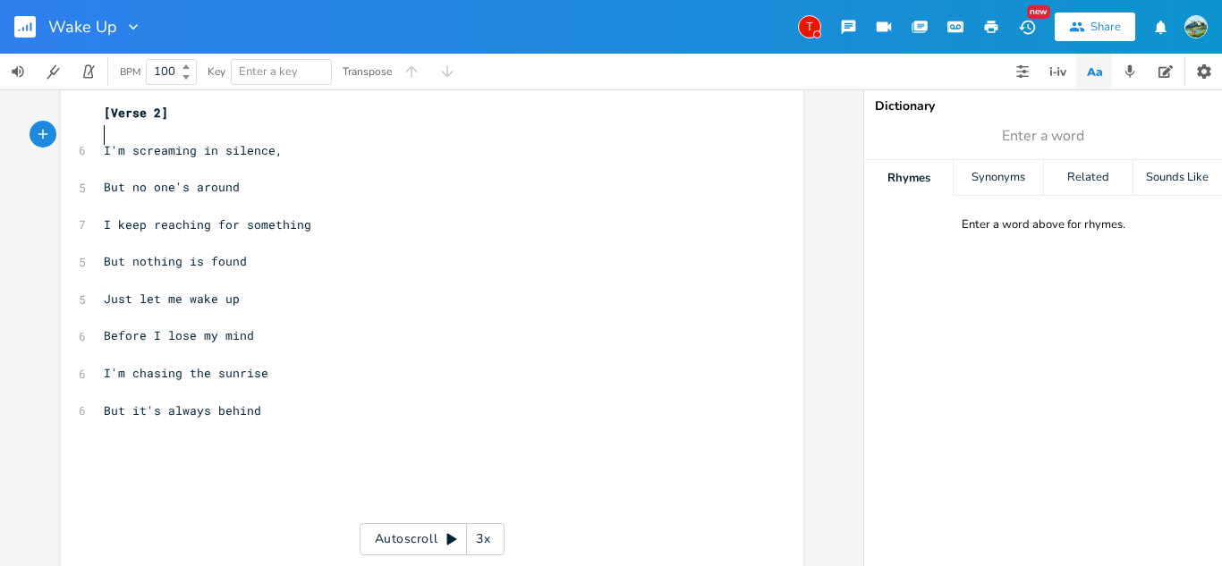
scroll to position [588, 0]
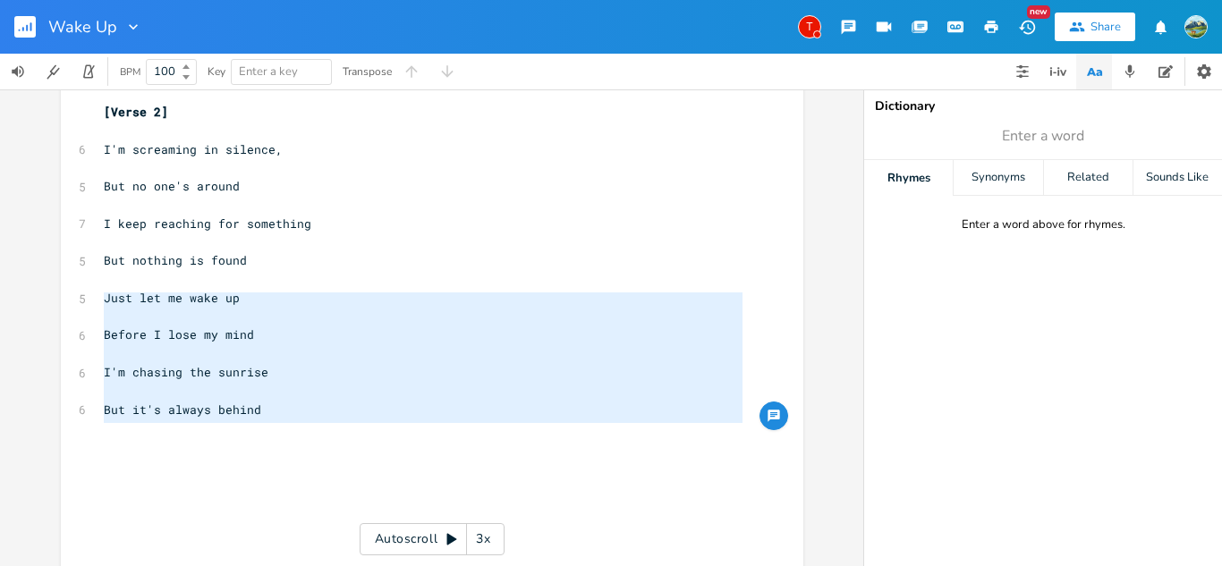
drag, startPoint x: 99, startPoint y: 299, endPoint x: 269, endPoint y: 428, distance: 213.8
click at [269, 428] on div "[Verse 1] ​ 5 How do I wake up ​ 5 This dream is too strong ​ 7 Just sitting on…" at bounding box center [423, 205] width 646 height 1321
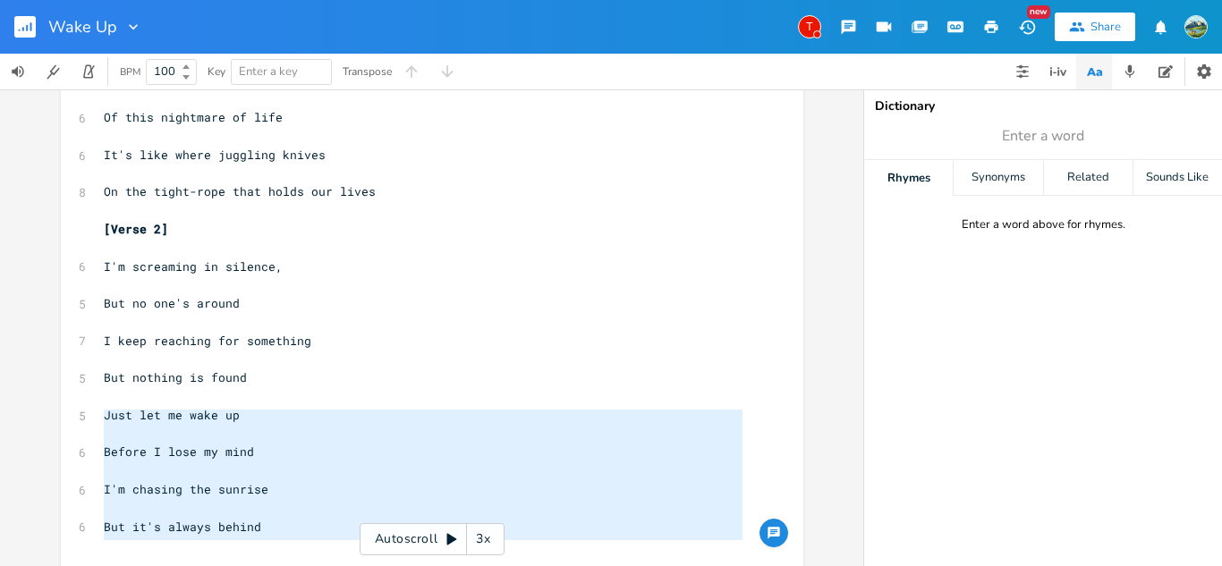
scroll to position [473, 0]
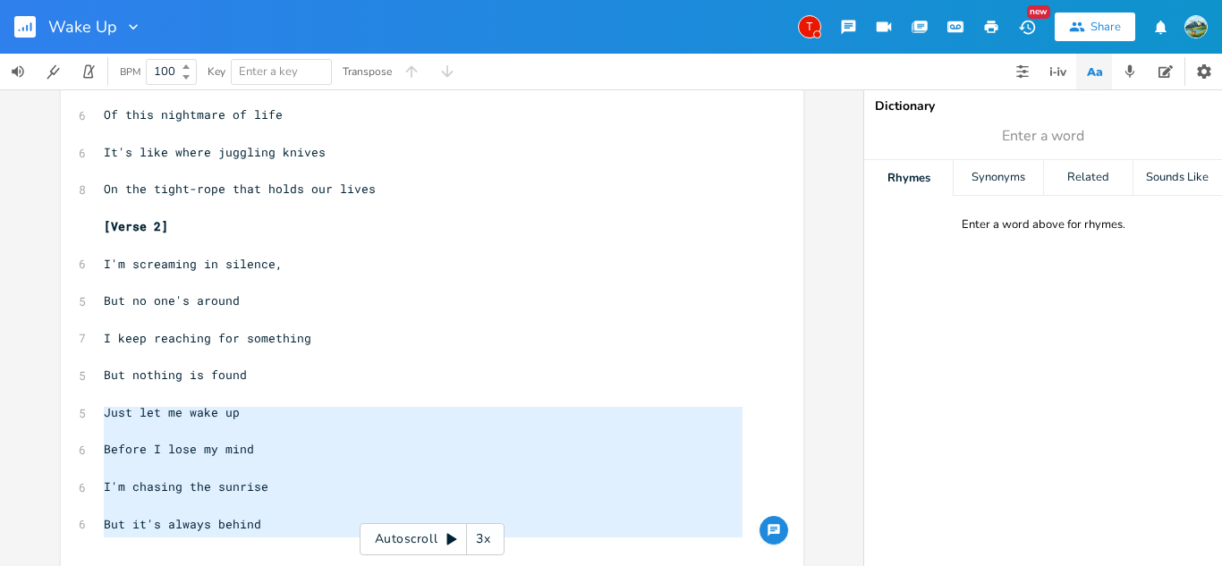
type textarea "Just let me wake up Before I lose my mind I'm chasing the sunrise But it's alwa…"
click at [104, 411] on span "Just let me wake up" at bounding box center [172, 412] width 136 height 16
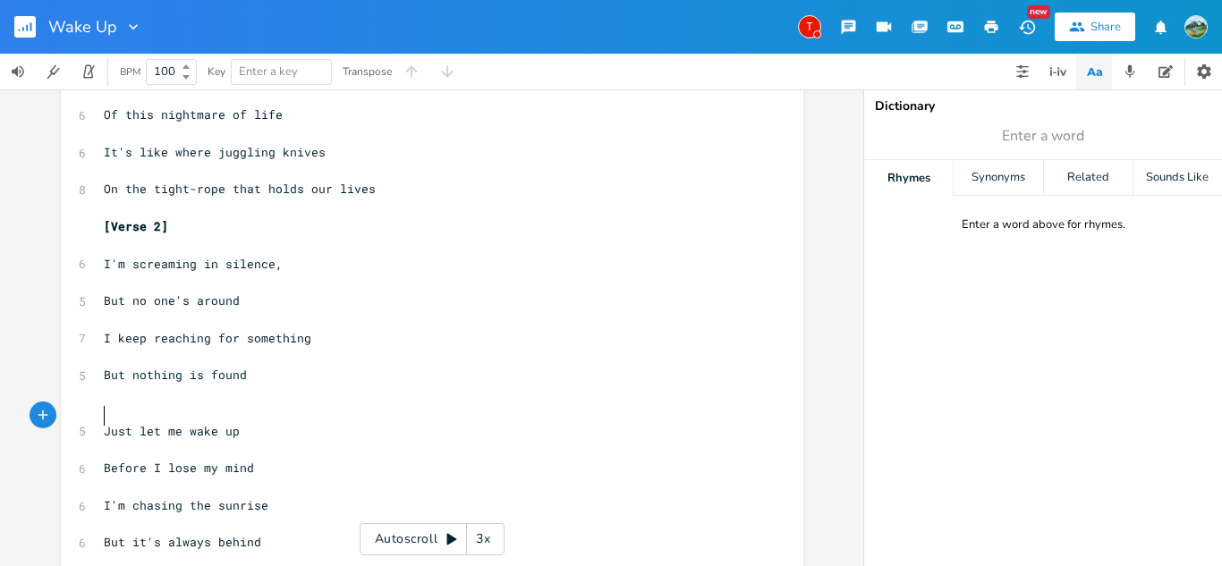
type textarea "B"
type textarea "bri"
type textarea "[bridge]"
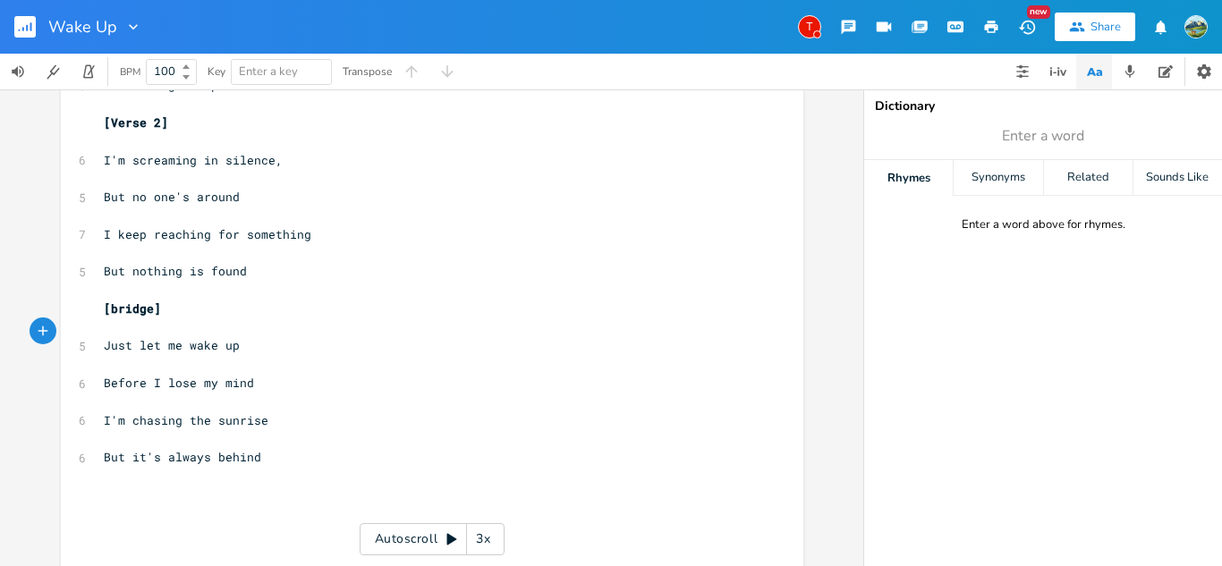
scroll to position [579, 0]
click at [841, 21] on icon "button" at bounding box center [848, 28] width 14 height 14
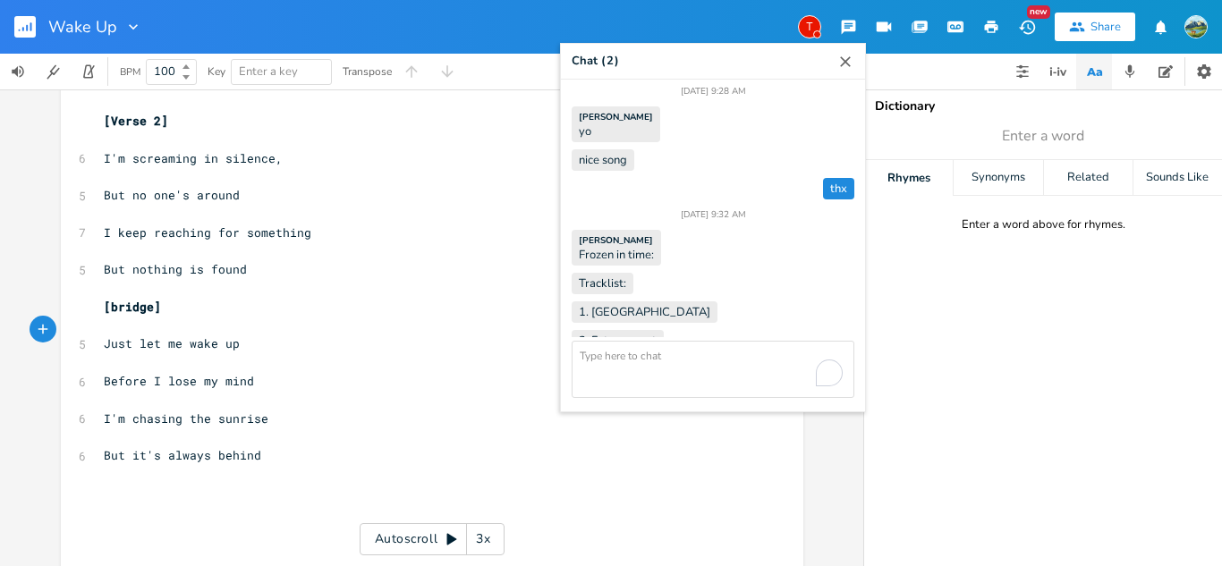
scroll to position [1542, 0]
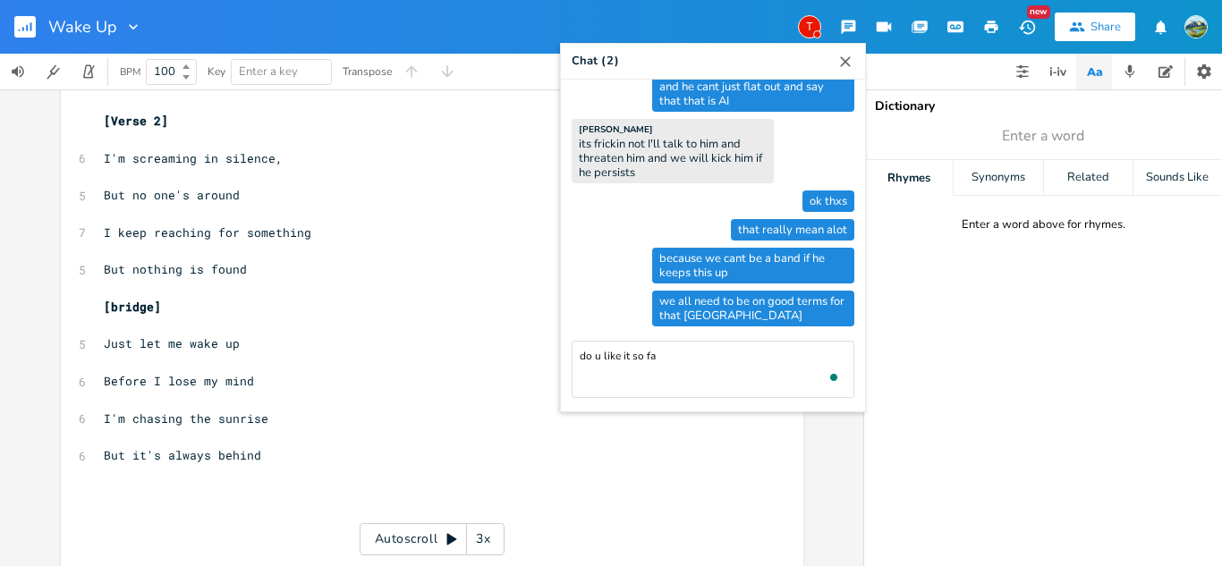
type textarea "do u like it so far"
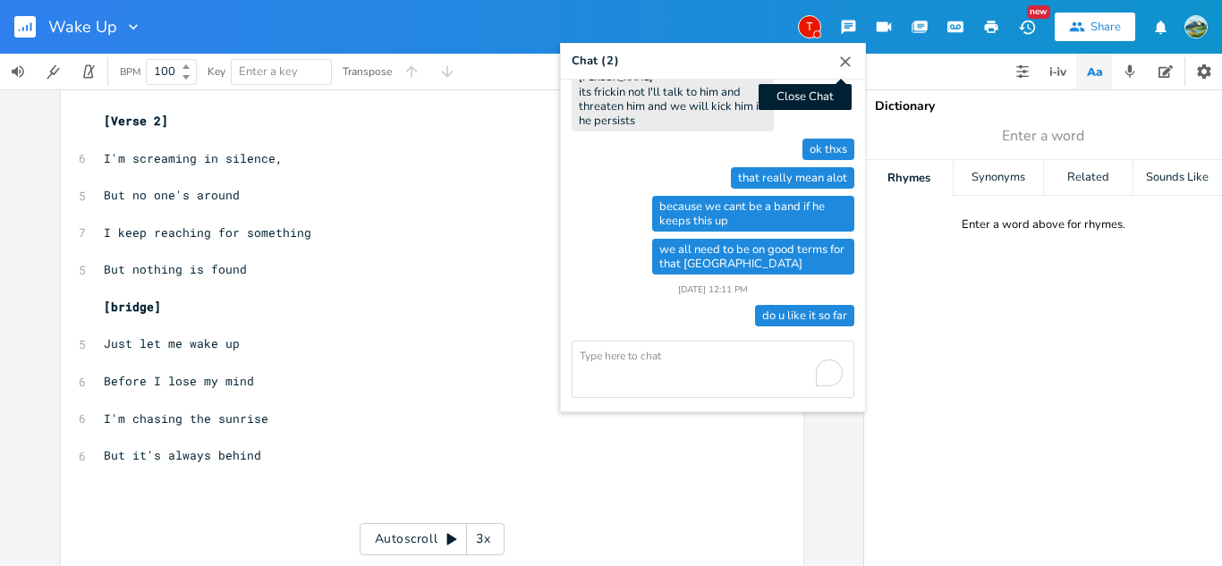
click at [848, 64] on icon "button" at bounding box center [845, 62] width 18 height 18
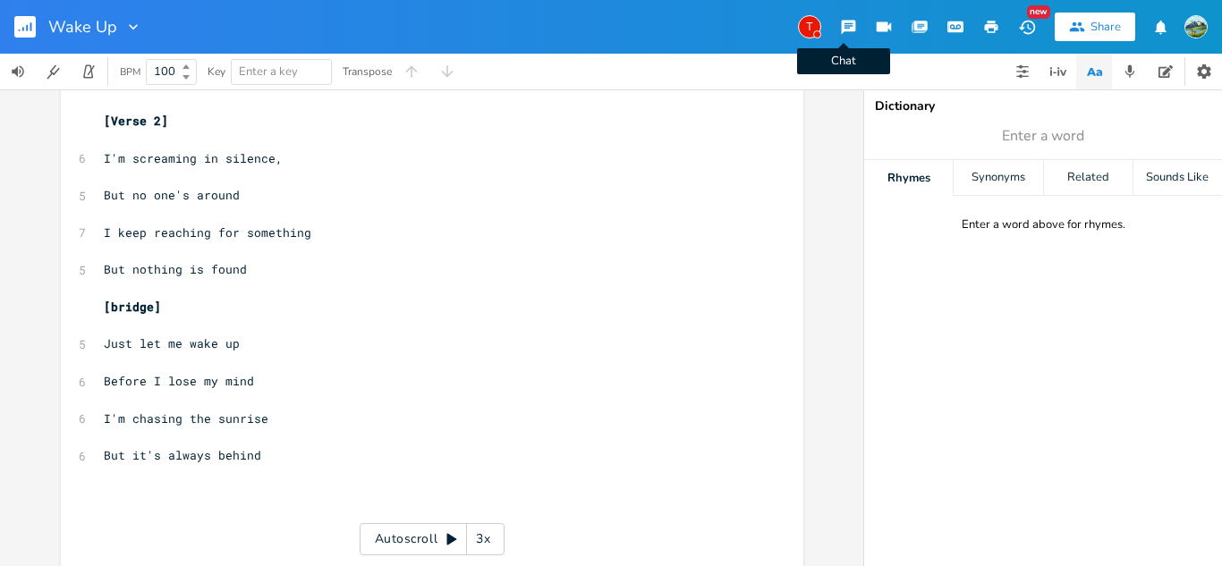
click at [843, 21] on icon "button" at bounding box center [848, 28] width 14 height 14
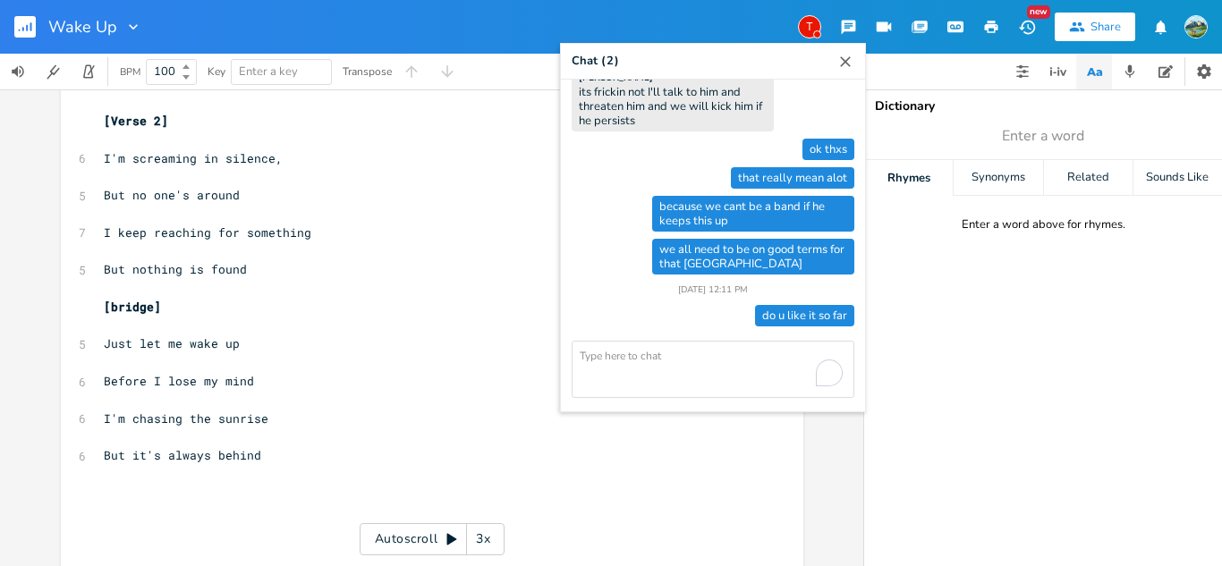
click at [849, 63] on icon "button" at bounding box center [845, 62] width 18 height 18
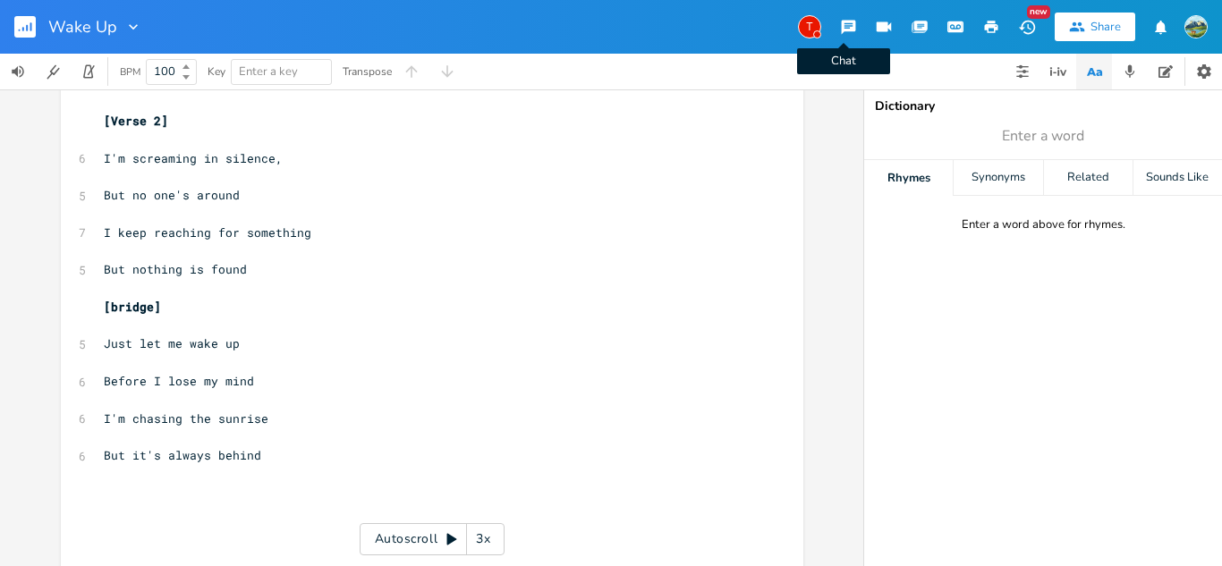
click at [840, 28] on icon "button" at bounding box center [848, 27] width 17 height 17
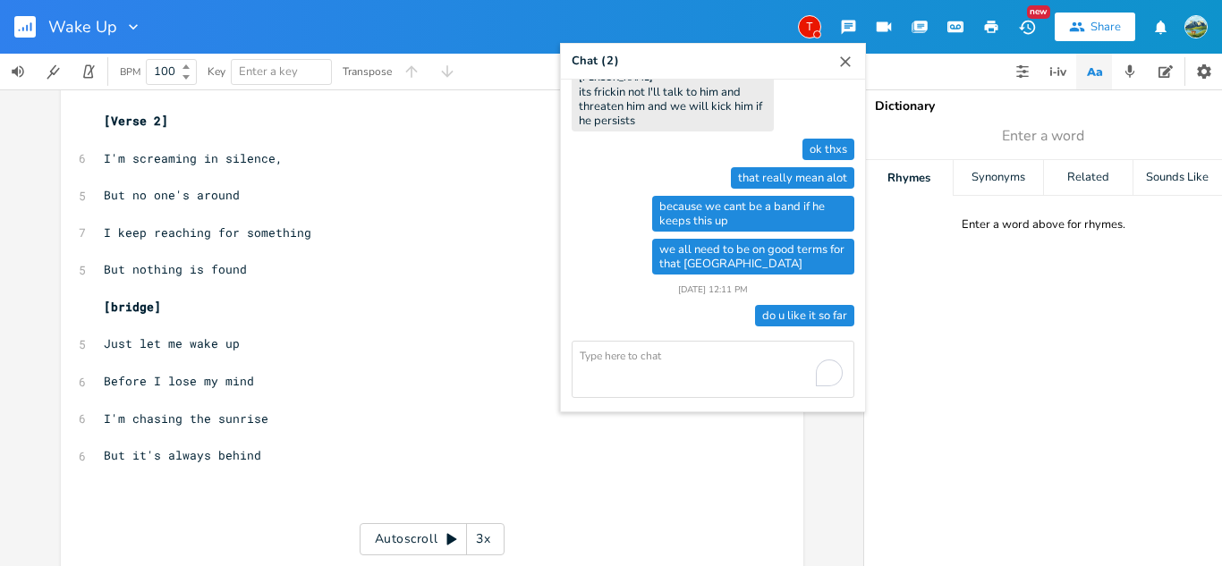
click at [836, 59] on icon "button" at bounding box center [845, 62] width 18 height 18
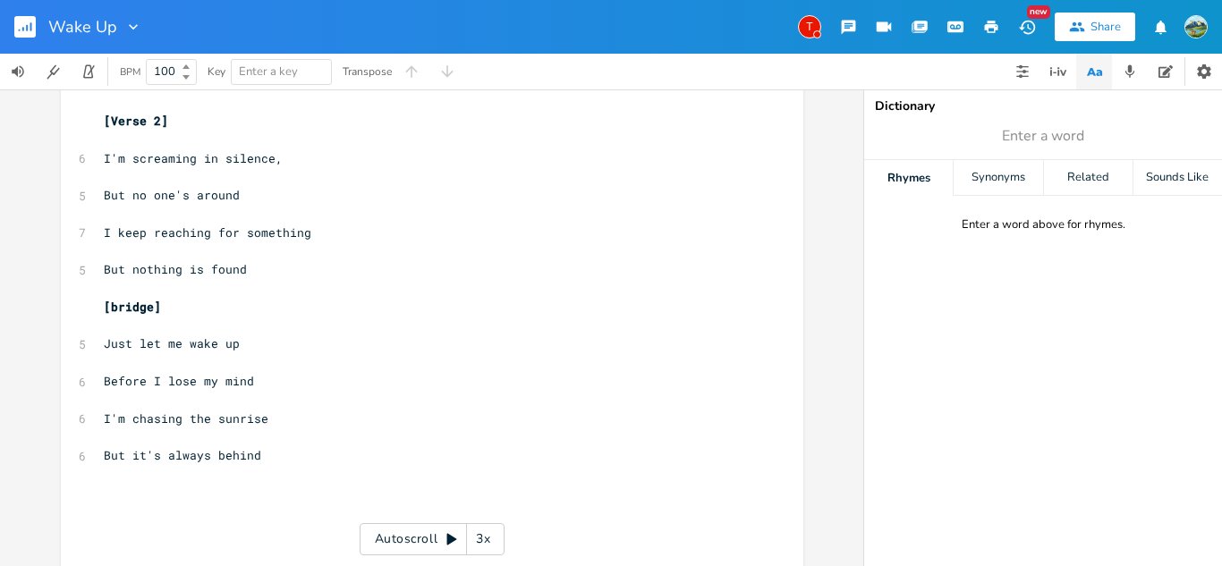
click at [833, 28] on button "button" at bounding box center [848, 27] width 36 height 32
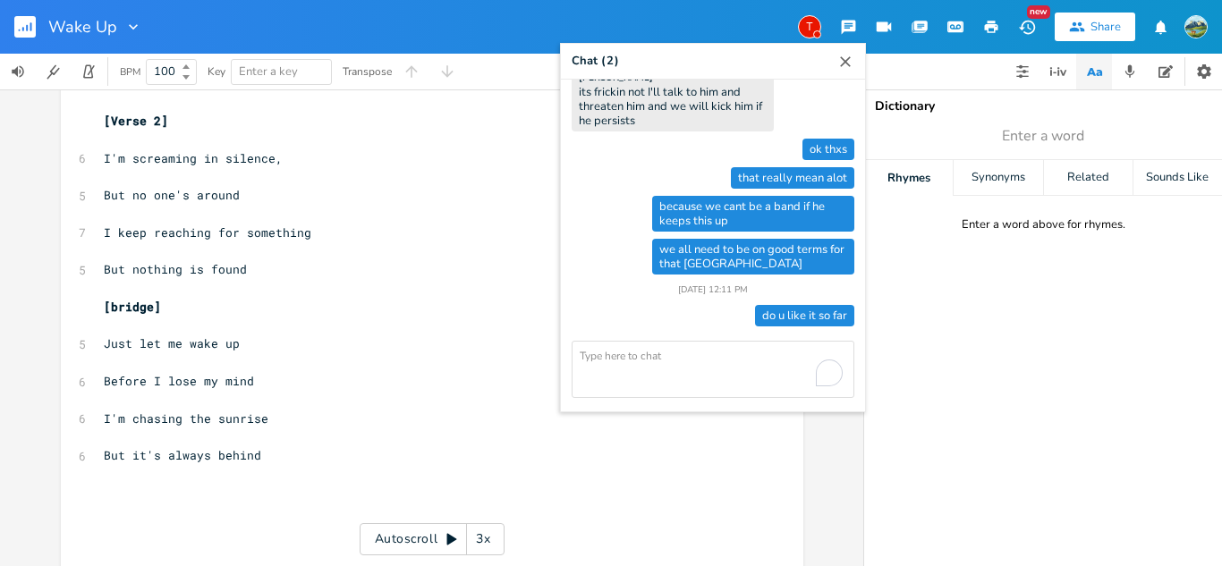
click at [840, 64] on icon "button" at bounding box center [845, 61] width 11 height 11
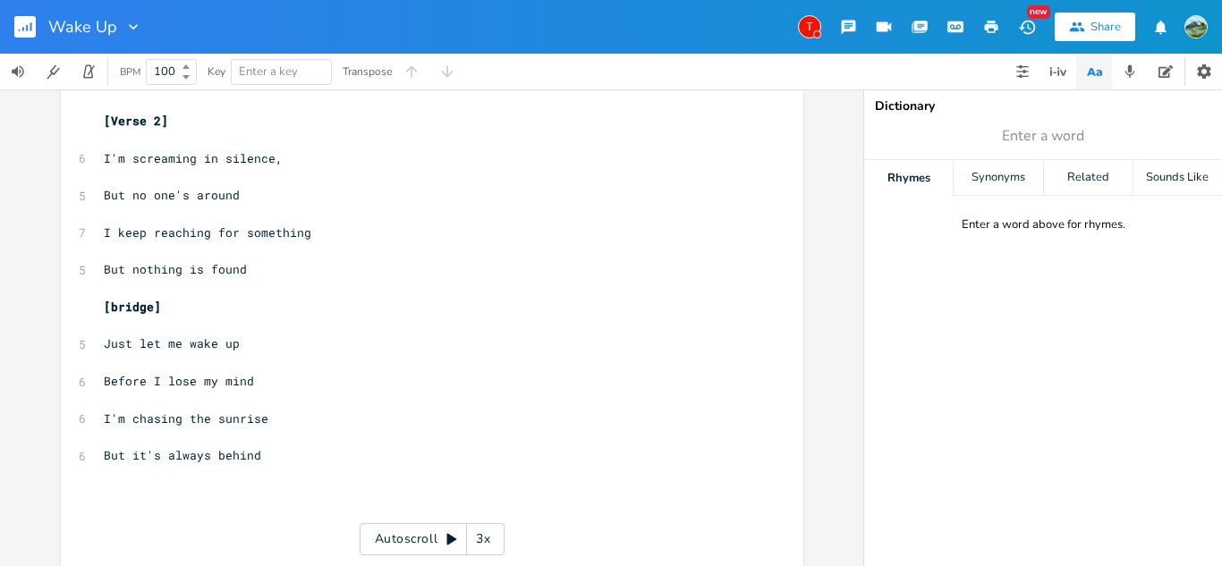
click at [842, 21] on icon "button" at bounding box center [848, 28] width 14 height 14
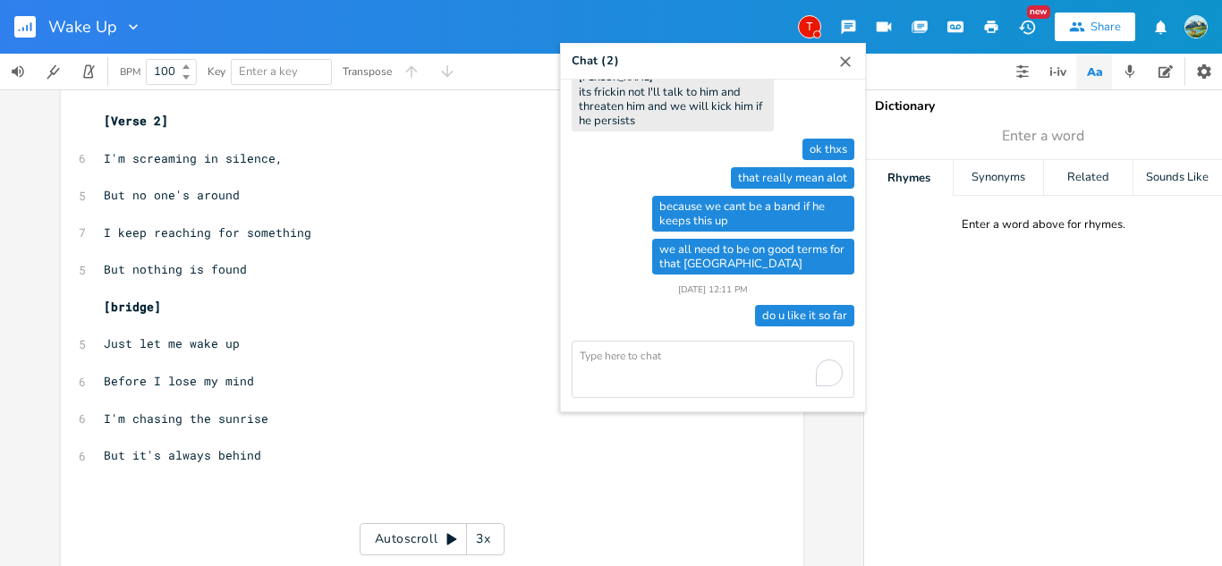
click at [843, 24] on icon "button" at bounding box center [848, 27] width 17 height 17
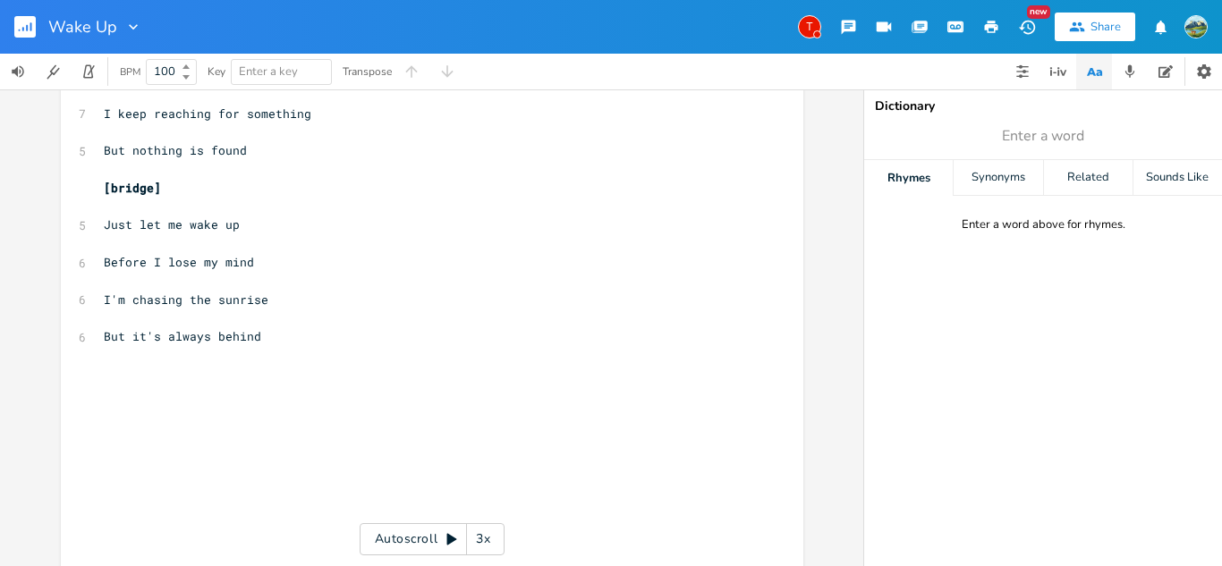
scroll to position [699, 0]
click at [284, 335] on pre "But it's always behind" at bounding box center [423, 335] width 646 height 19
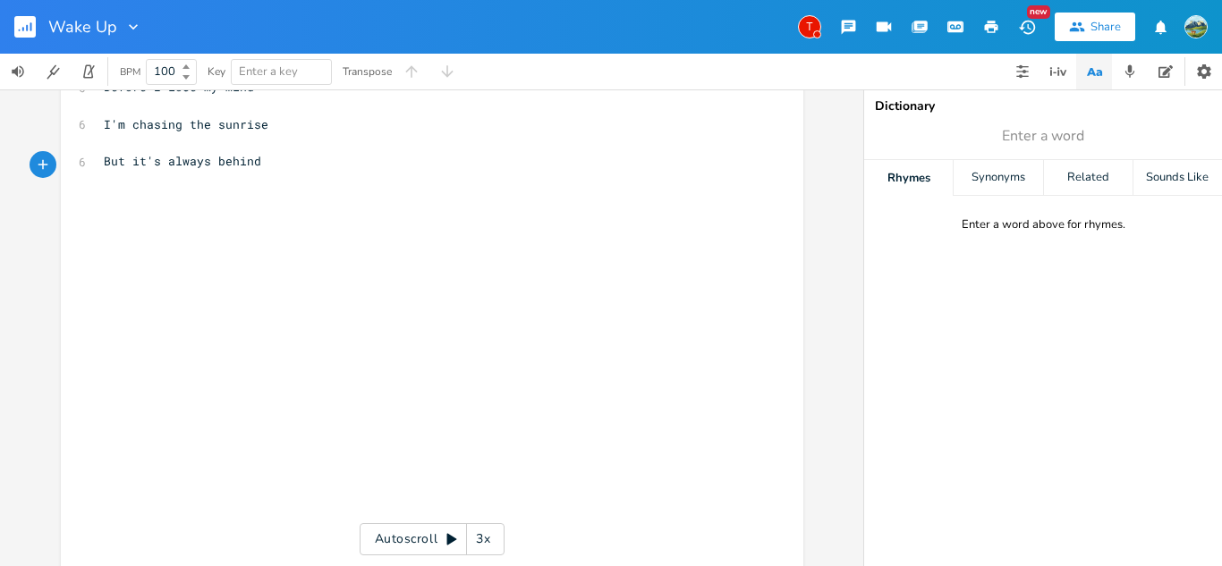
scroll to position [964, 0]
click at [309, 433] on pre "​" at bounding box center [423, 423] width 646 height 19
click at [283, 496] on pre "​" at bounding box center [423, 498] width 646 height 19
click at [267, 519] on pre "​" at bounding box center [423, 516] width 646 height 19
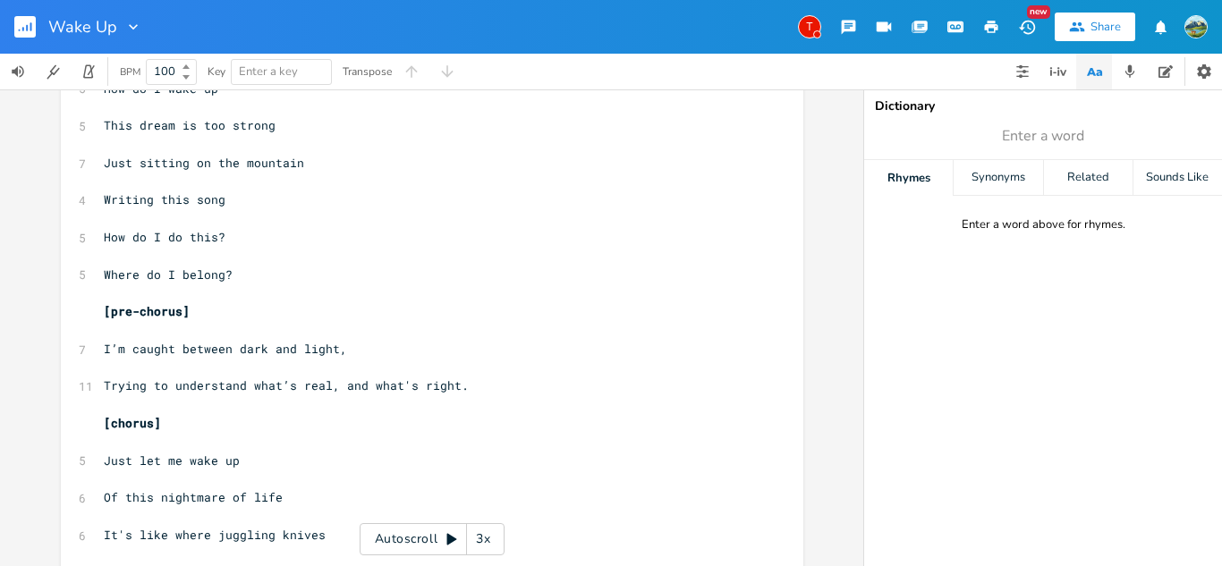
scroll to position [0, 0]
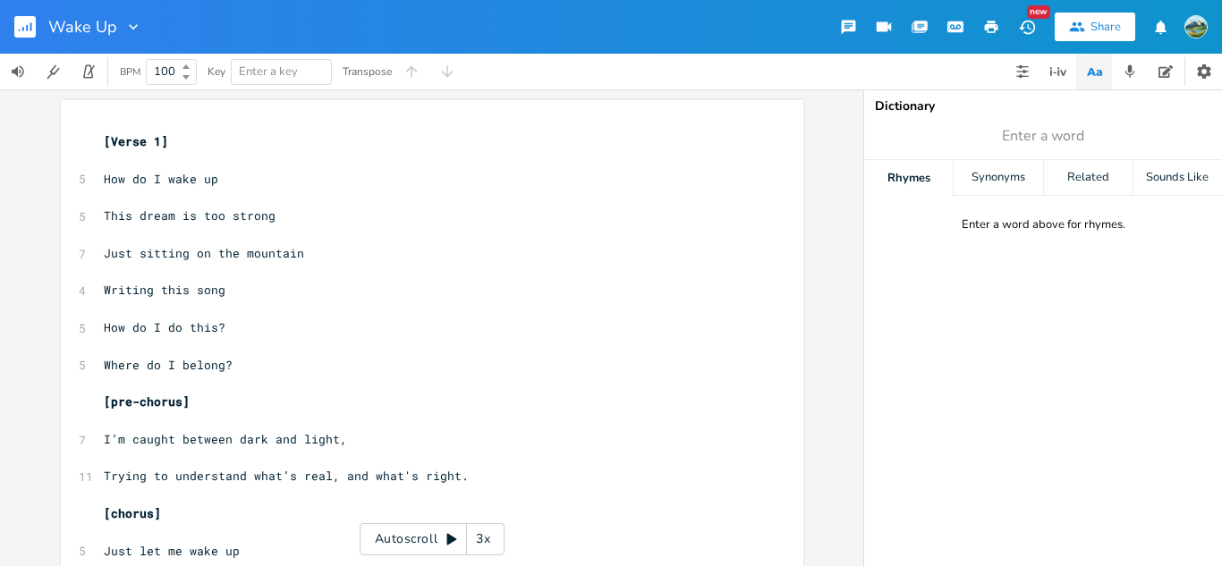
click at [840, 37] on div "button" at bounding box center [848, 29] width 17 height 21
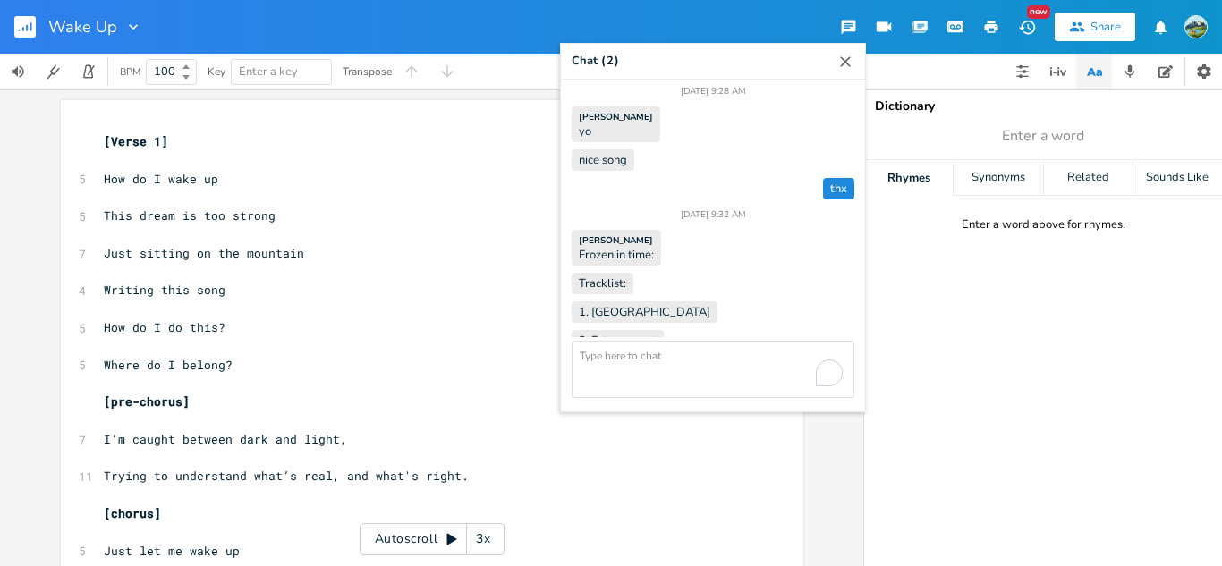
scroll to position [1610, 0]
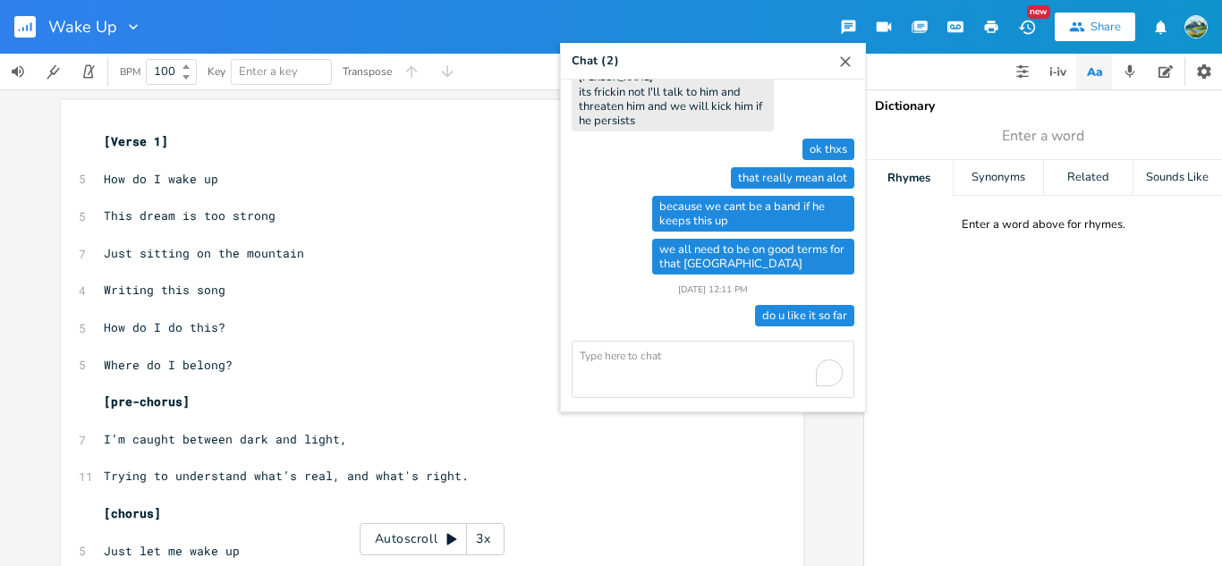
click at [842, 63] on icon "button" at bounding box center [845, 61] width 11 height 11
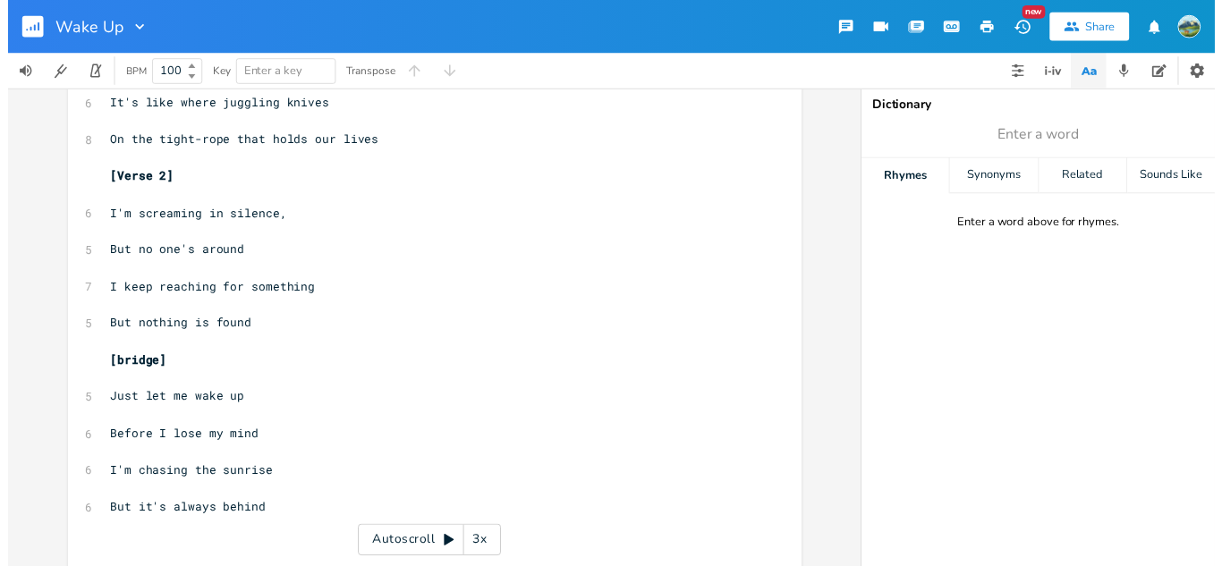
scroll to position [521, 0]
